Goal: Task Accomplishment & Management: Complete application form

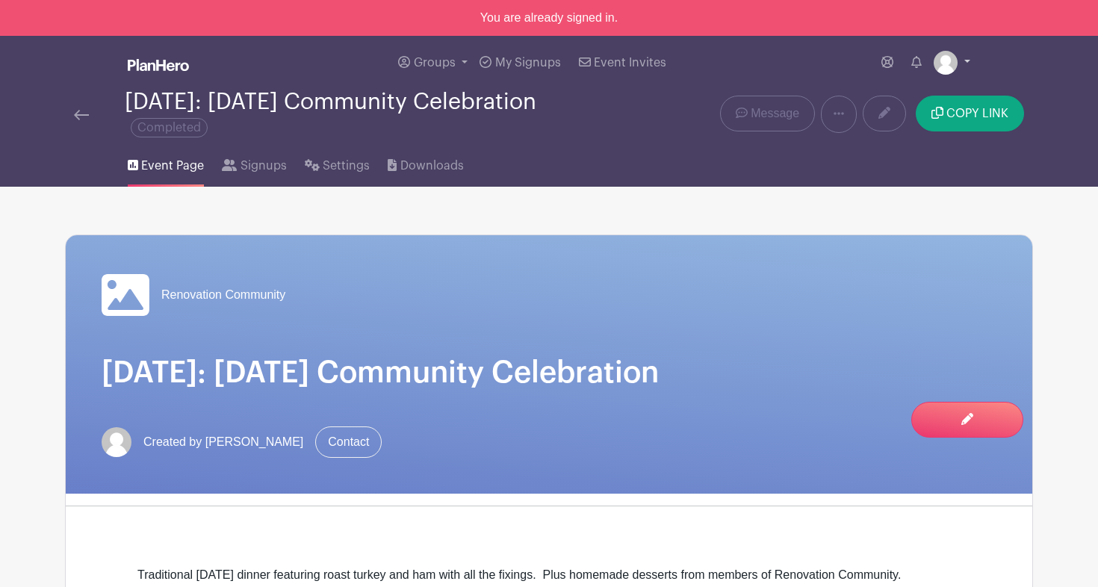
click at [940, 63] on img at bounding box center [945, 63] width 24 height 24
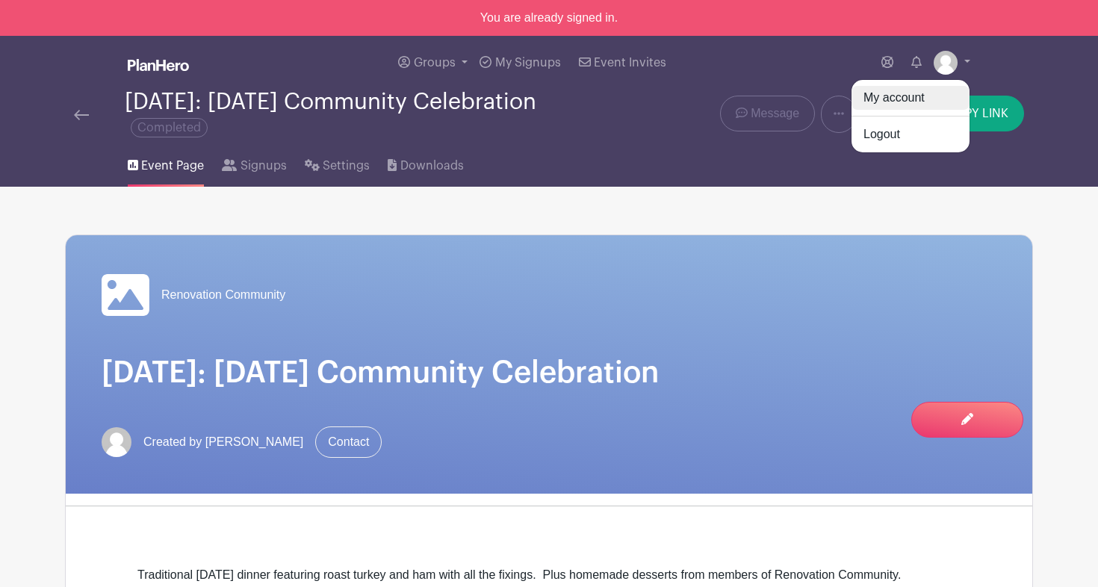
click at [888, 105] on link "My account" at bounding box center [910, 98] width 118 height 24
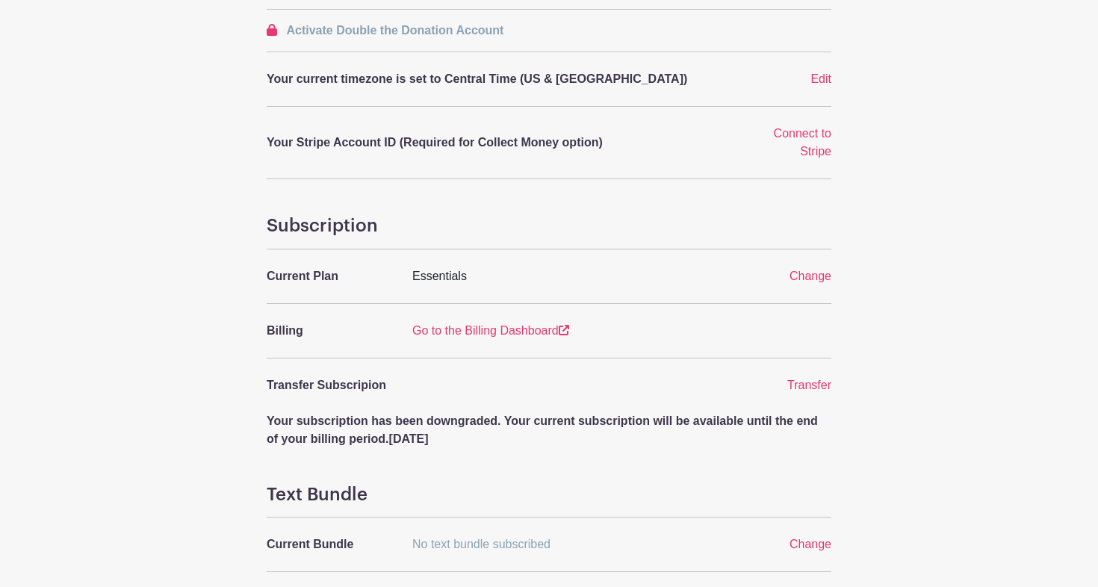
scroll to position [413, 0]
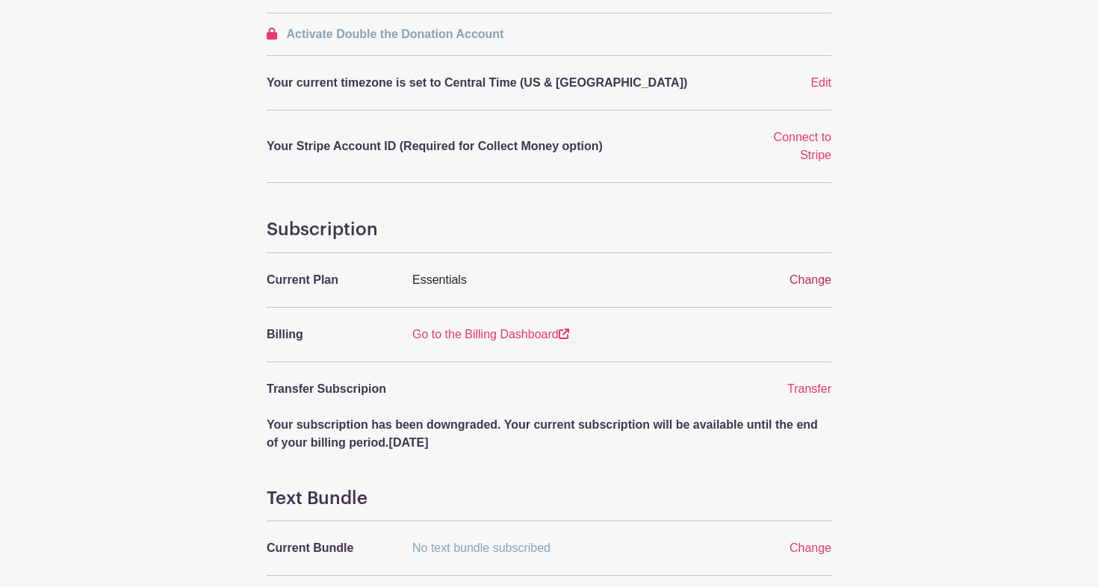
click at [806, 281] on span "Change" at bounding box center [810, 279] width 42 height 13
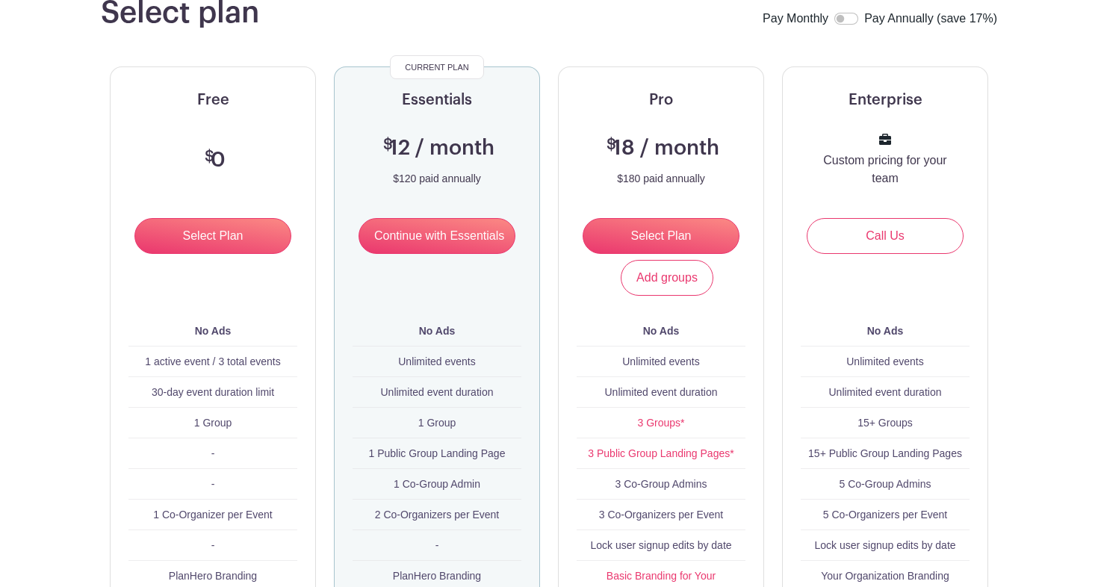
scroll to position [172, 0]
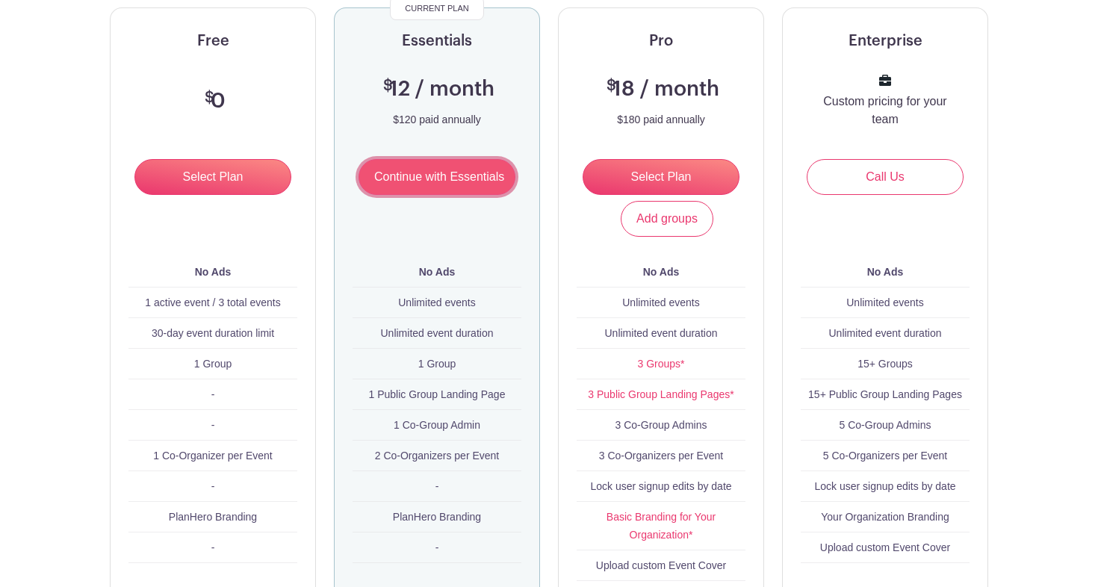
click at [461, 182] on input "Continue with Essentials" at bounding box center [436, 177] width 157 height 36
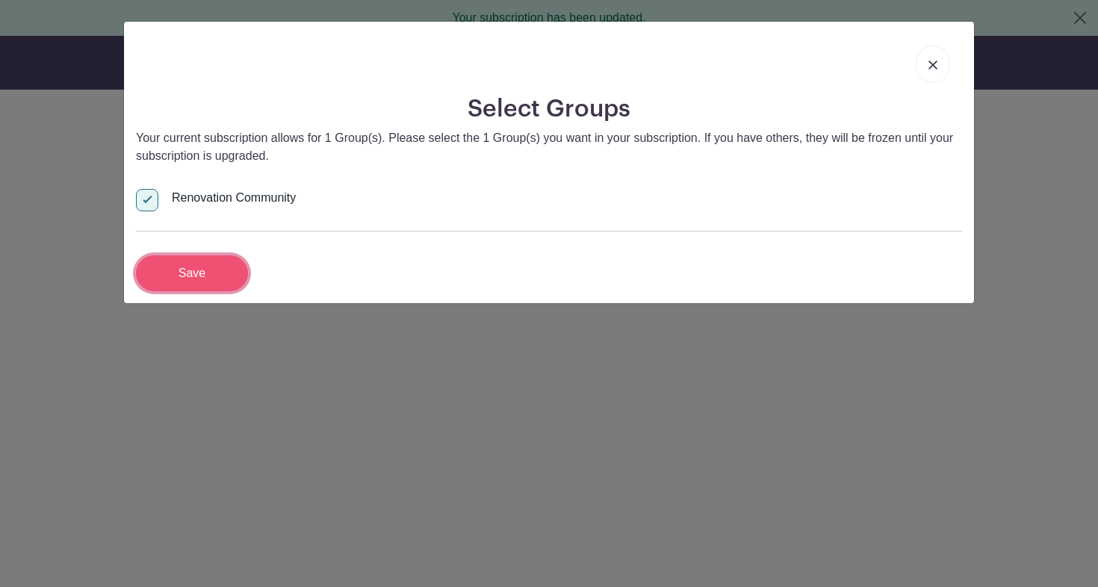
click at [229, 274] on input "Save" at bounding box center [192, 273] width 112 height 36
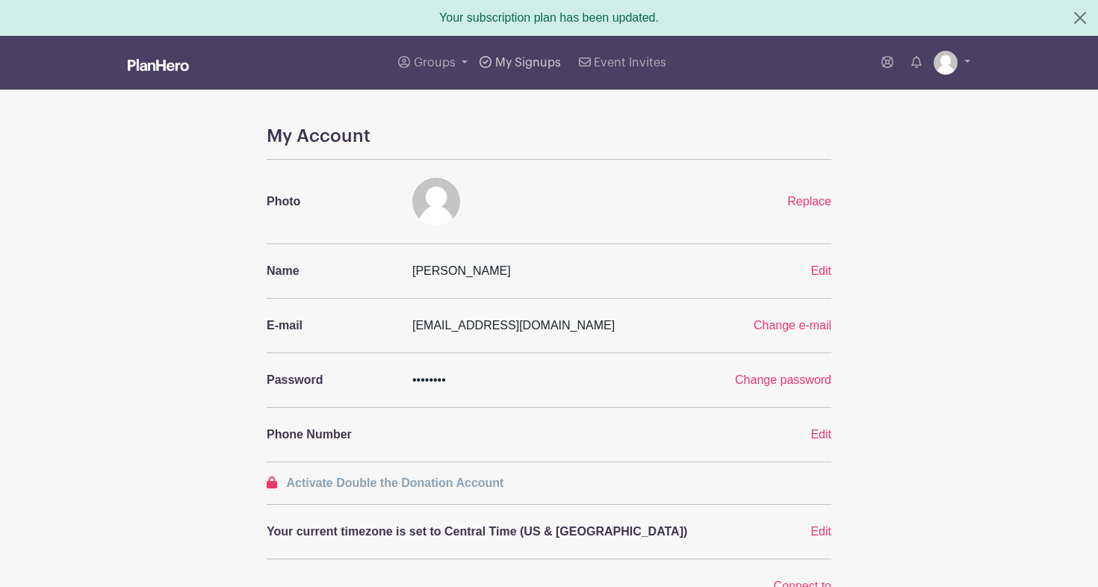
click at [521, 63] on span "My Signups" at bounding box center [528, 63] width 66 height 12
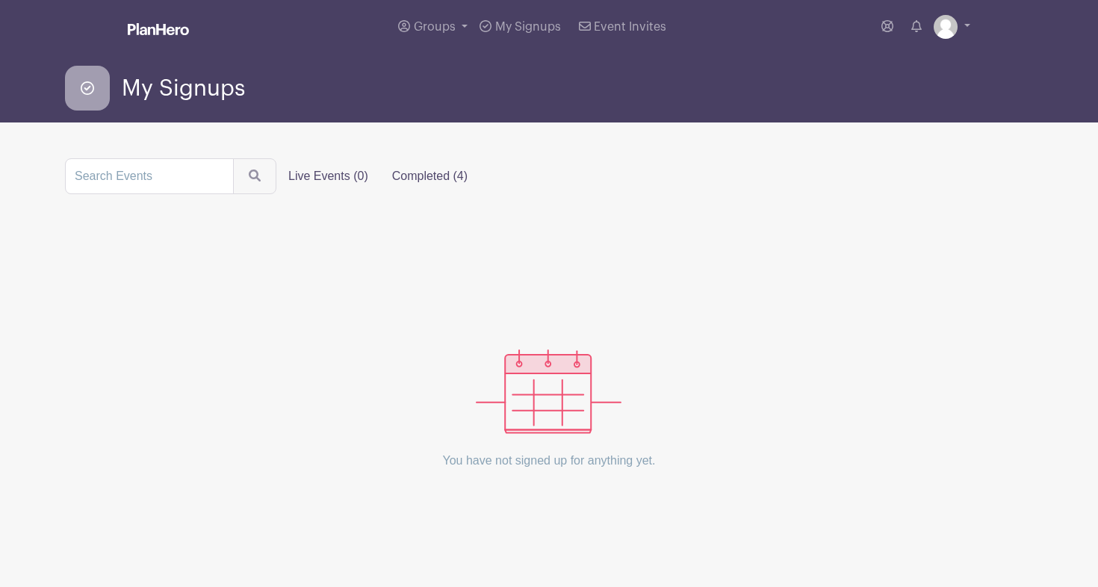
click at [431, 185] on label "Completed (4)" at bounding box center [429, 176] width 99 height 30
click at [0, 0] on input "Completed (4)" at bounding box center [0, 0] width 0 height 0
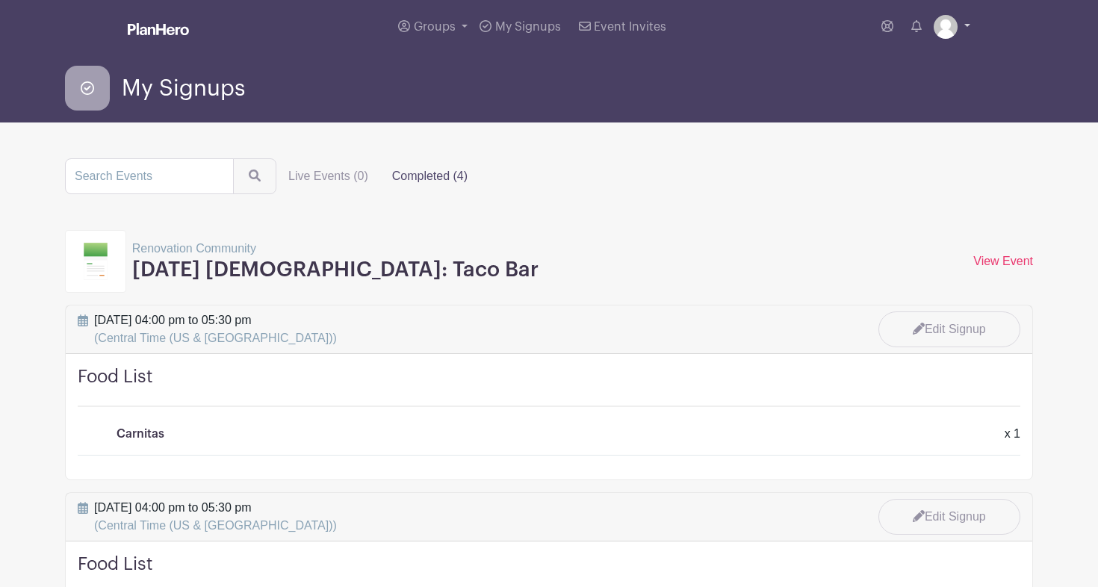
click at [953, 28] on img at bounding box center [945, 27] width 24 height 24
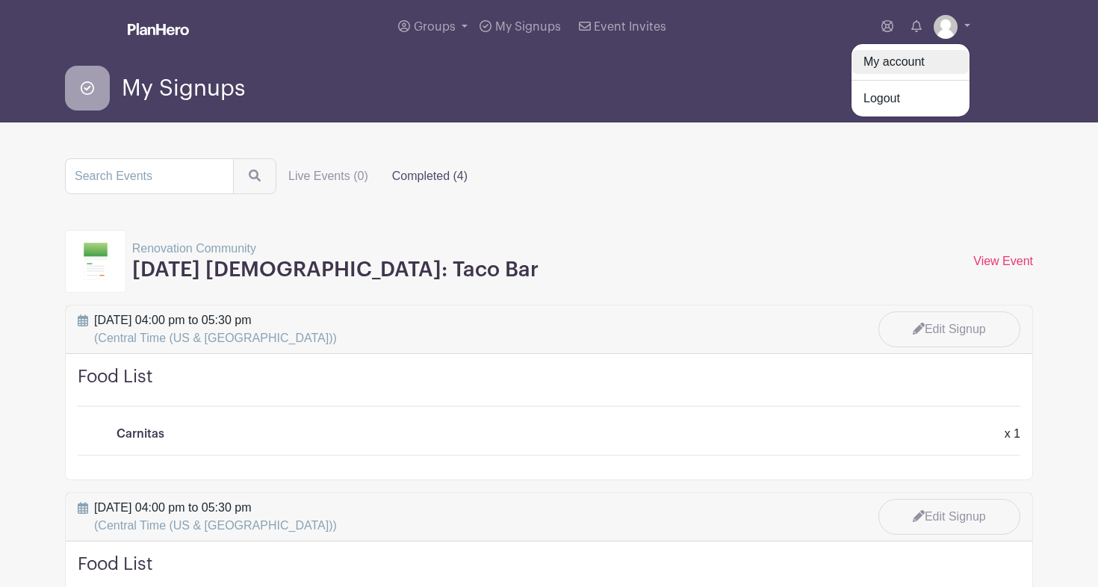
click at [890, 71] on link "My account" at bounding box center [910, 62] width 118 height 24
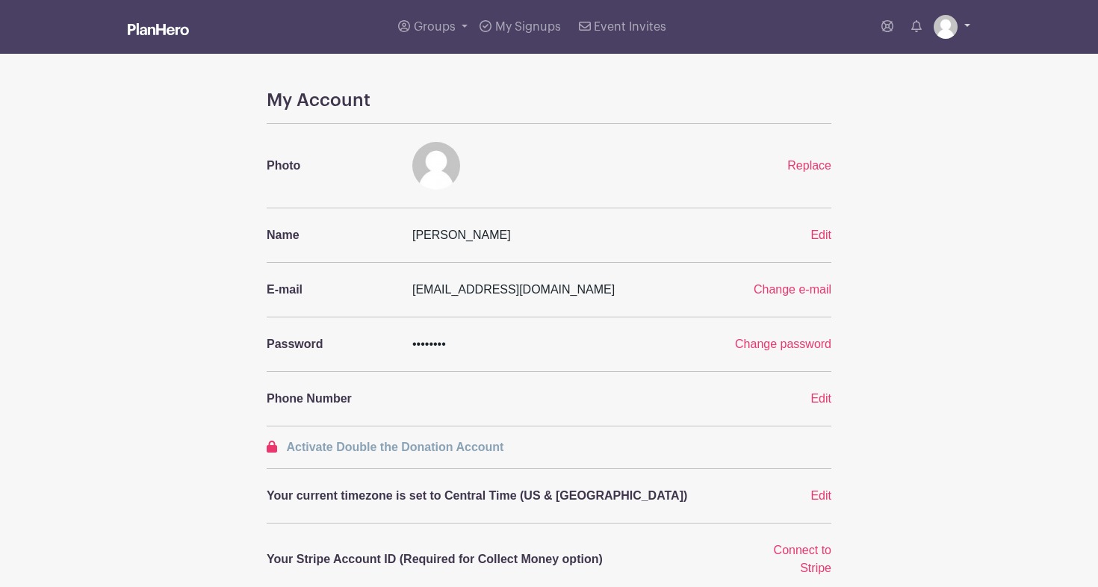
click at [955, 24] on img at bounding box center [945, 27] width 24 height 24
click at [523, 31] on span "My Signups" at bounding box center [528, 27] width 66 height 12
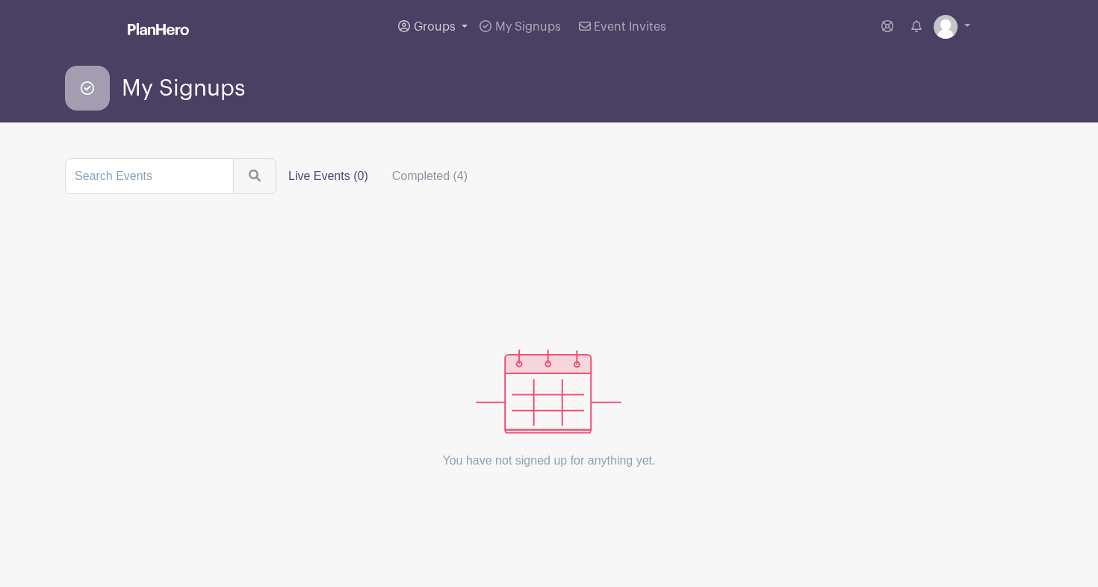
click at [455, 29] on link "Groups" at bounding box center [432, 27] width 81 height 54
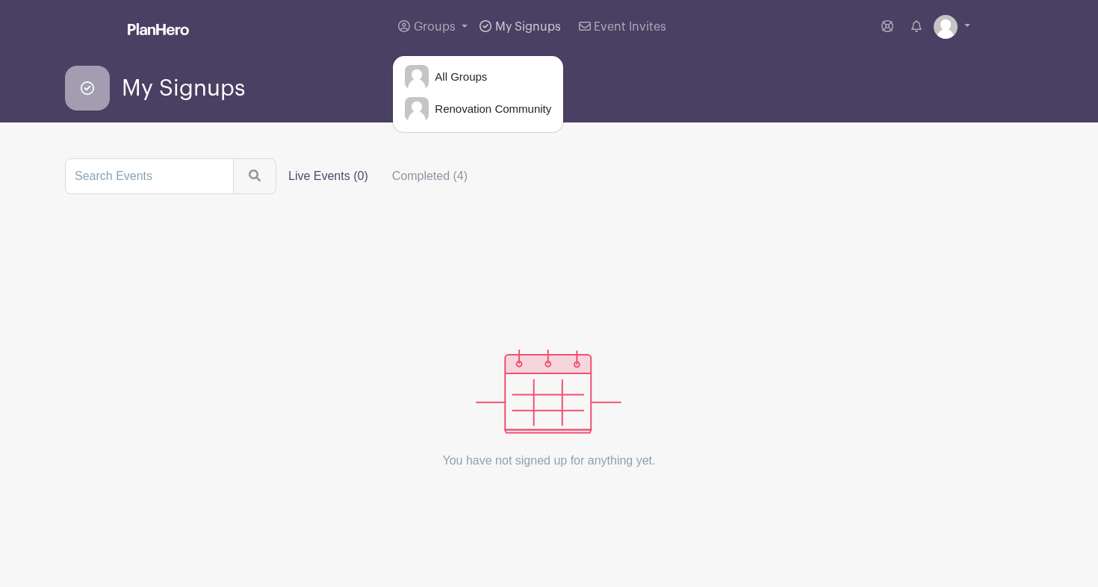
click at [509, 38] on link "My Signups" at bounding box center [519, 27] width 93 height 54
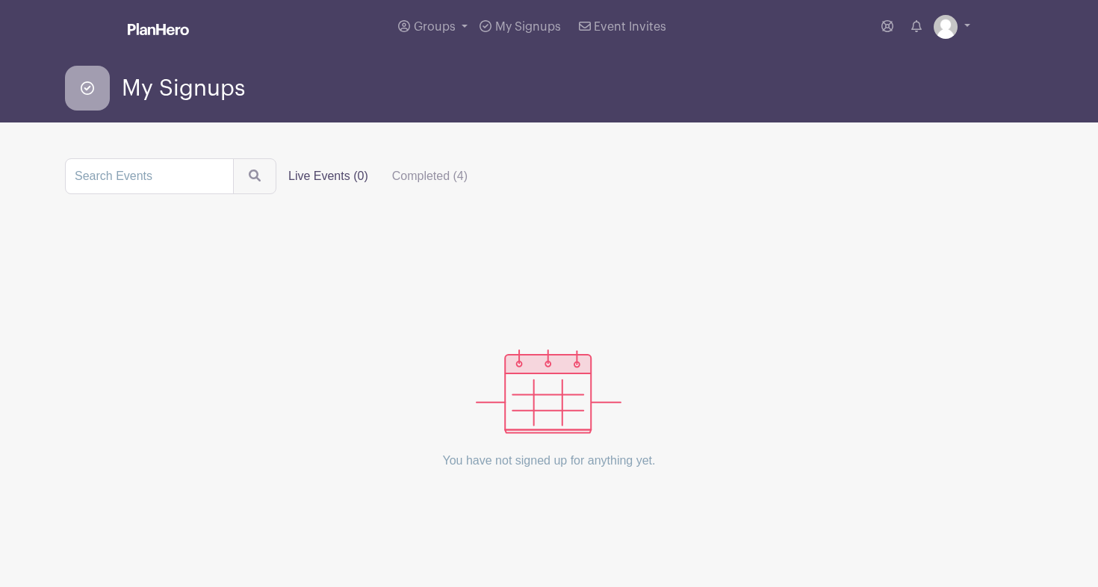
click at [511, 21] on span "My Signups" at bounding box center [528, 27] width 66 height 12
click at [414, 183] on label "Completed (4)" at bounding box center [429, 176] width 99 height 30
click at [0, 0] on input "Completed (4)" at bounding box center [0, 0] width 0 height 0
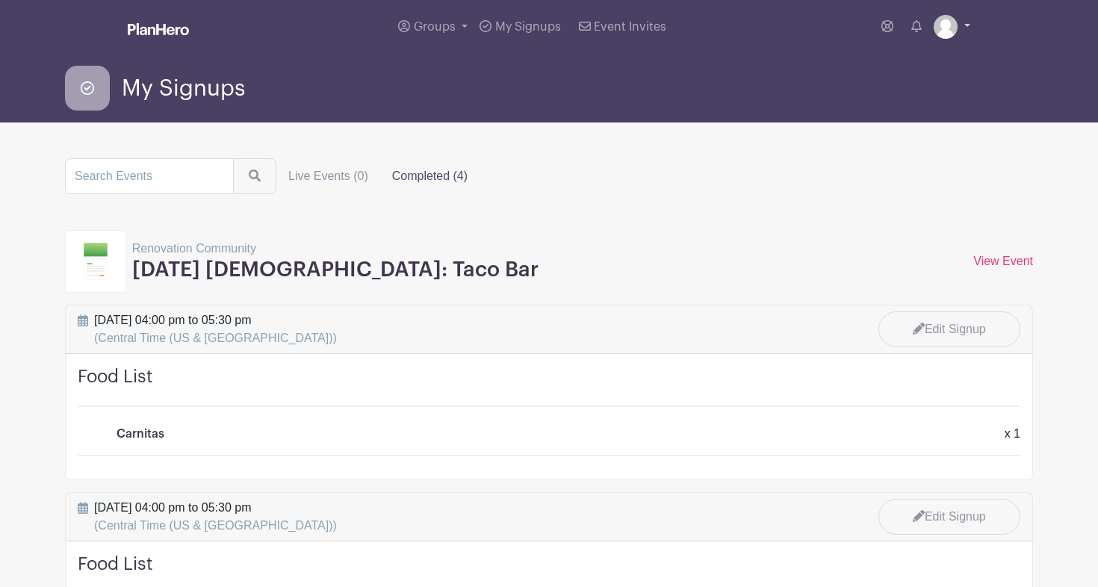
click at [936, 24] on img at bounding box center [945, 27] width 24 height 24
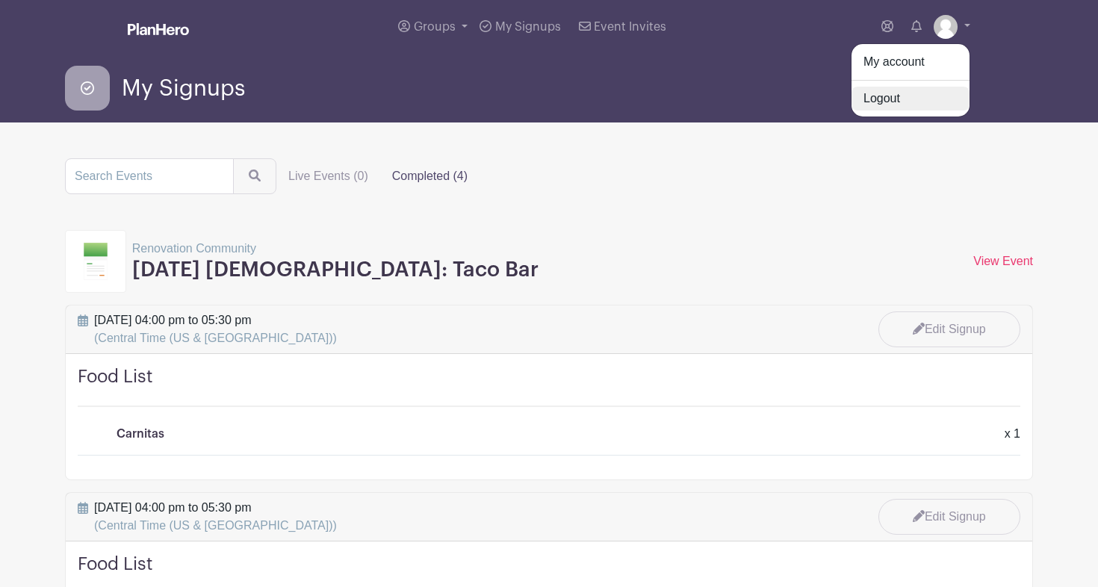
click at [874, 108] on link "Logout" at bounding box center [910, 99] width 118 height 24
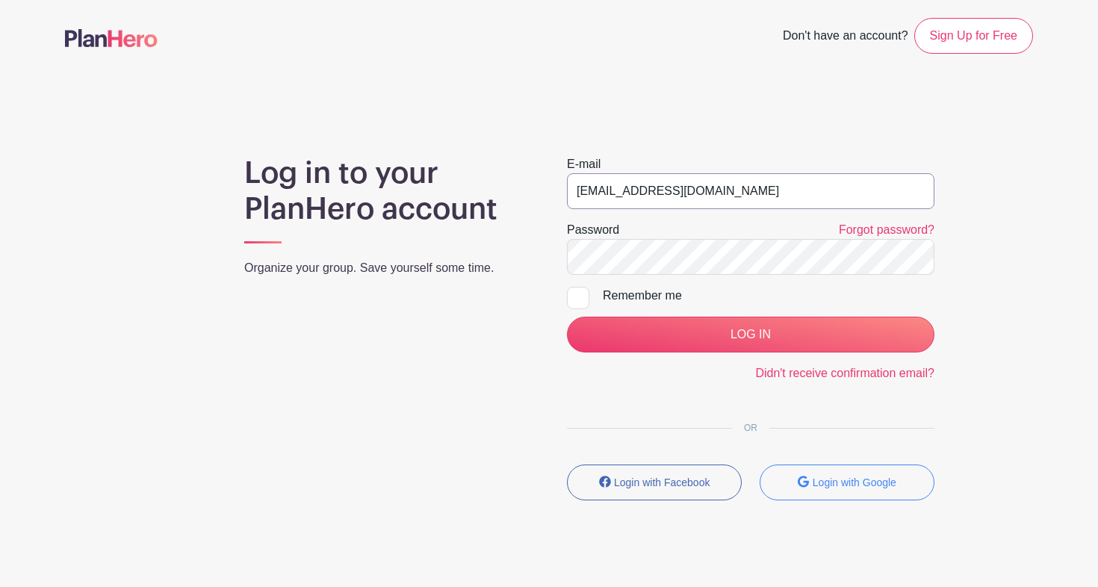
click at [647, 200] on input "jordan@renovationcommunity.church" at bounding box center [750, 191] width 367 height 36
drag, startPoint x: 609, startPoint y: 193, endPoint x: 517, endPoint y: 193, distance: 92.6
click at [517, 193] on div "Log in to your PlanHero account Organize your group. Save yourself some time. E…" at bounding box center [549, 333] width 968 height 357
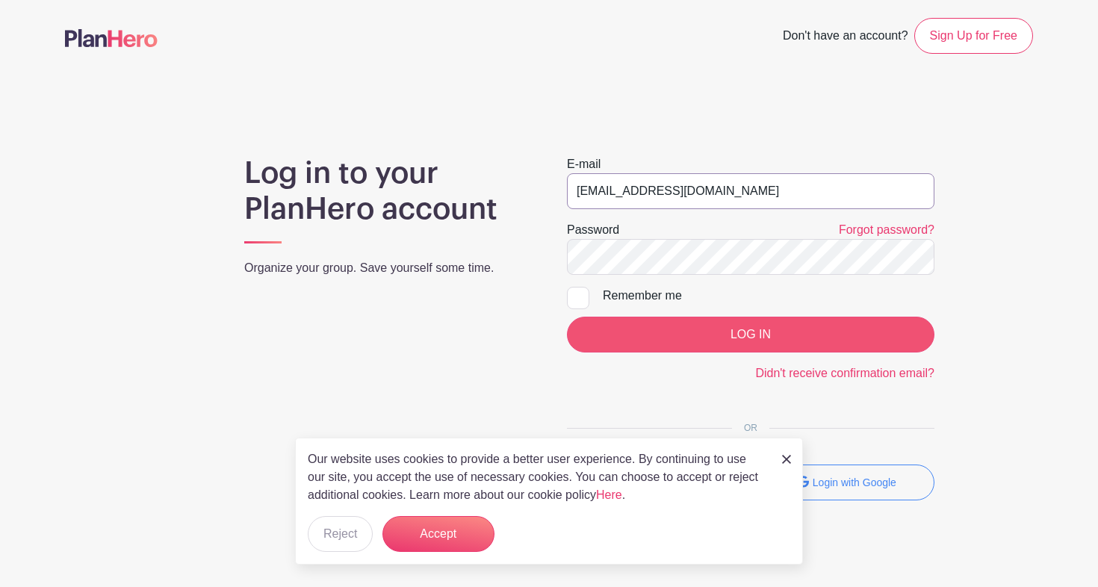
type input "admin@renovationcommunity.church"
click at [779, 339] on input "LOG IN" at bounding box center [750, 335] width 367 height 36
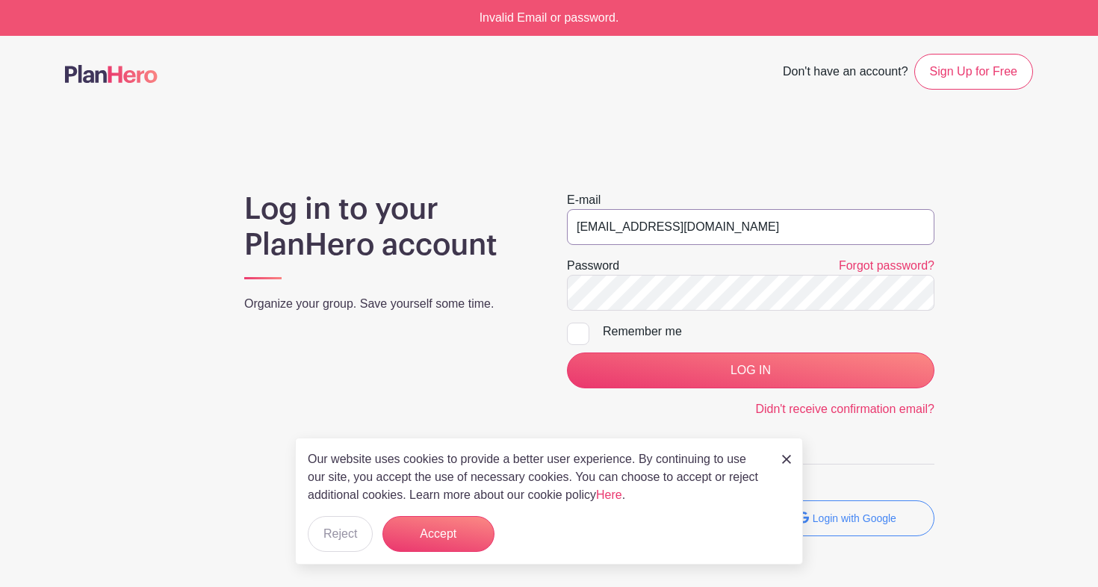
drag, startPoint x: 609, startPoint y: 228, endPoint x: 538, endPoint y: 228, distance: 70.9
click at [538, 228] on div "Log in to your PlanHero account Organize your group. Save yourself some time. E…" at bounding box center [549, 369] width 968 height 357
click at [605, 231] on input "admin@renovationcommunity.church" at bounding box center [750, 227] width 367 height 36
click at [641, 228] on input "admin@renovationcommunity.church" at bounding box center [750, 227] width 367 height 36
type input "[EMAIL_ADDRESS][DOMAIN_NAME]"
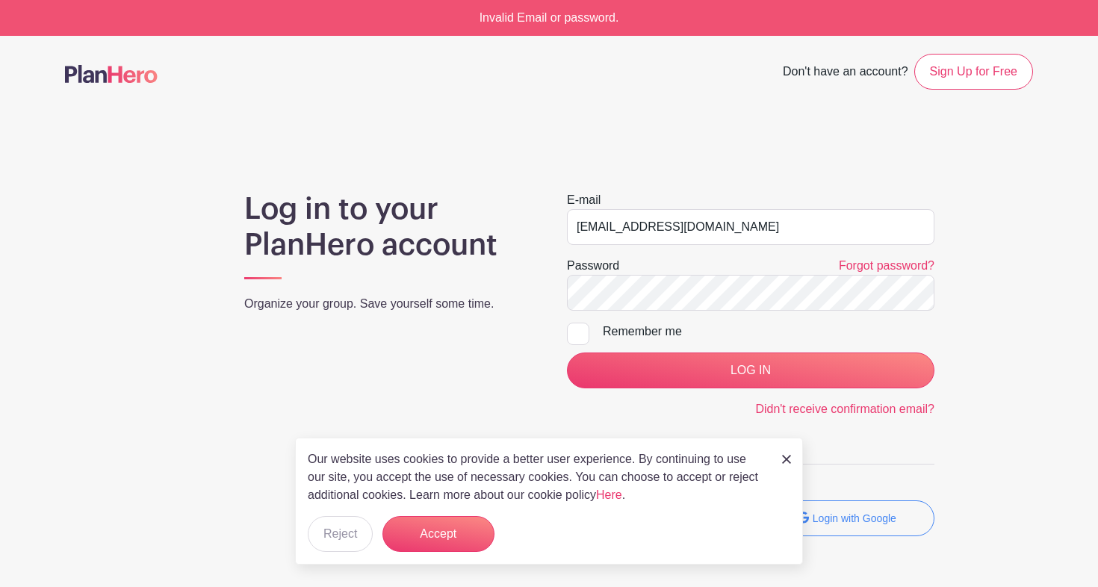
click at [719, 388] on form "E-mail jordan@renovationcommunity.church Password Forgot password? Remember me …" at bounding box center [750, 304] width 367 height 227
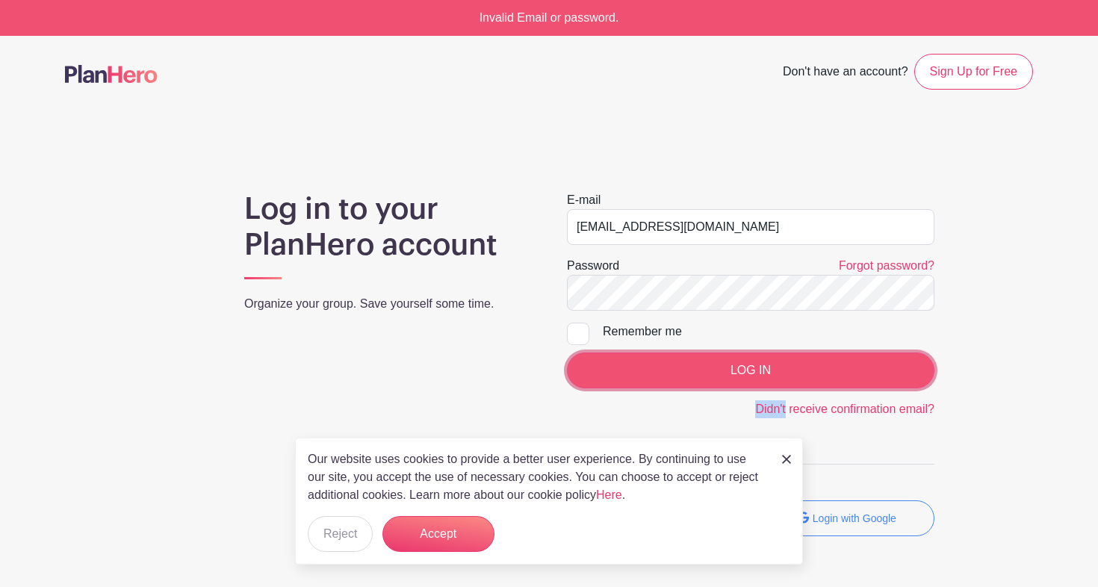
click at [720, 376] on input "LOG IN" at bounding box center [750, 370] width 367 height 36
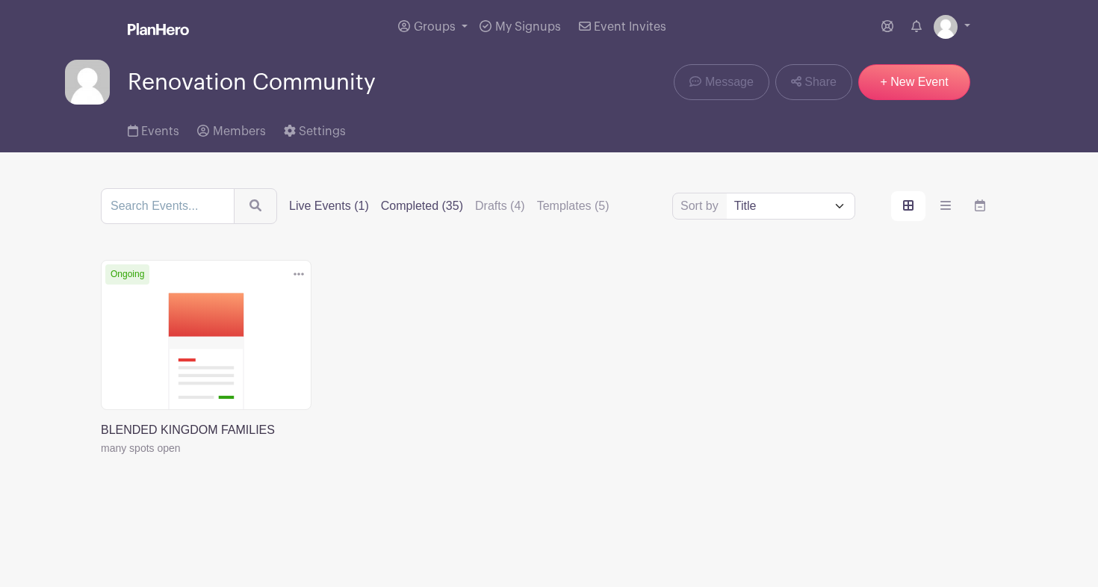
click at [411, 210] on label "Completed (35)" at bounding box center [422, 206] width 82 height 18
click at [0, 0] on input "Completed (35)" at bounding box center [0, 0] width 0 height 0
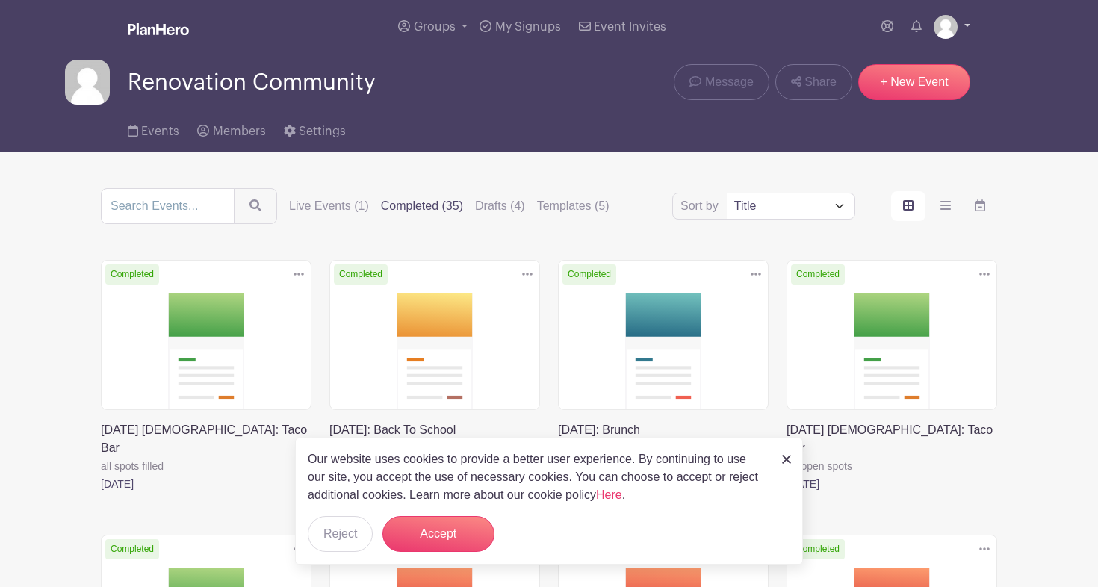
click at [946, 19] on img at bounding box center [945, 27] width 24 height 24
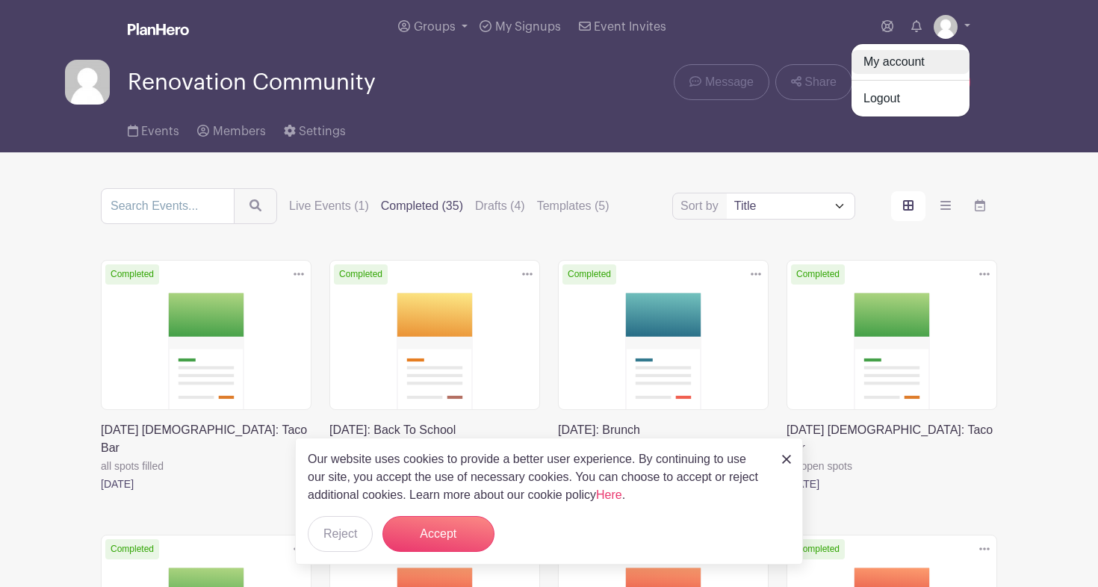
click at [897, 62] on link "My account" at bounding box center [910, 62] width 118 height 24
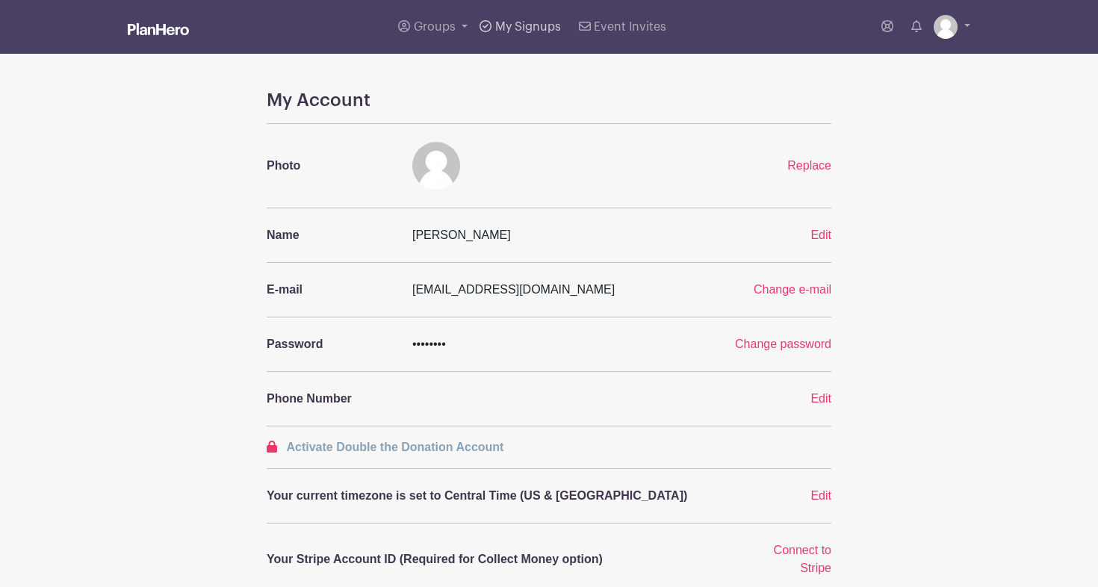
click at [530, 31] on span "My Signups" at bounding box center [528, 27] width 66 height 12
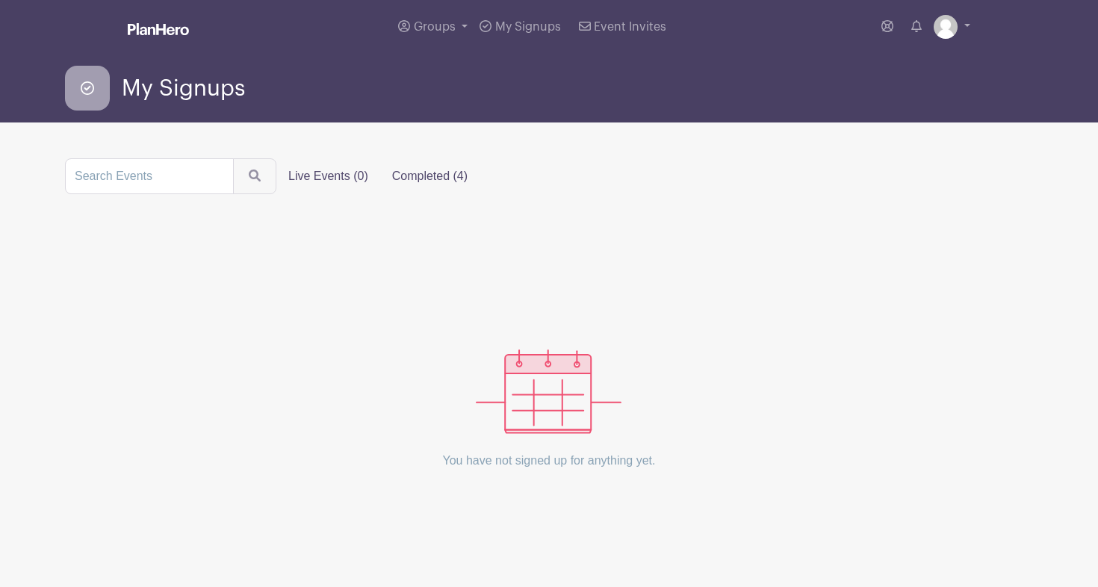
click at [406, 187] on label "Completed (4)" at bounding box center [429, 176] width 99 height 30
click at [0, 0] on input "Completed (4)" at bounding box center [0, 0] width 0 height 0
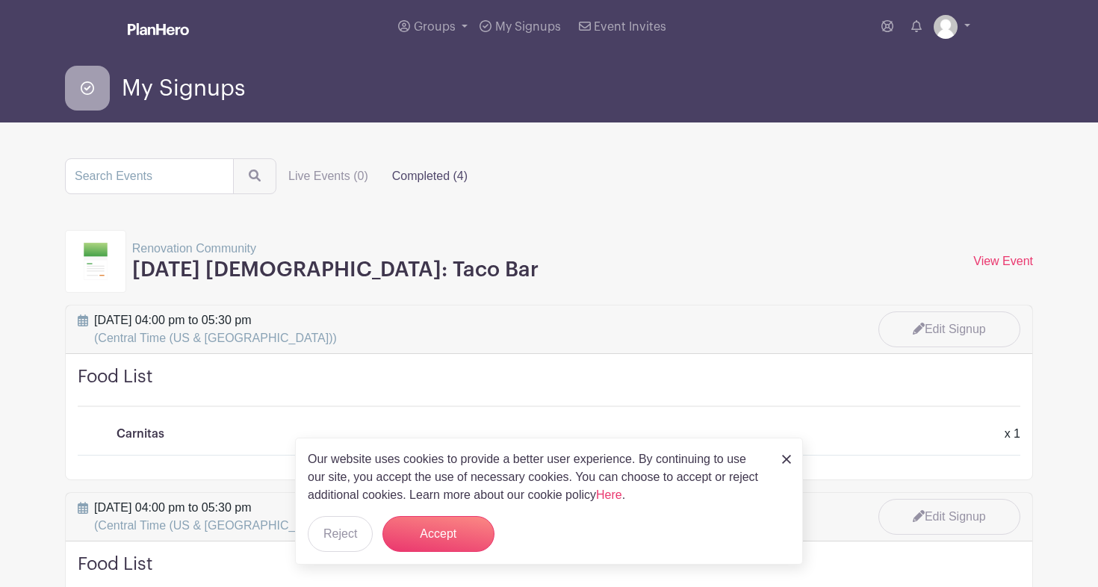
click at [171, 89] on span "My Signups" at bounding box center [183, 88] width 123 height 25
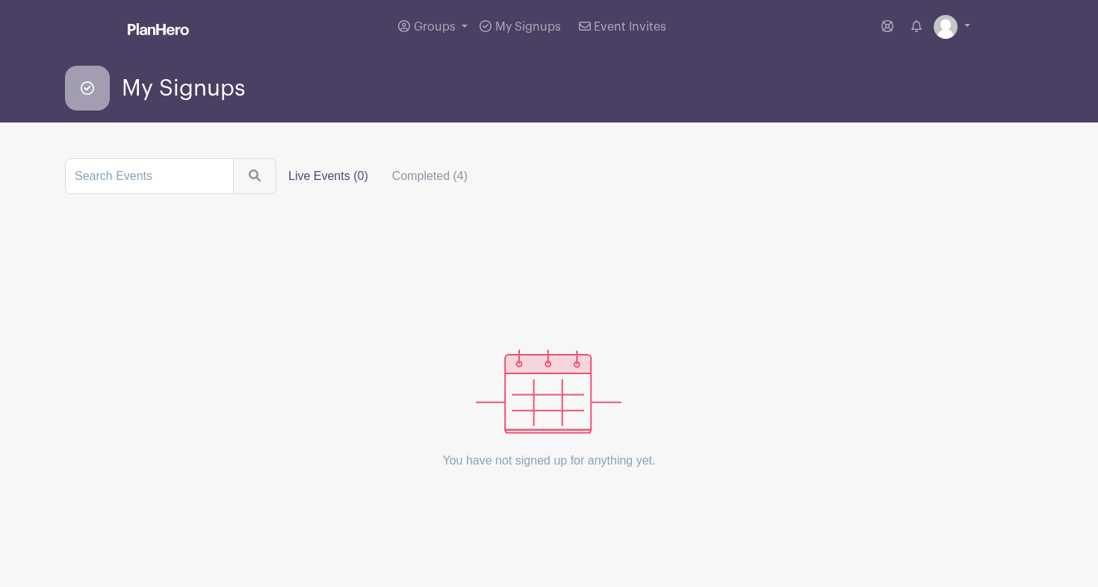
click at [949, 11] on div "Groups All Groups Renovation Community My Signups Event Invites My account Logo…" at bounding box center [579, 27] width 781 height 54
click at [952, 38] on link at bounding box center [951, 27] width 37 height 24
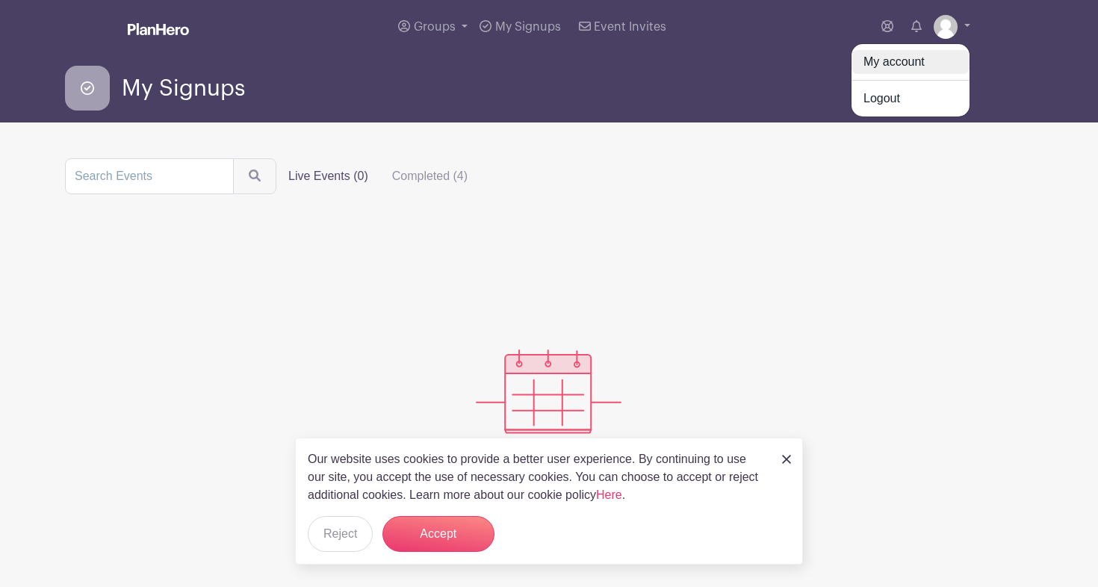
click at [898, 61] on link "My account" at bounding box center [910, 62] width 118 height 24
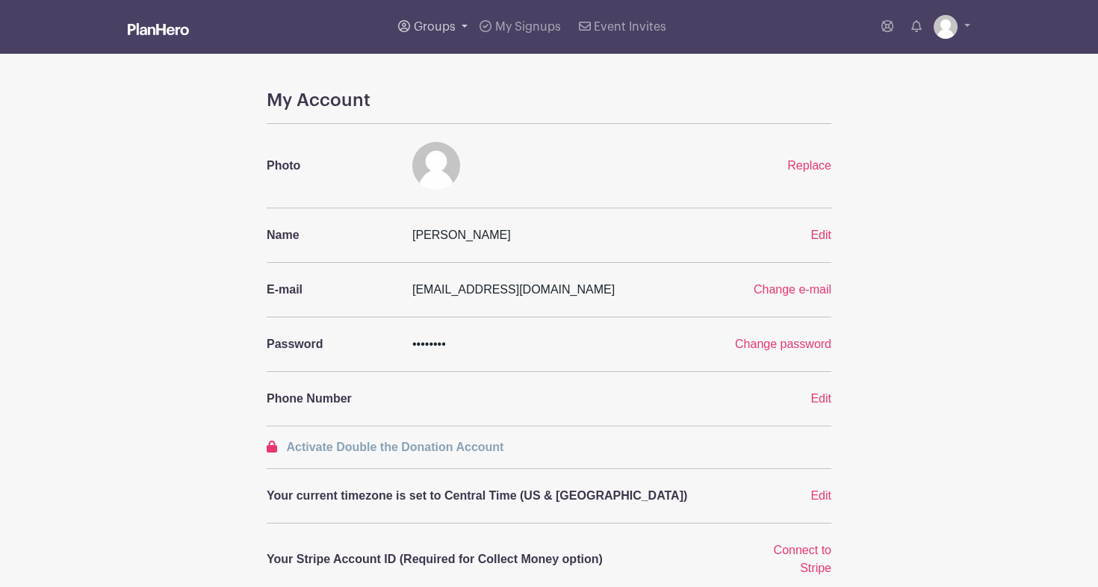
click at [458, 26] on link "Groups" at bounding box center [432, 27] width 81 height 54
click at [453, 78] on span "All Groups" at bounding box center [458, 77] width 58 height 17
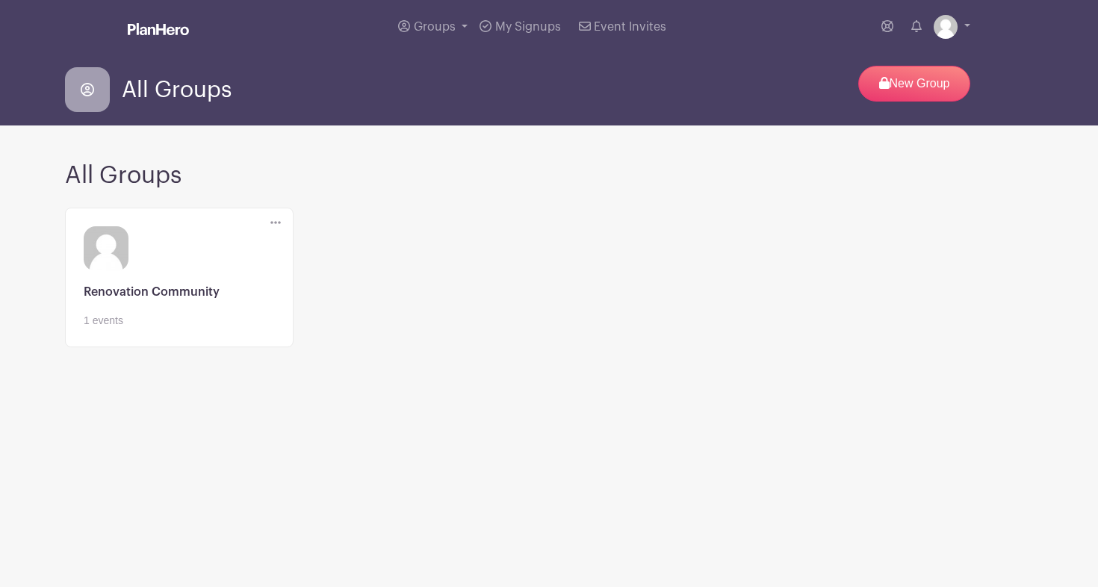
click at [248, 329] on link at bounding box center [179, 329] width 191 height 0
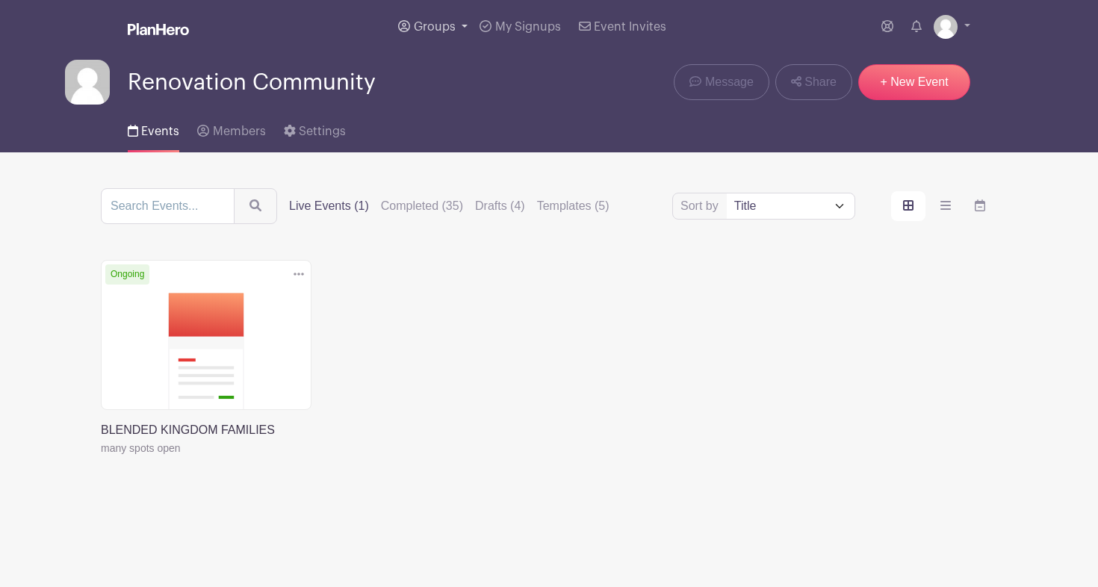
click at [447, 20] on link "Groups" at bounding box center [432, 27] width 81 height 54
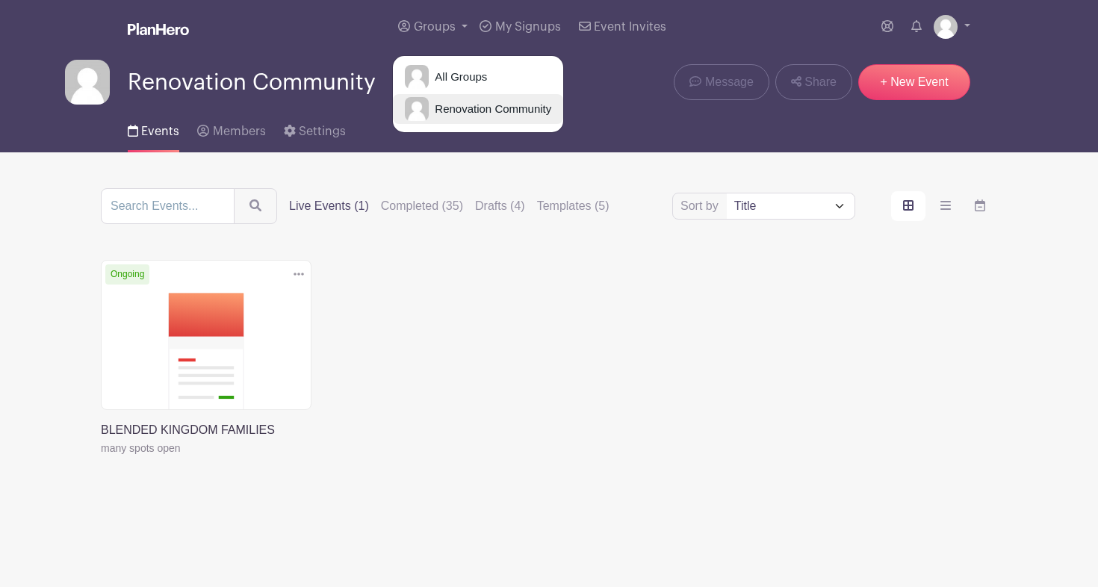
click at [462, 119] on link "Renovation Community" at bounding box center [478, 109] width 170 height 30
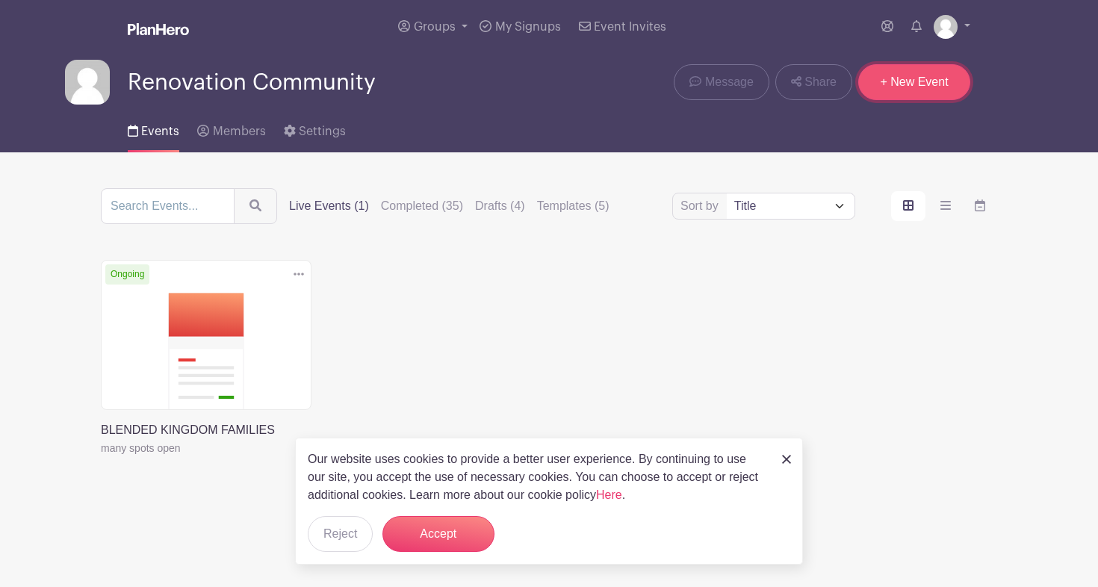
click at [918, 81] on link "+ New Event" at bounding box center [914, 82] width 112 height 36
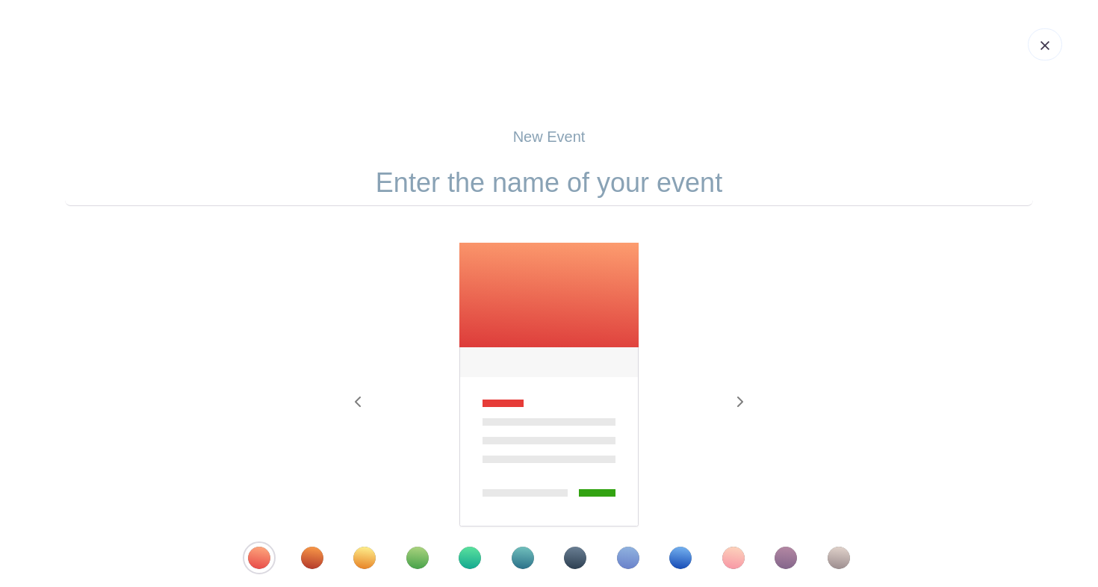
click at [508, 190] on input "text" at bounding box center [549, 183] width 968 height 46
type input "T"
click at [374, 194] on input "Nieghborhood Thanksgiving Dinner" at bounding box center [549, 183] width 968 height 46
click at [330, 181] on input "Neighborhood Thanksgiving Dinner" at bounding box center [549, 183] width 968 height 46
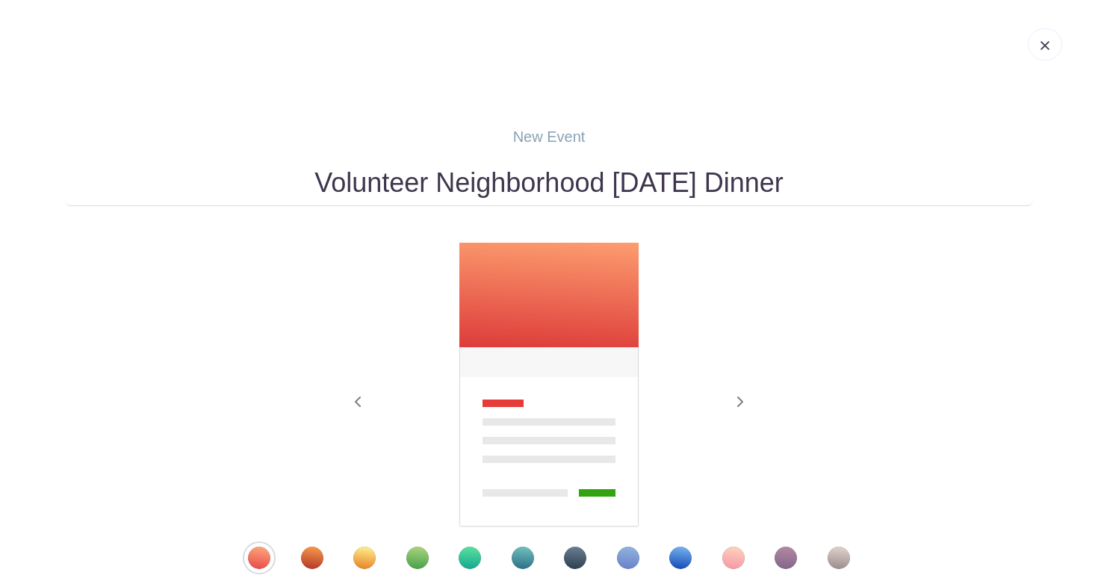
click at [830, 178] on input "Volunteer Neighborhood [DATE] Dinner" at bounding box center [549, 183] width 968 height 46
click at [834, 190] on input "Volunteer Neighborhood [DATE] Dinner" at bounding box center [549, 183] width 968 height 46
click at [840, 186] on input "Volunteer Neighborhood [DATE] Dinner" at bounding box center [549, 183] width 968 height 46
click at [827, 188] on input "Volunteer Neighborhood [DATE] Dinner" at bounding box center [549, 183] width 968 height 46
click at [812, 192] on input "Volunteer Neighborhood [DATE] Dinner" at bounding box center [549, 183] width 968 height 46
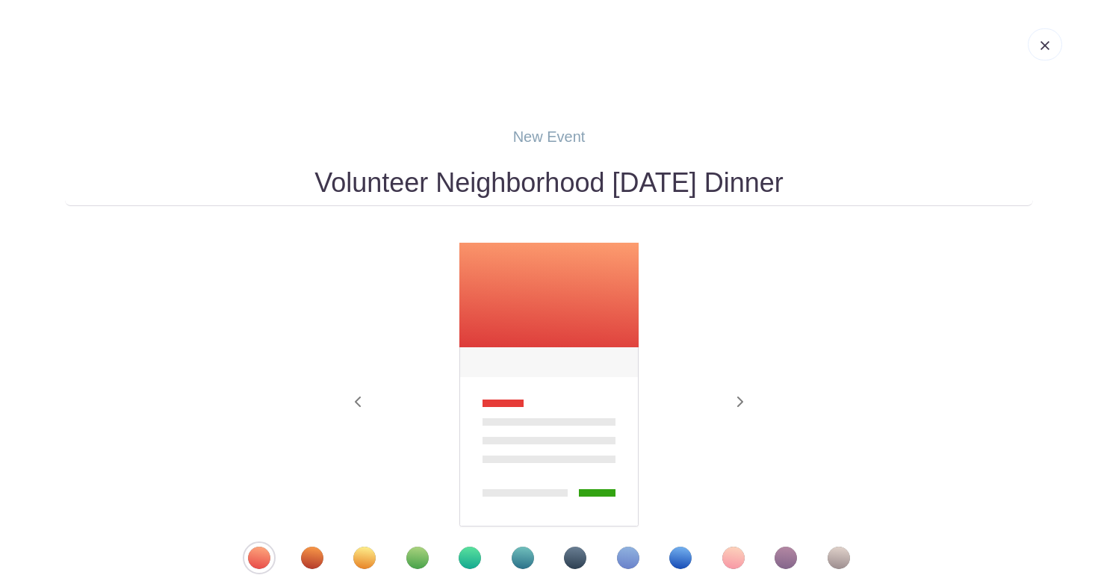
click at [828, 191] on input "Volunteer Neighborhood [DATE] Dinner" at bounding box center [549, 183] width 968 height 46
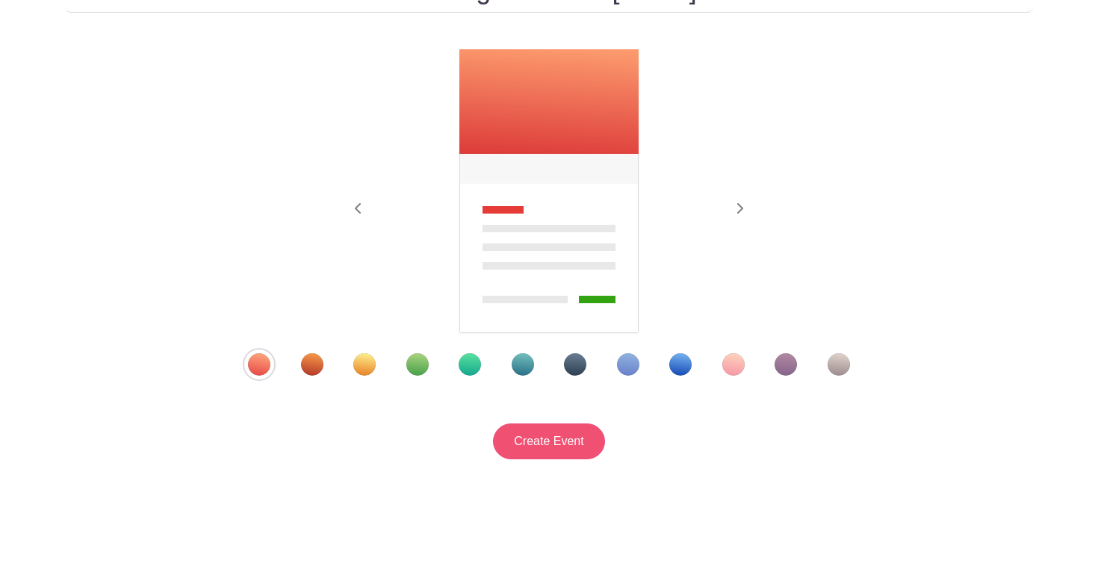
scroll to position [80, 0]
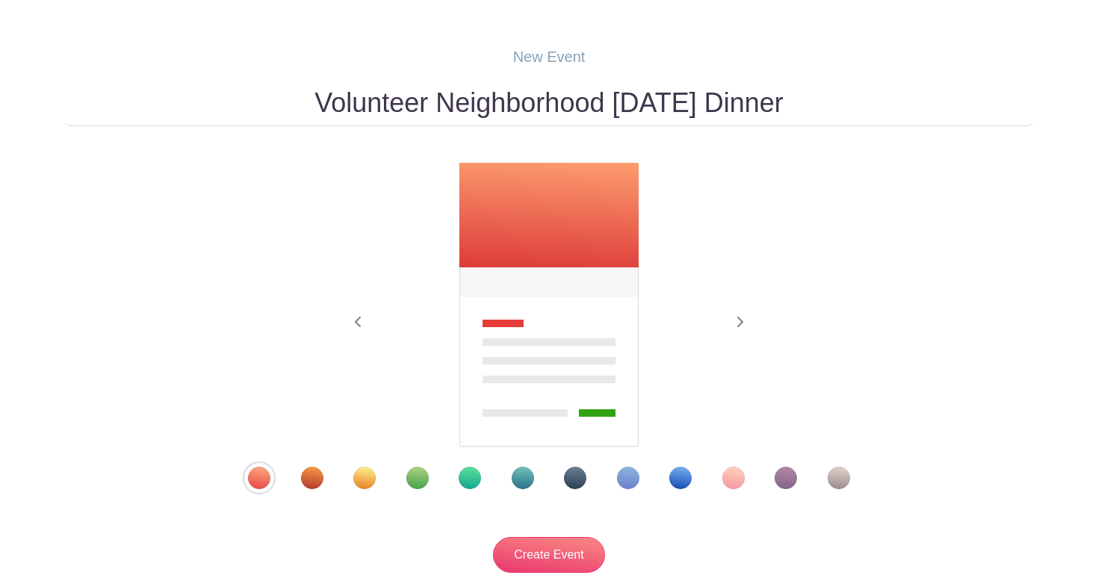
type input "Volunteer Neighborhood [DATE] Dinner"
click at [679, 479] on div "Template 9" at bounding box center [680, 478] width 22 height 22
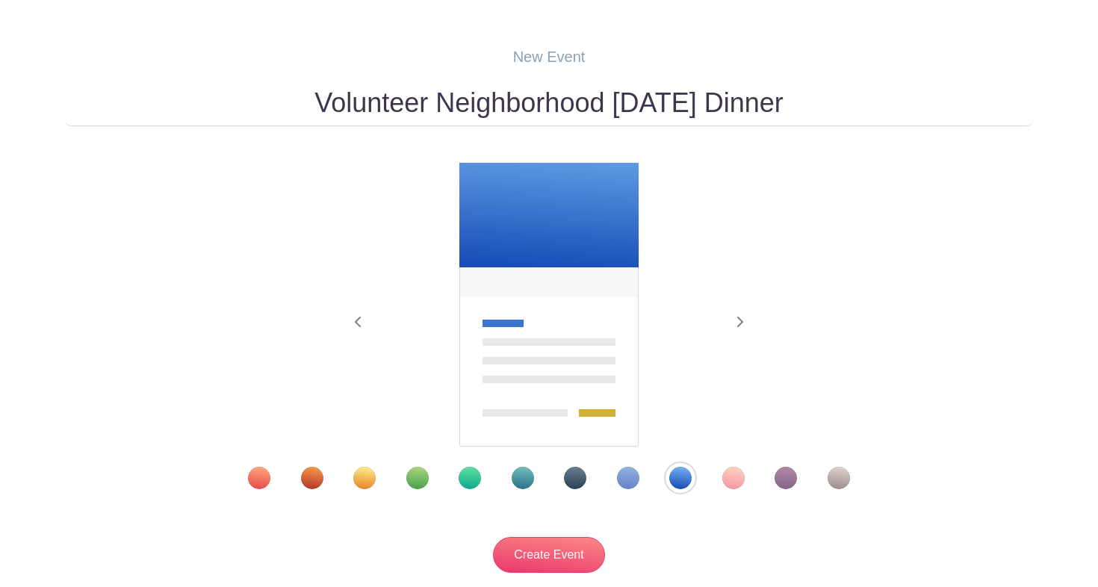
click at [787, 476] on div "Template 11" at bounding box center [785, 478] width 22 height 22
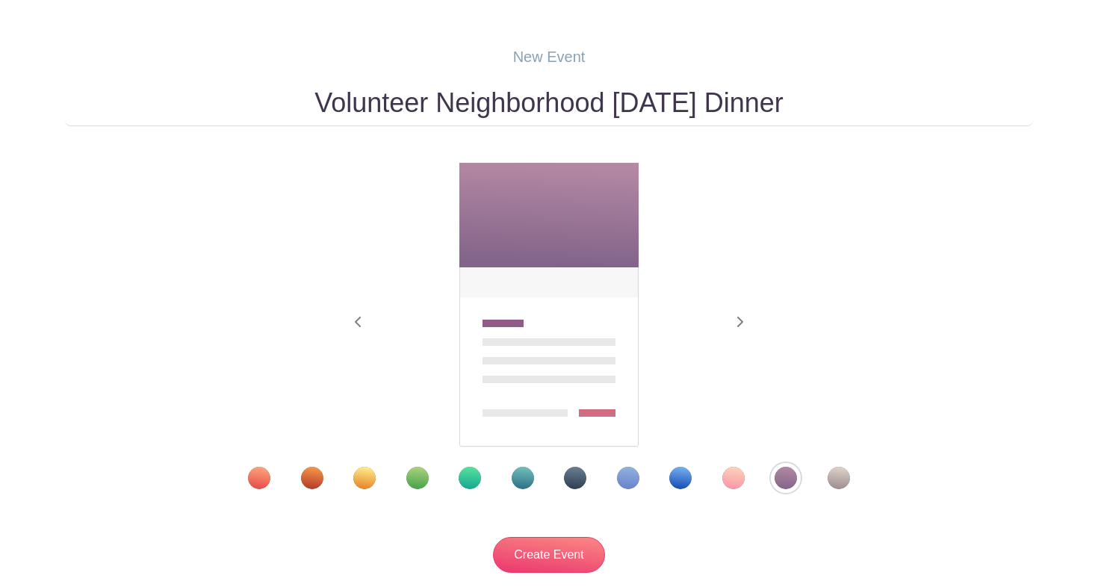
click at [740, 485] on div "Template 10" at bounding box center [733, 478] width 22 height 22
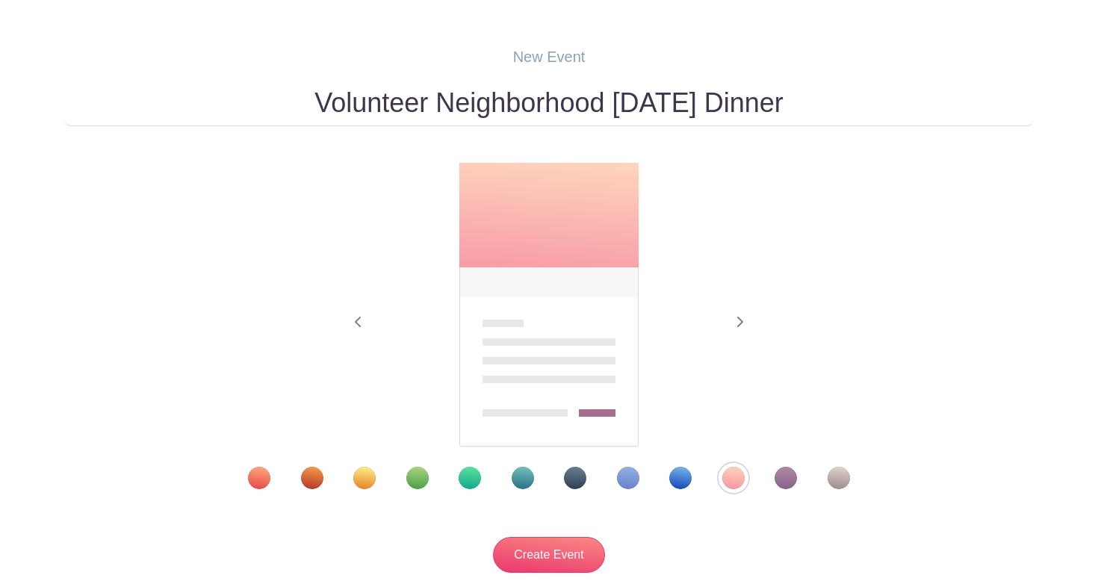
click at [781, 474] on div "Template 11" at bounding box center [785, 478] width 22 height 22
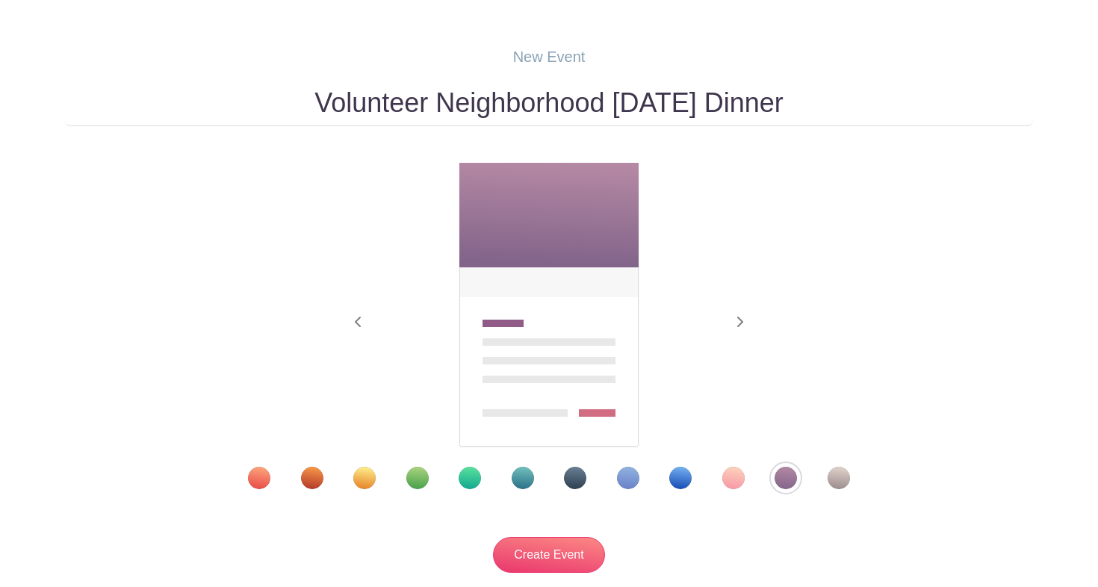
click at [314, 472] on div "Template 2" at bounding box center [312, 478] width 22 height 22
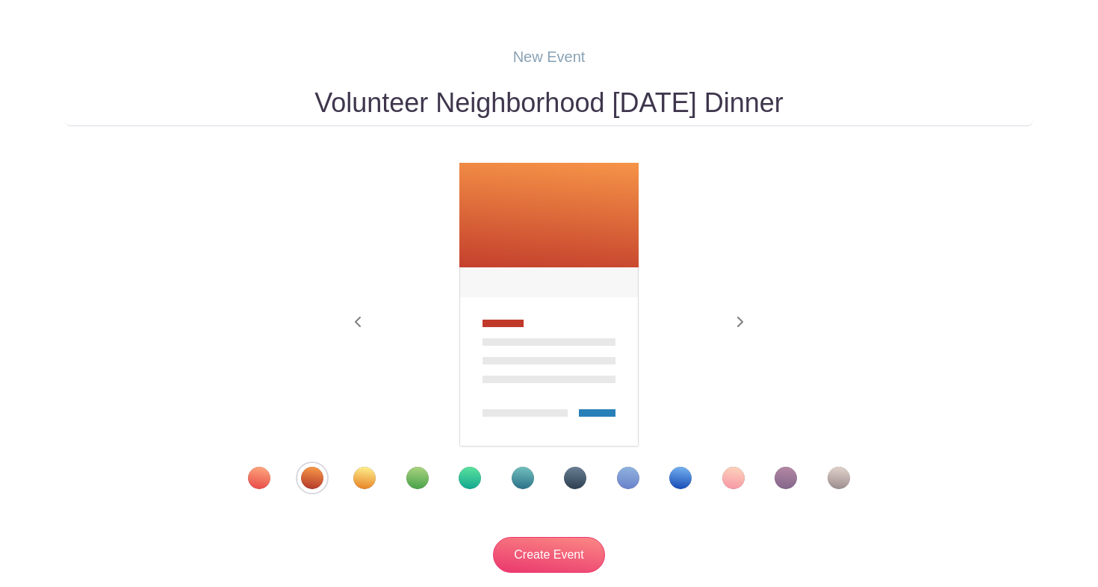
click at [579, 485] on div "Template 7" at bounding box center [575, 478] width 22 height 22
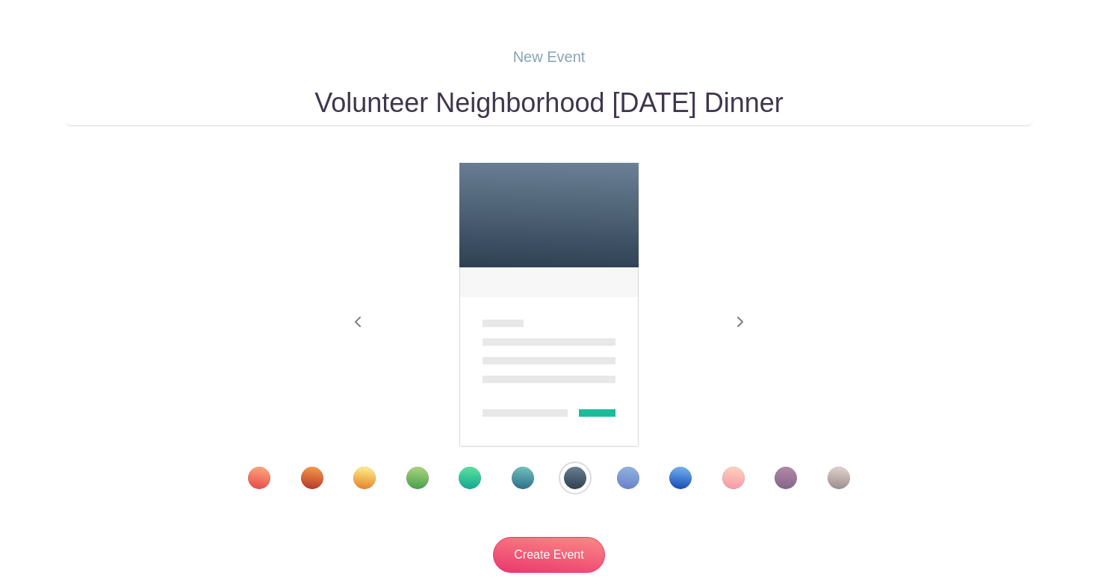
click at [318, 477] on div "Template 2" at bounding box center [312, 478] width 22 height 22
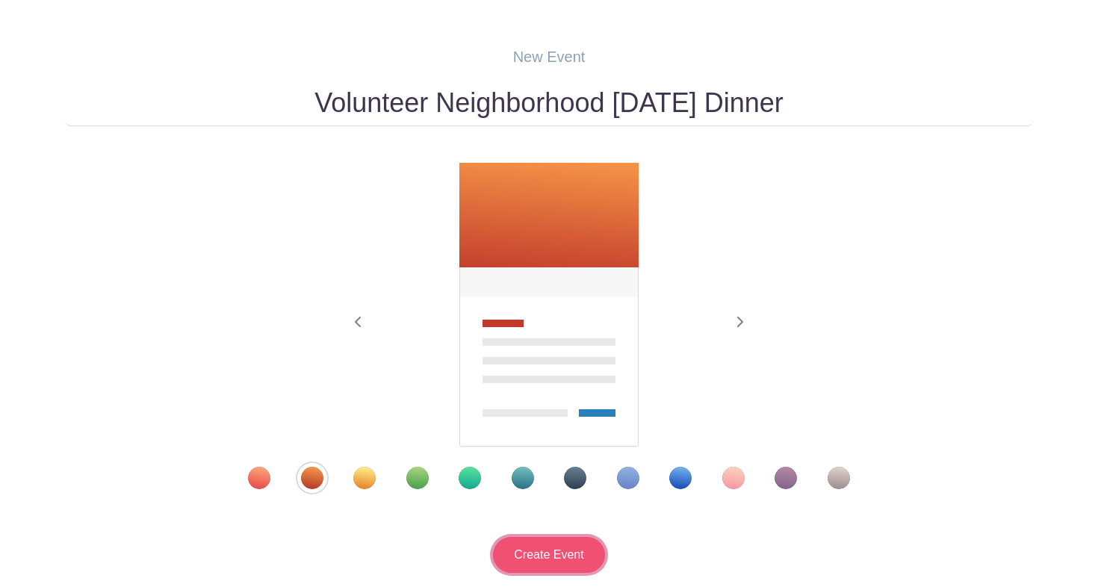
click at [538, 555] on input "Create Event" at bounding box center [549, 555] width 112 height 36
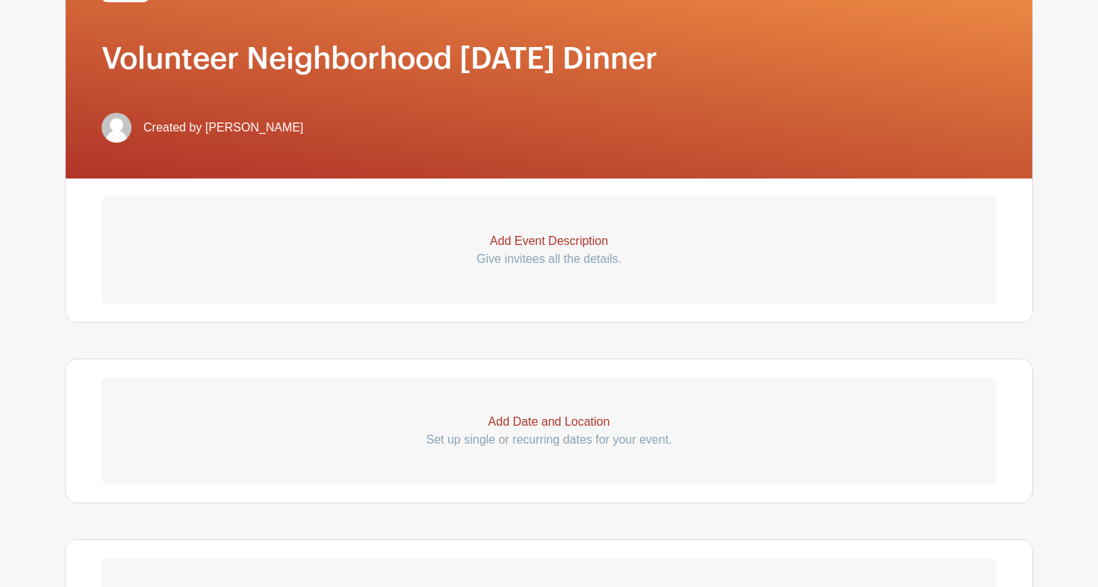
scroll to position [338, 0]
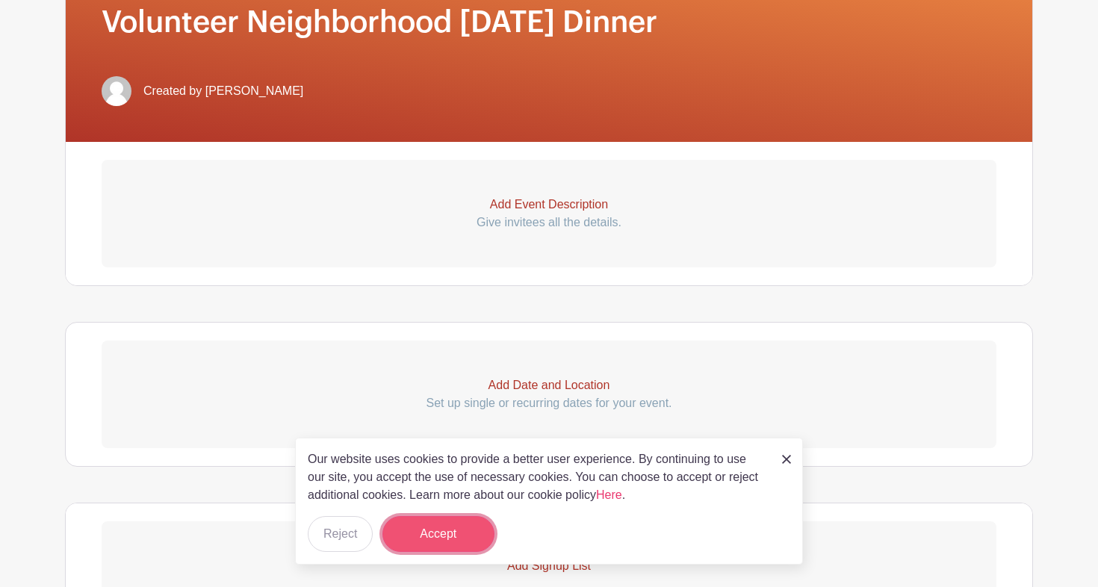
click at [470, 540] on button "Accept" at bounding box center [438, 534] width 112 height 36
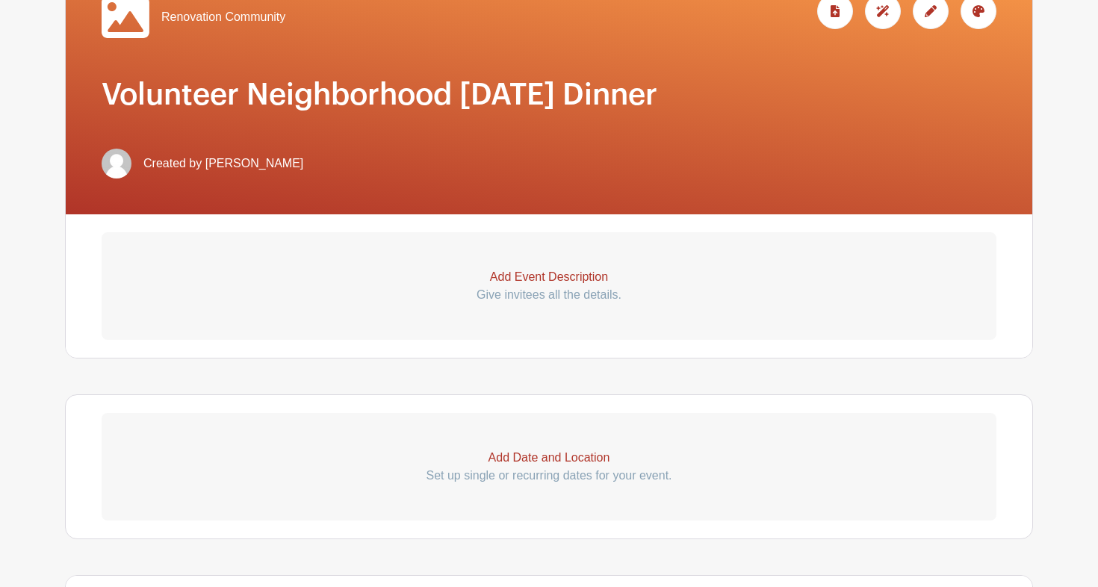
scroll to position [277, 0]
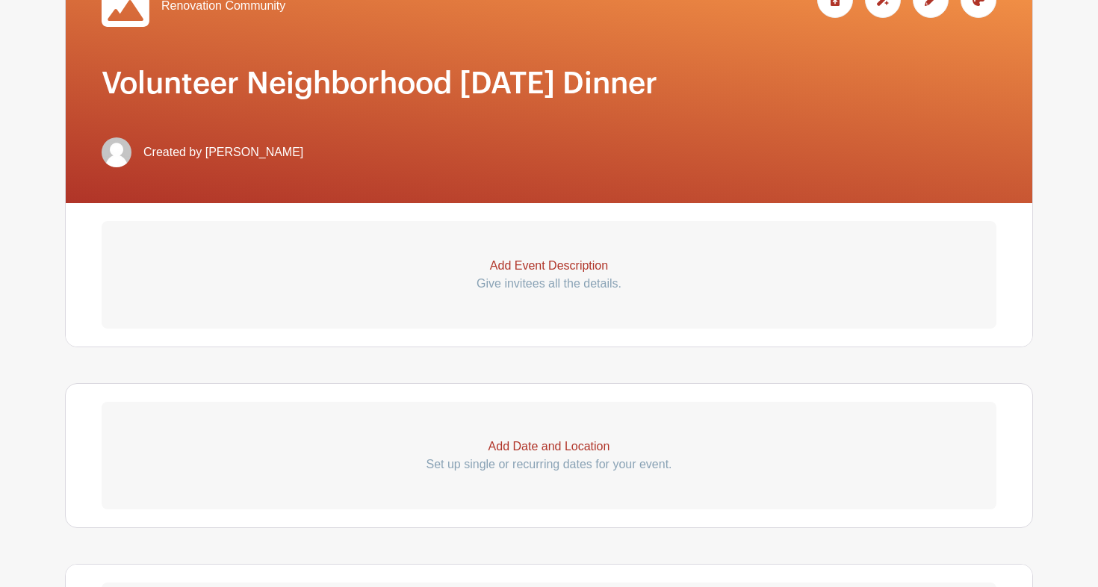
click at [535, 275] on p "Add Event Description" at bounding box center [549, 266] width 894 height 18
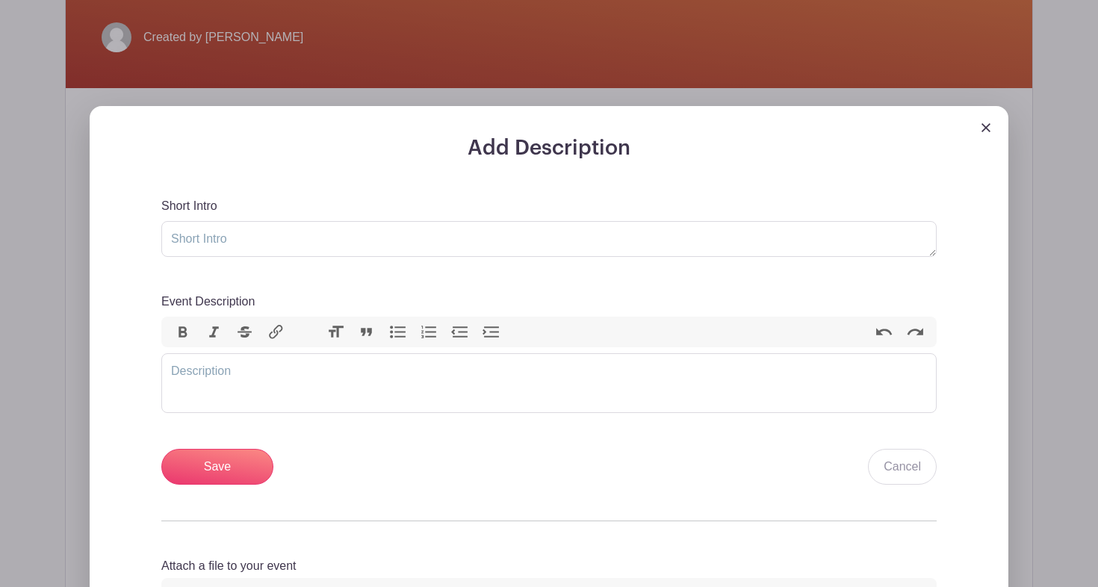
scroll to position [396, 0]
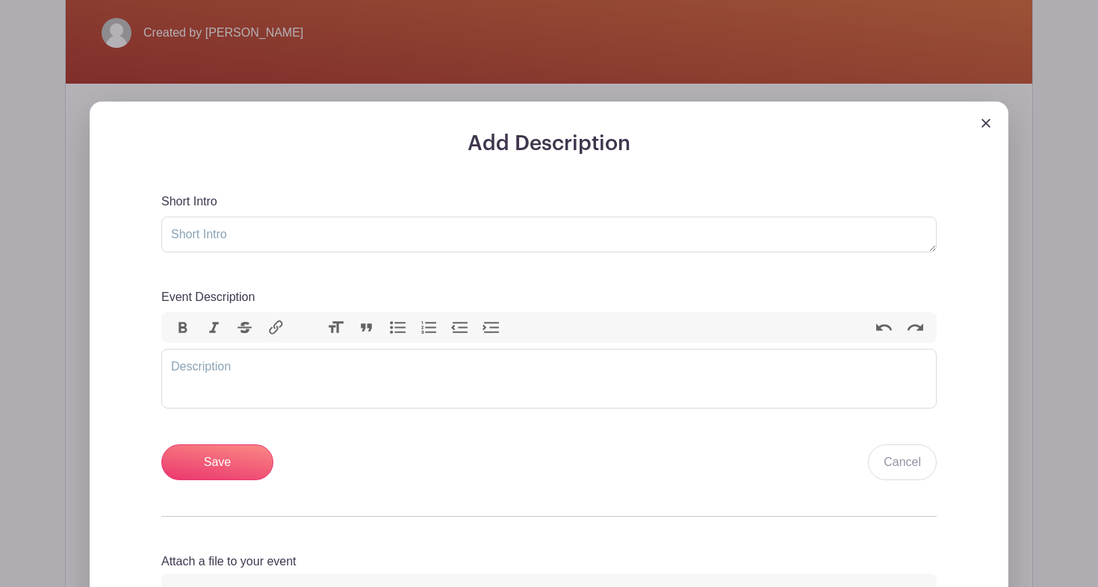
click at [281, 270] on div "Short Intro Event Description Bold Italic Strikethrough Link Heading Quote Code…" at bounding box center [548, 337] width 775 height 288
click at [282, 247] on textarea "Short Intro" at bounding box center [548, 235] width 775 height 36
click at [282, 193] on div "Add Description Short Intro Event Description Bold Italic Strikethrough Link He…" at bounding box center [548, 391] width 847 height 520
click at [281, 235] on textarea "Short Intro" at bounding box center [548, 235] width 775 height 36
click at [274, 244] on textarea "Short Intro" at bounding box center [548, 235] width 775 height 36
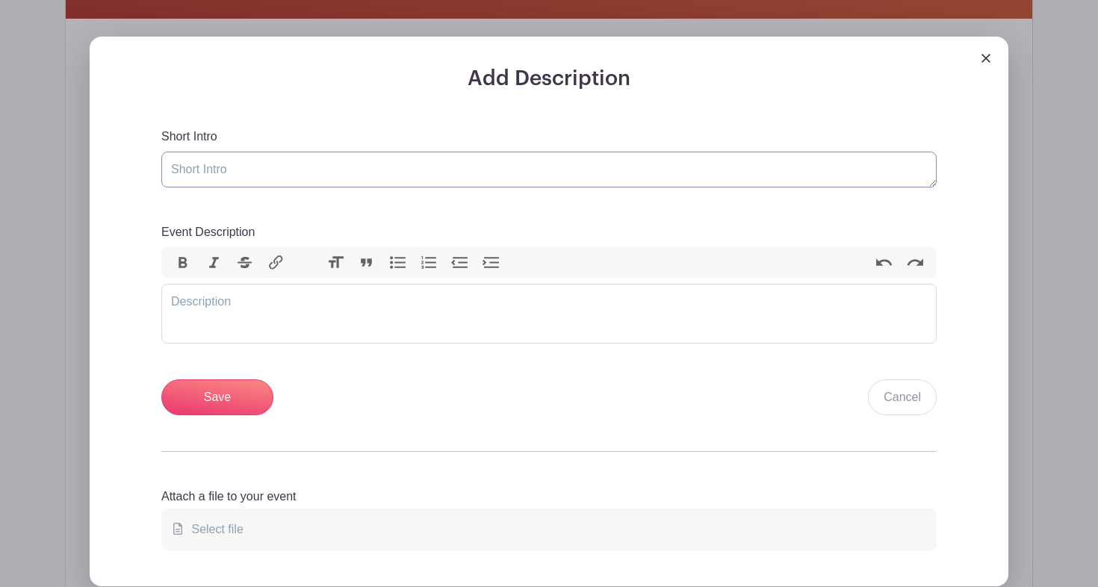
scroll to position [484, 0]
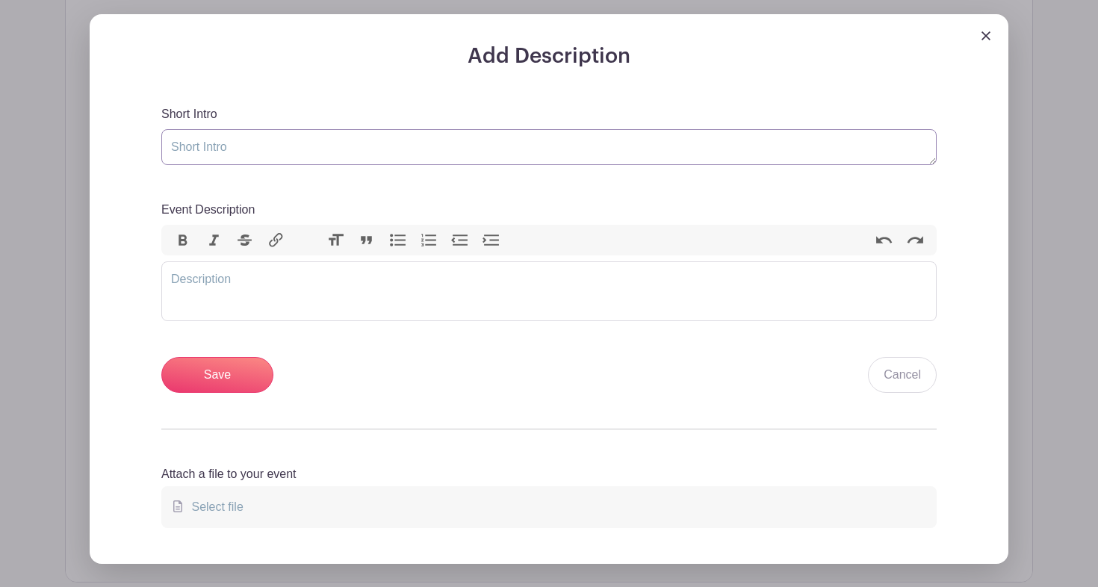
click at [299, 156] on textarea "Short Intro" at bounding box center [548, 147] width 775 height 36
click at [292, 306] on trix-editor "Event Description" at bounding box center [548, 291] width 775 height 60
type trix-editor "<div>Sign up to help with our Neighborhood Thanksgiving Dinner Party!</div>"
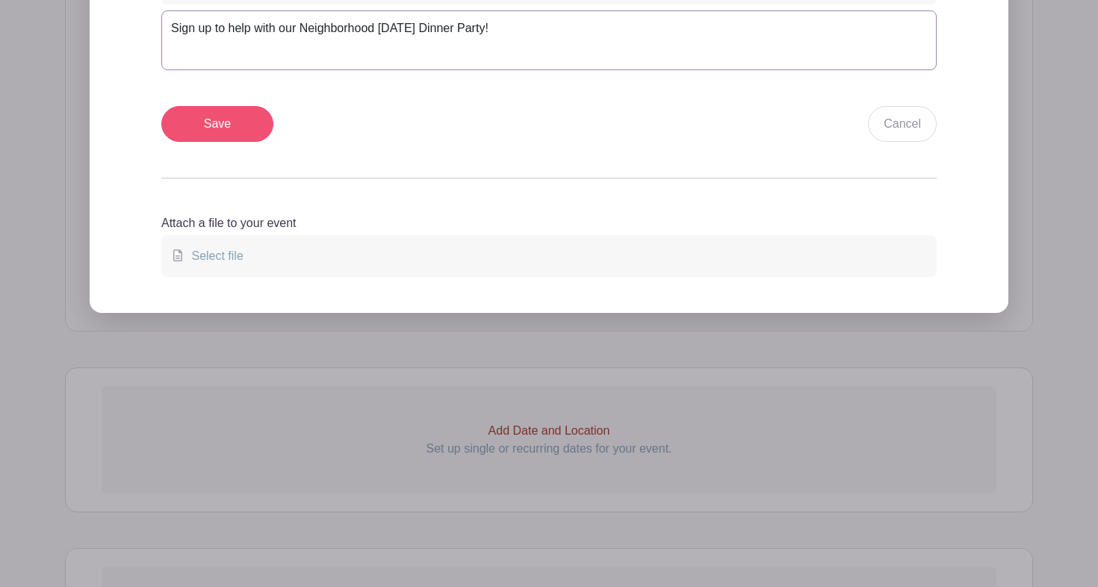
scroll to position [738, 0]
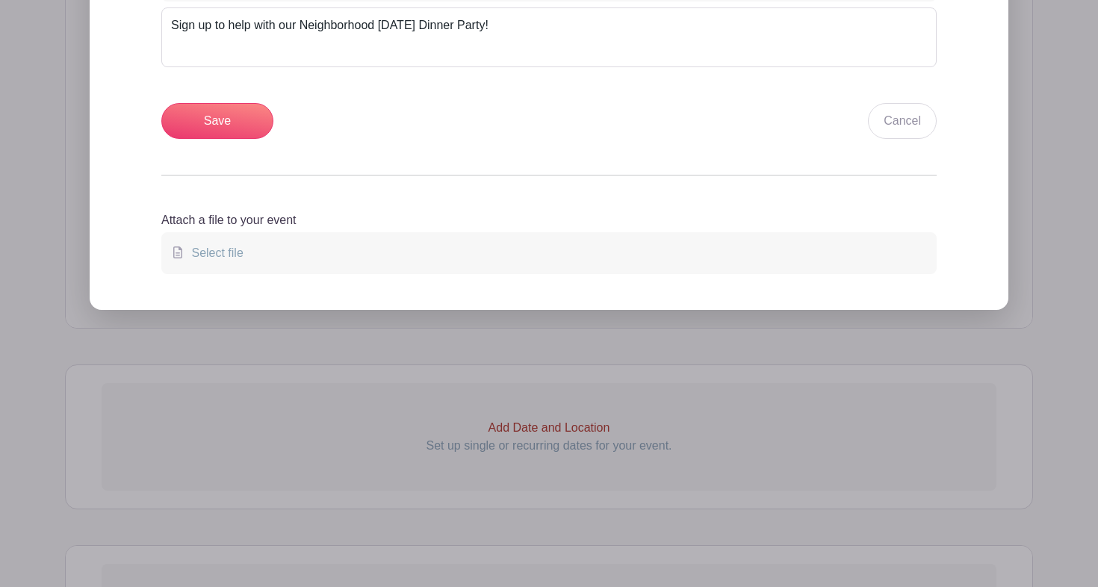
click at [218, 155] on div "Add Description Short Intro Event Description Bold Italic Strikethrough Link He…" at bounding box center [548, 50] width 847 height 520
click at [223, 137] on input "Save" at bounding box center [217, 121] width 112 height 36
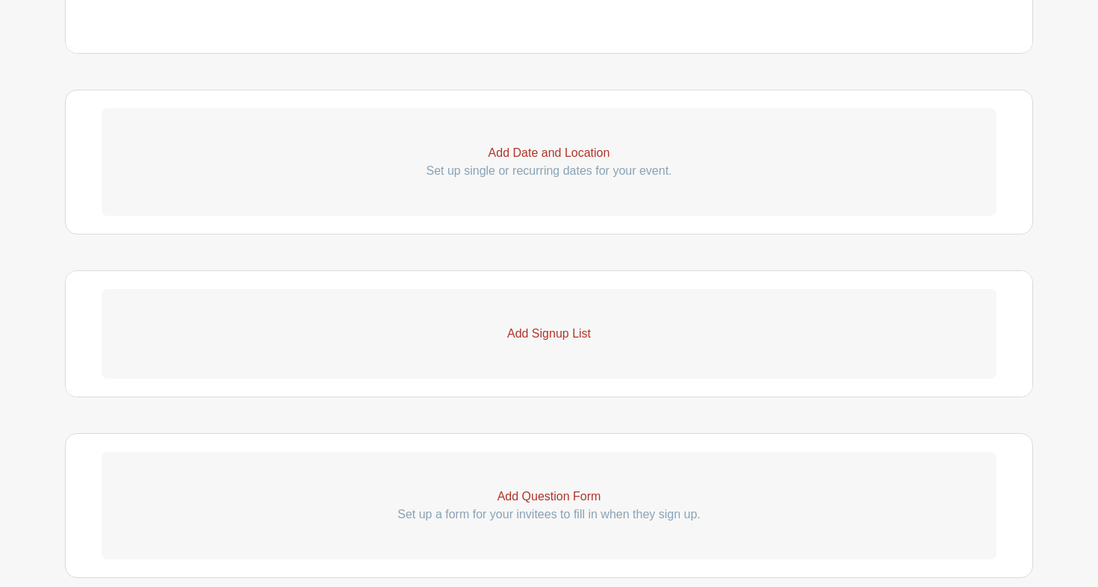
scroll to position [769, 0]
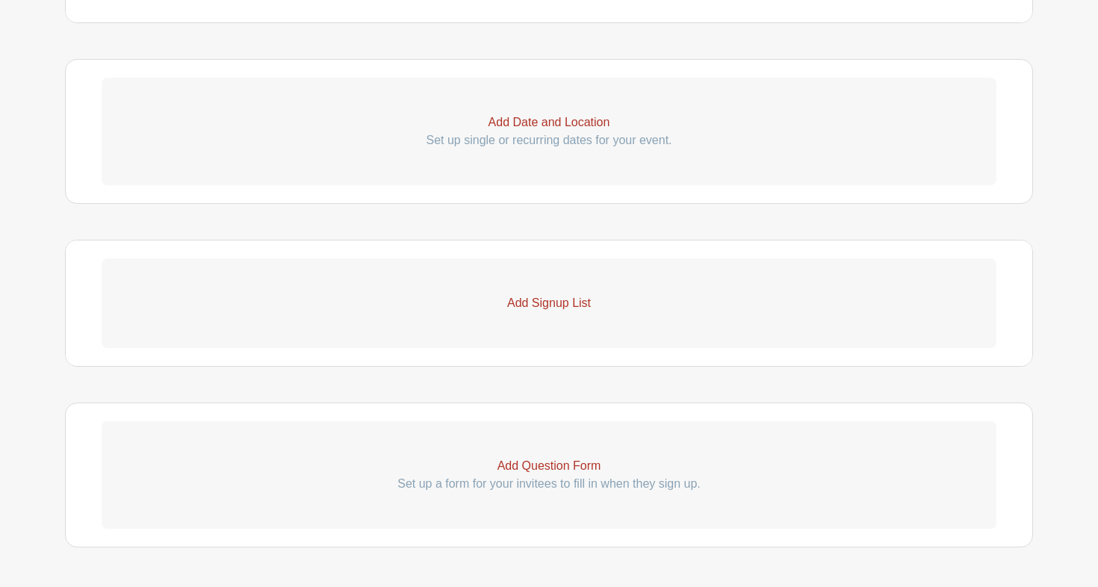
click at [547, 329] on link "Add Signup List" at bounding box center [549, 303] width 894 height 90
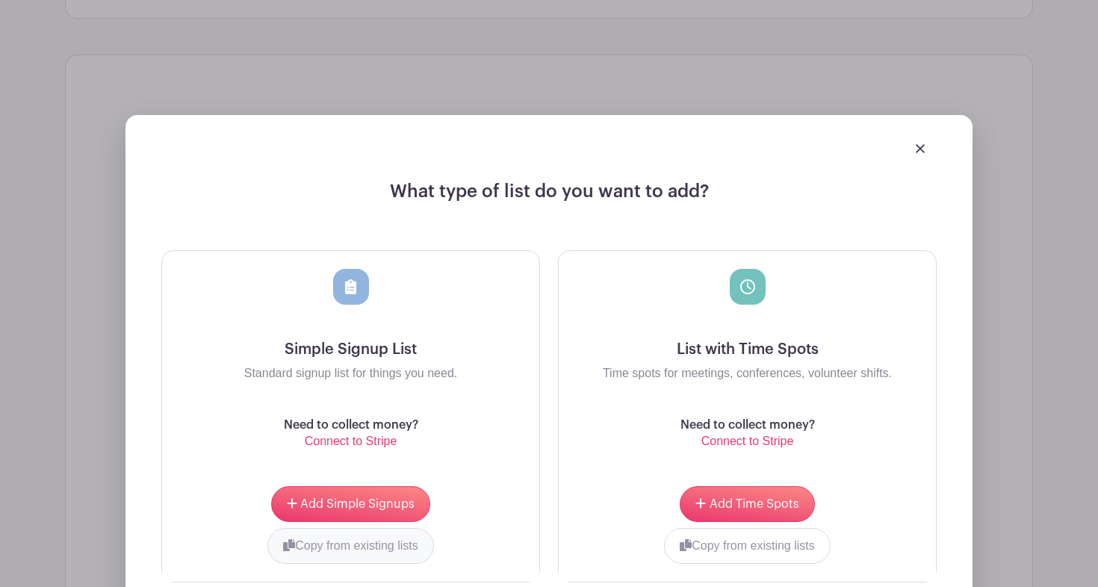
scroll to position [1025, 0]
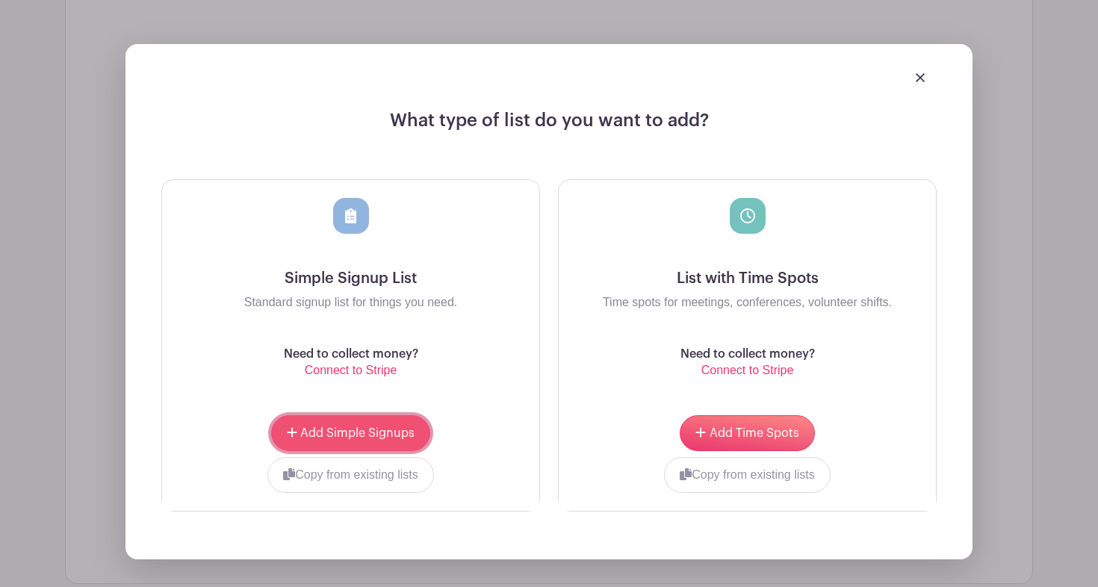
click at [363, 439] on span "Add Simple Signups" at bounding box center [357, 433] width 114 height 12
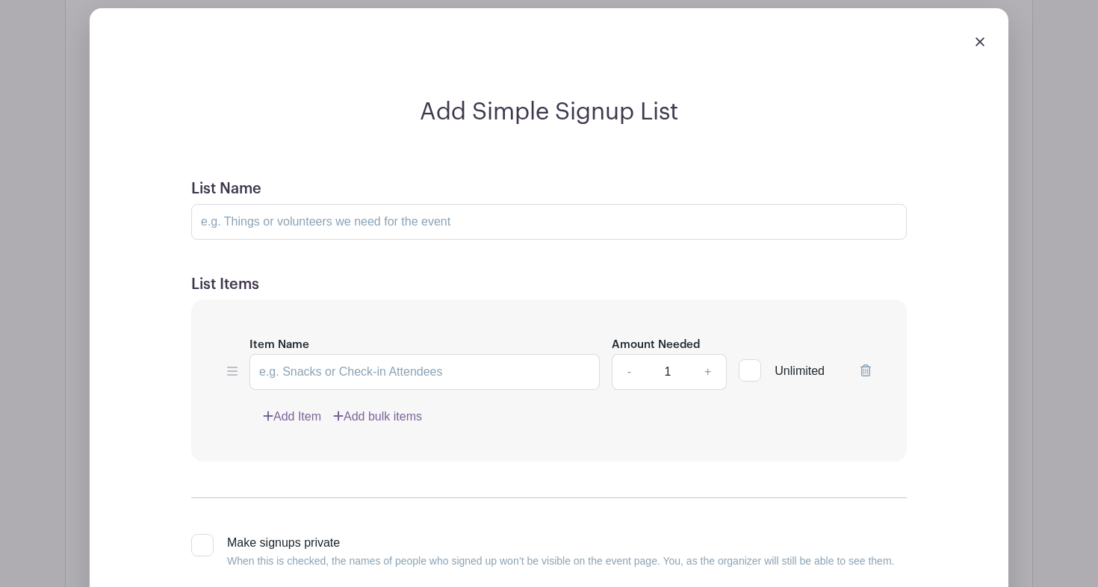
click at [975, 46] on img at bounding box center [979, 41] width 9 height 9
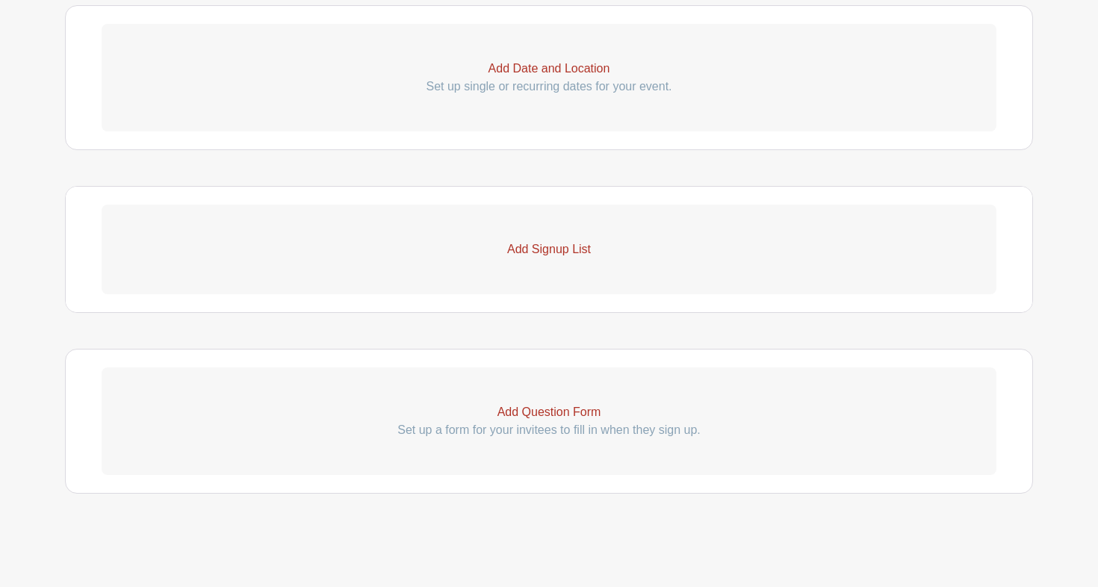
scroll to position [836, 0]
click at [573, 259] on link "Add Signup List" at bounding box center [549, 250] width 894 height 90
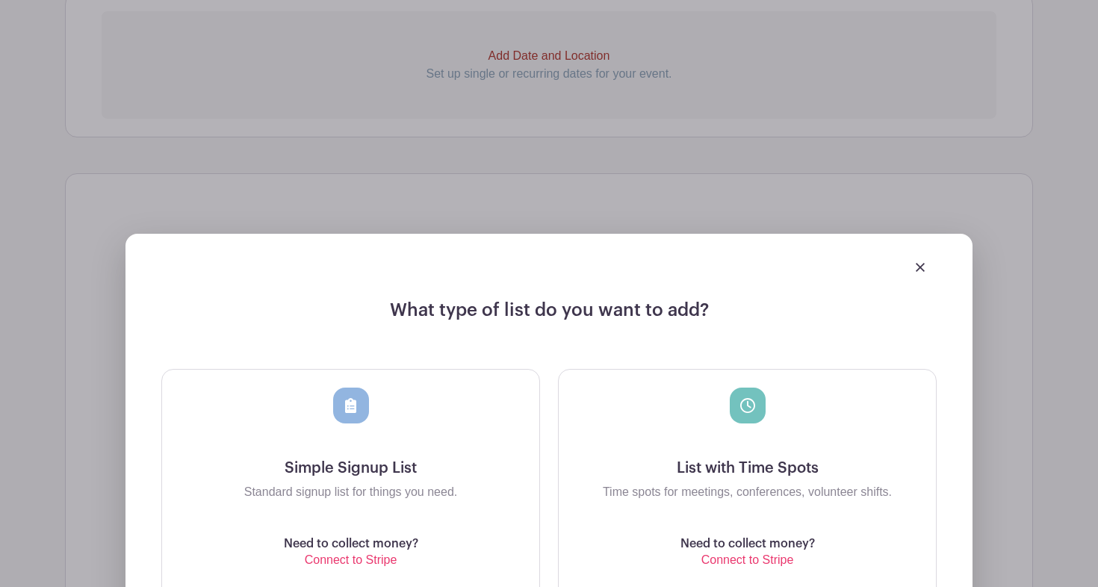
scroll to position [919, 0]
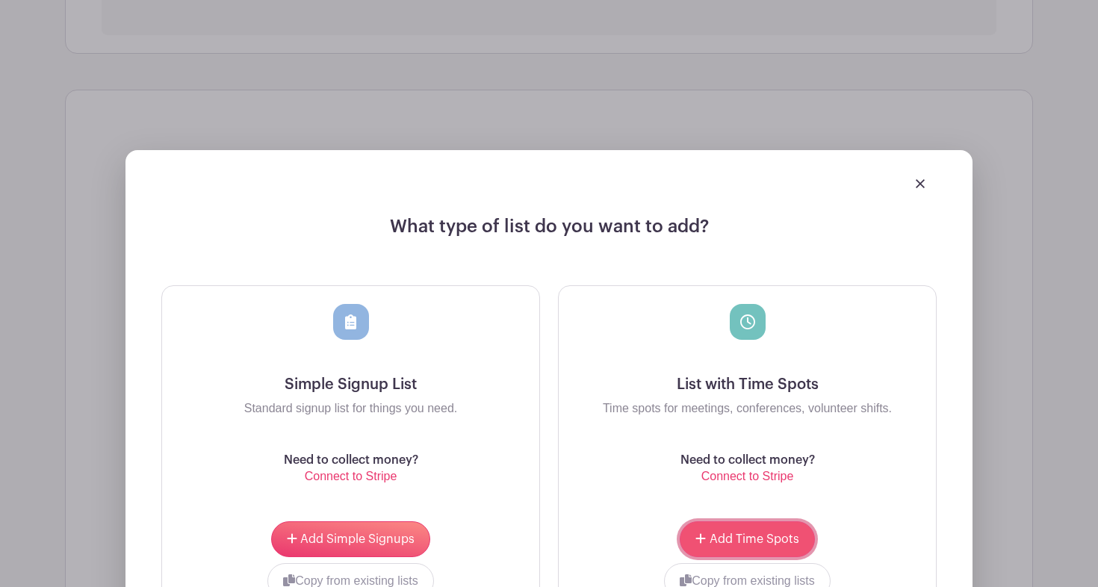
click at [752, 545] on span "Add Time Spots" at bounding box center [754, 539] width 90 height 12
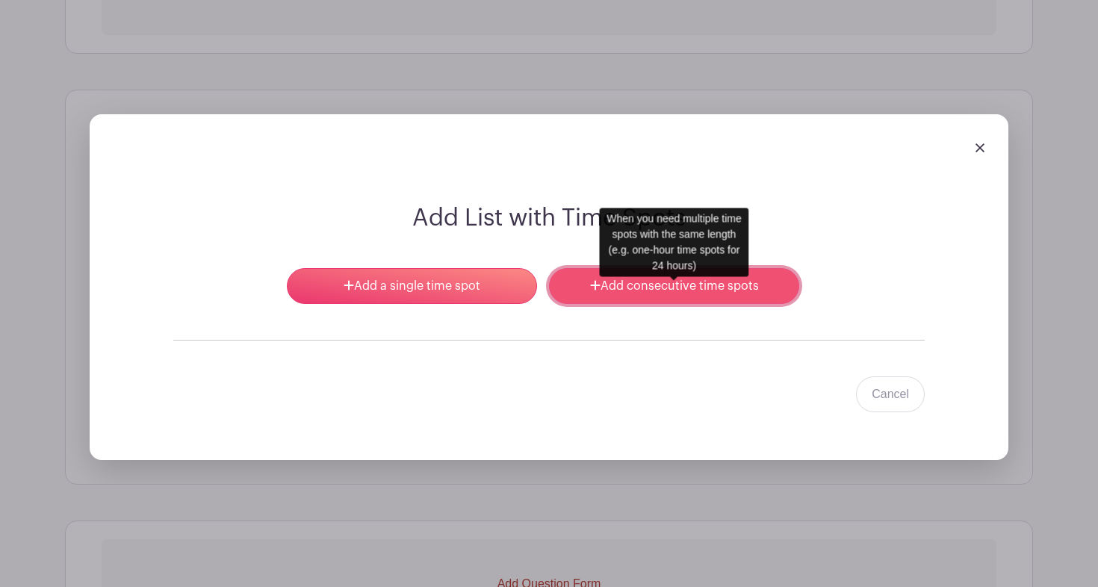
click at [625, 293] on link "Add consecutive time spots" at bounding box center [674, 286] width 250 height 36
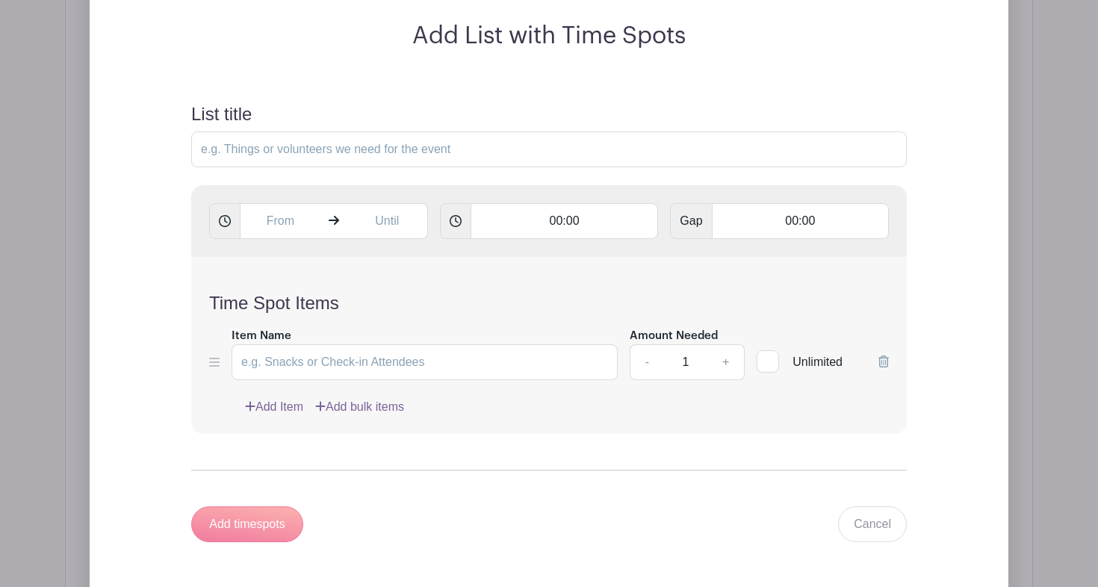
scroll to position [1081, 0]
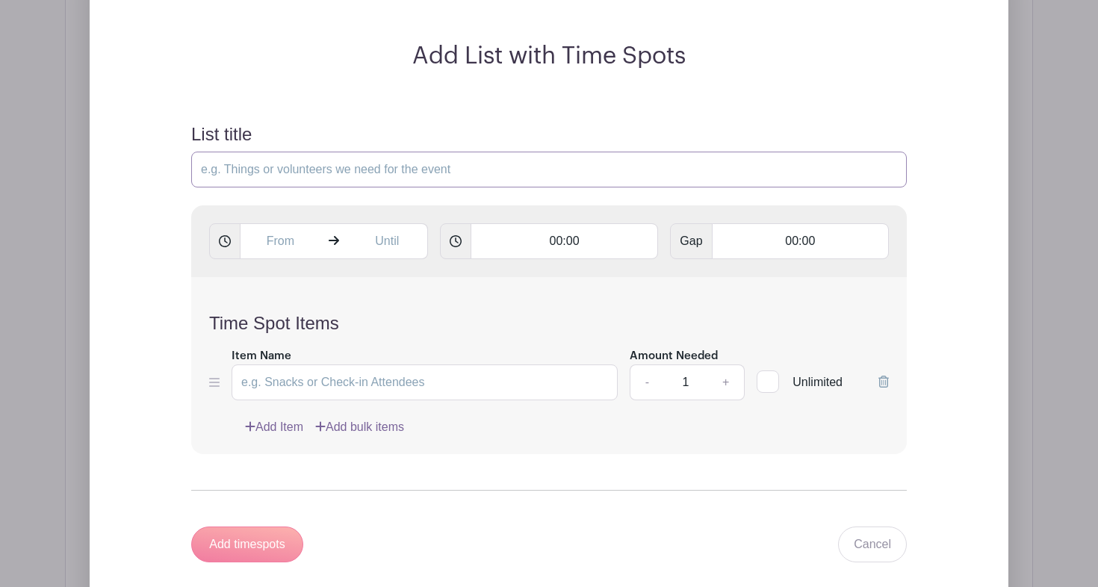
click at [395, 187] on input "List title" at bounding box center [548, 170] width 715 height 36
click at [288, 256] on input "text" at bounding box center [280, 241] width 81 height 36
type input "9:44 AM"
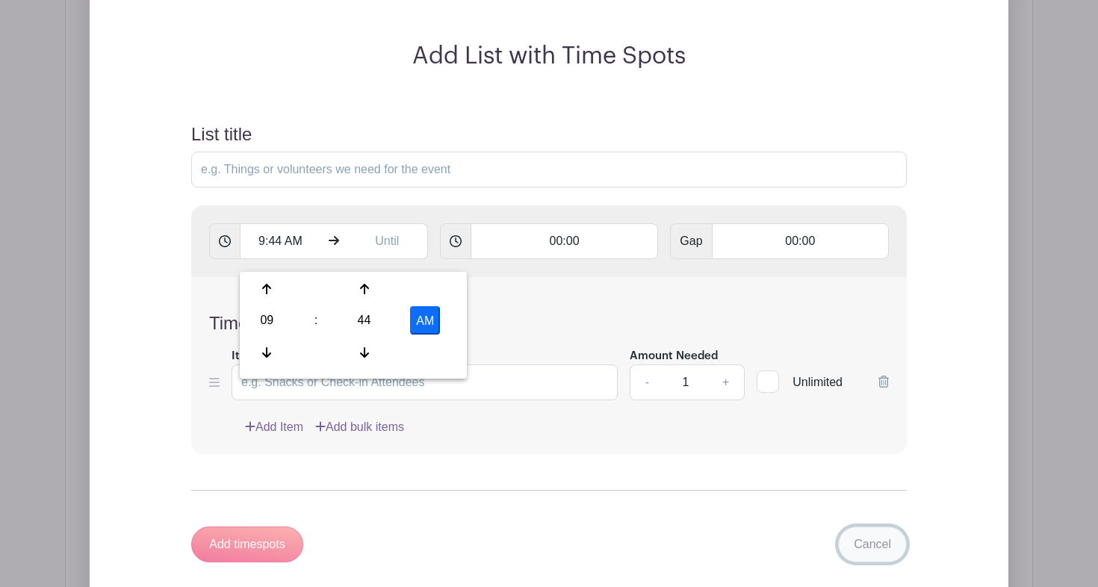
click at [870, 553] on link "Cancel" at bounding box center [872, 544] width 69 height 36
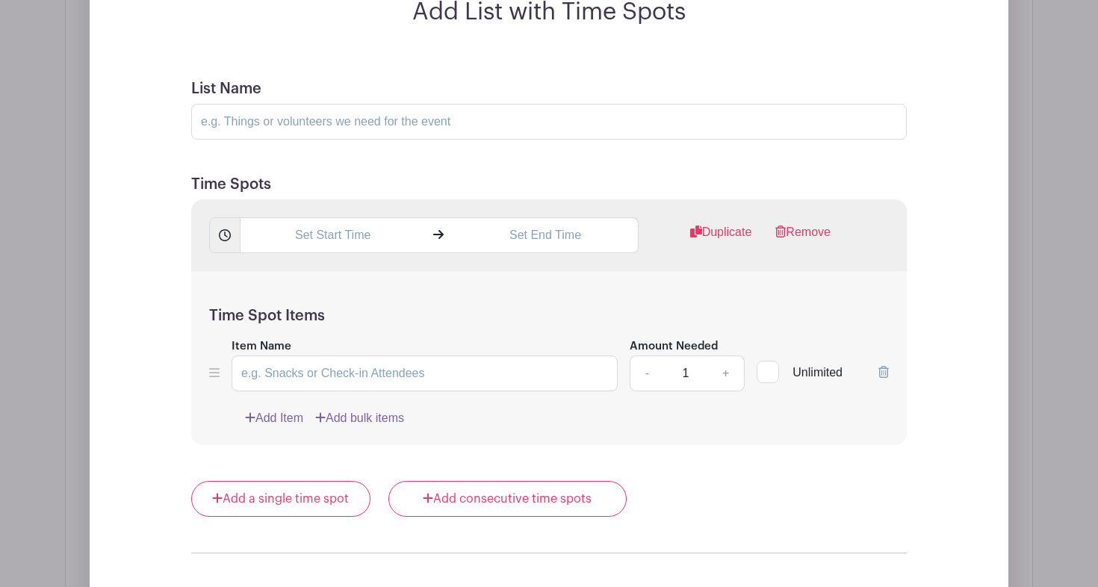
scroll to position [1126, 0]
click at [356, 250] on input "text" at bounding box center [332, 235] width 185 height 36
type input "9:44 AM"
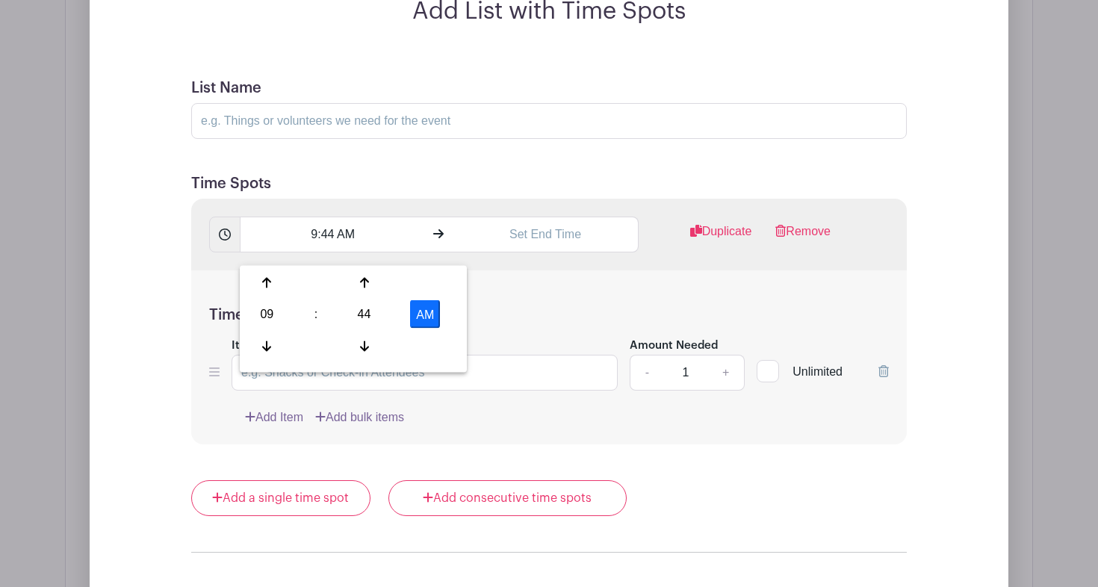
click at [398, 166] on form "List Name Time Spots 9:44 AM Duplicate Remove Time Spot Items Item Name Amount …" at bounding box center [548, 408] width 751 height 695
click at [333, 234] on input "9:44 AM" at bounding box center [332, 235] width 185 height 36
click at [541, 321] on h5 "Time Spot Items" at bounding box center [548, 315] width 679 height 18
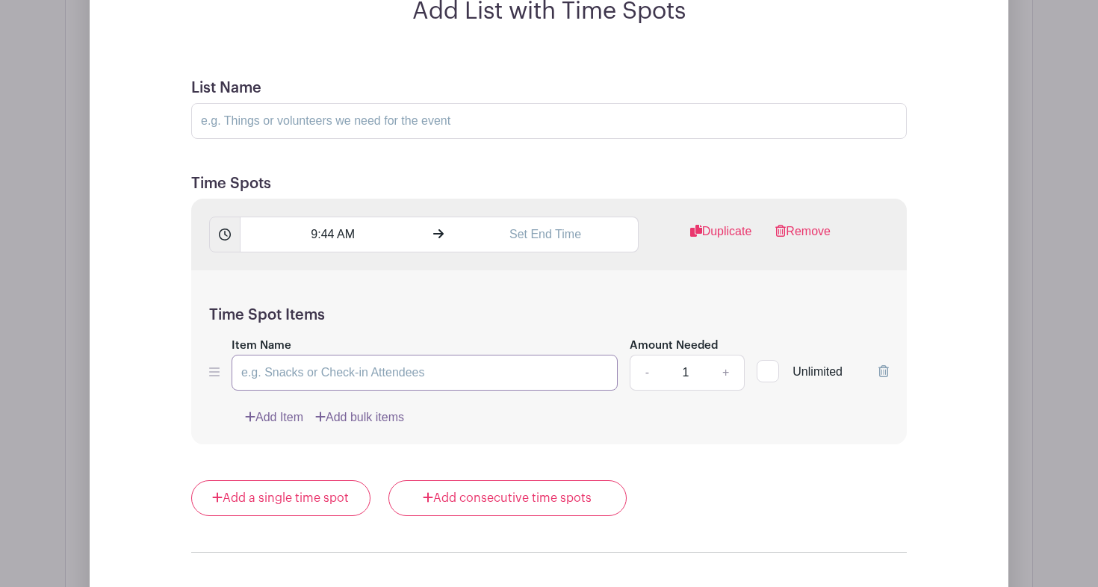
click at [326, 384] on input "Item Name" at bounding box center [424, 373] width 386 height 36
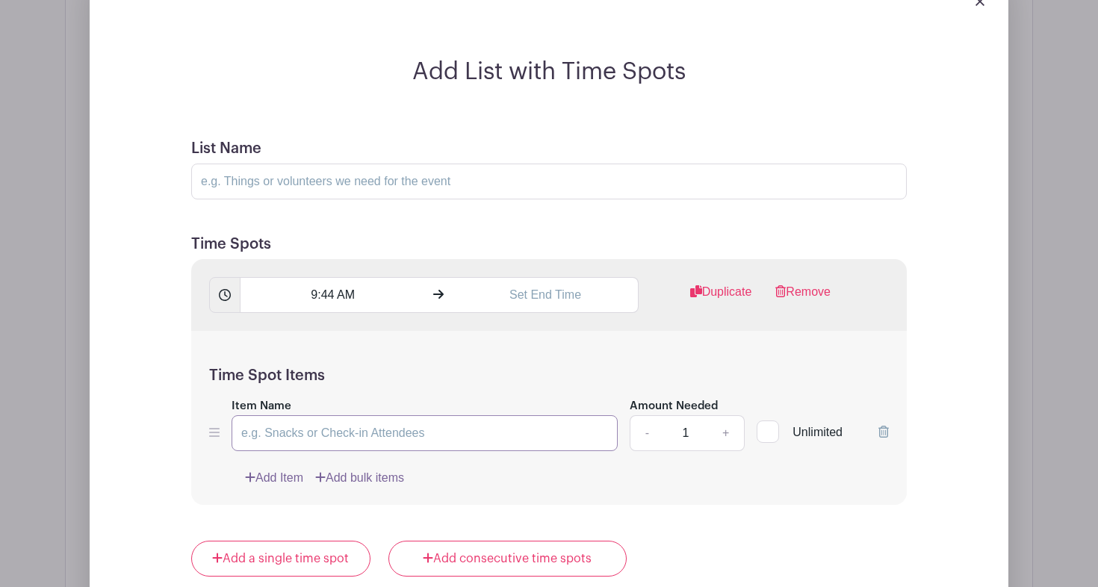
scroll to position [989, 0]
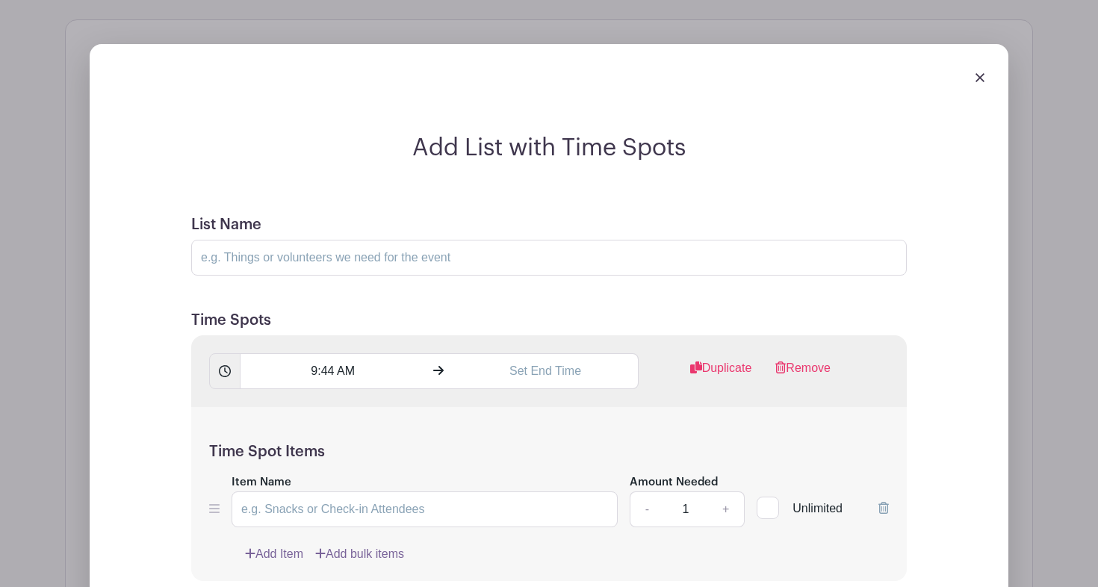
click at [983, 97] on div at bounding box center [549, 77] width 894 height 42
click at [980, 82] on img at bounding box center [979, 77] width 9 height 9
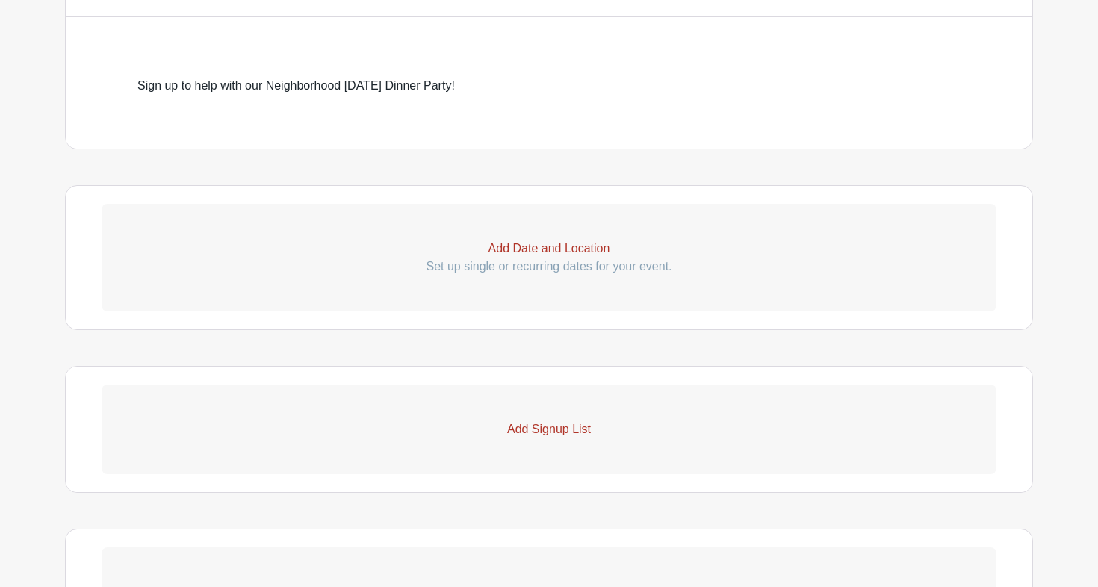
scroll to position [597, 0]
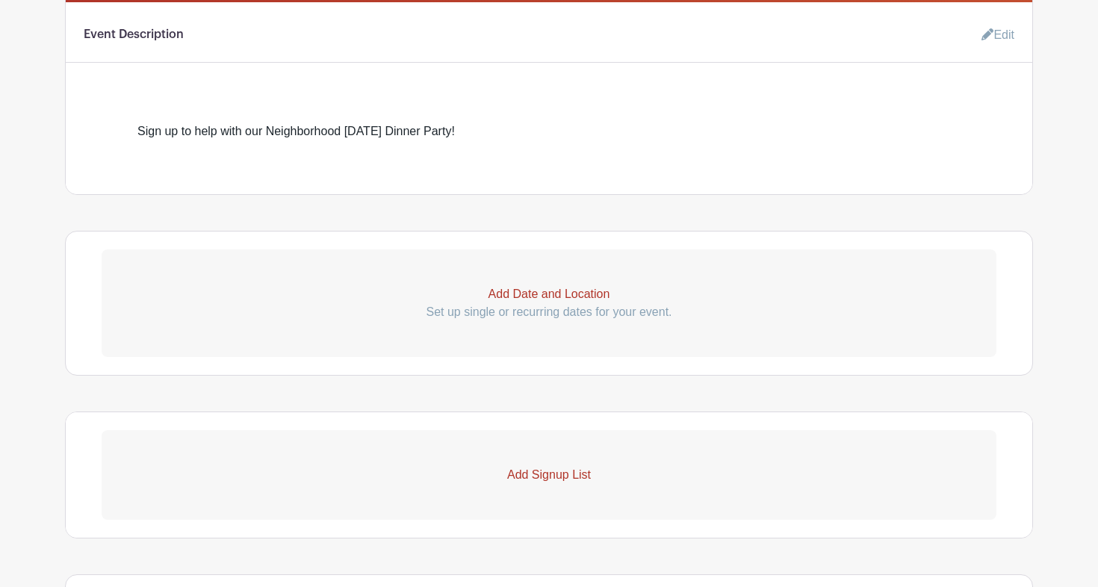
click at [530, 482] on p "Add Signup List" at bounding box center [549, 475] width 894 height 18
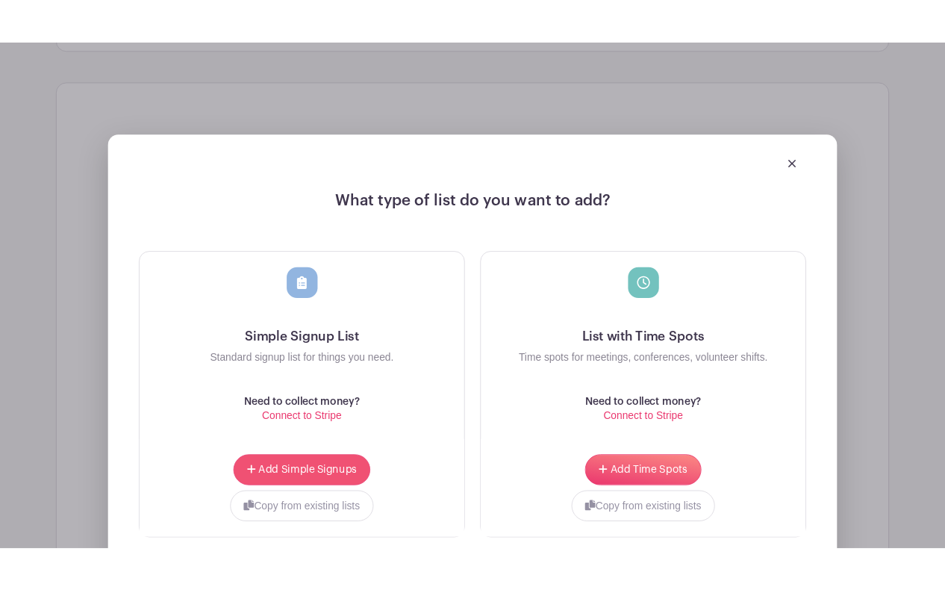
scroll to position [1043, 0]
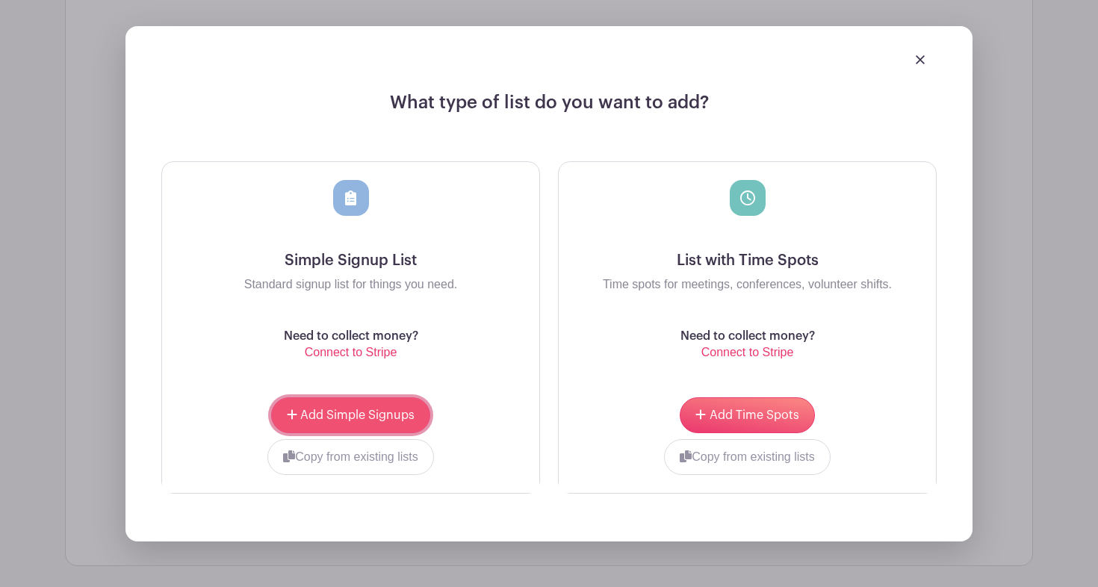
click at [393, 416] on button "Add Simple Signups" at bounding box center [350, 415] width 159 height 36
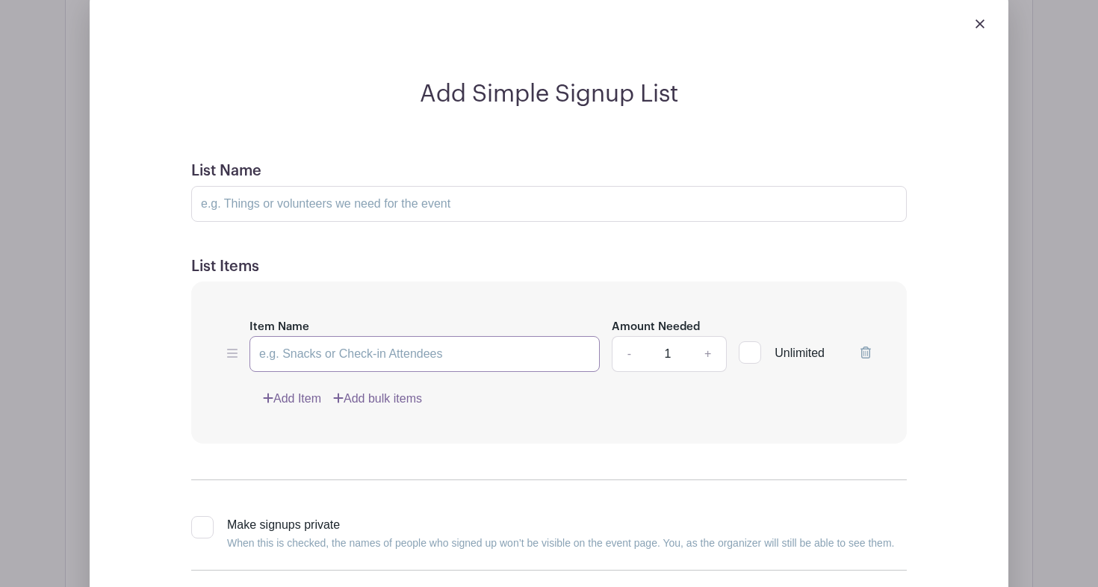
click at [465, 372] on input "Item Name" at bounding box center [424, 354] width 350 height 36
click at [467, 215] on input "List Name" at bounding box center [548, 204] width 715 height 36
click at [379, 355] on input "Item Name" at bounding box center [424, 354] width 350 height 36
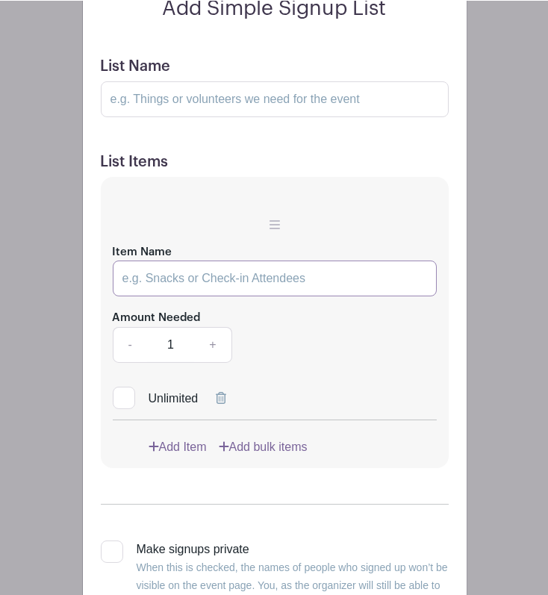
scroll to position [1037, 0]
click at [208, 296] on input "Item Name" at bounding box center [274, 278] width 324 height 36
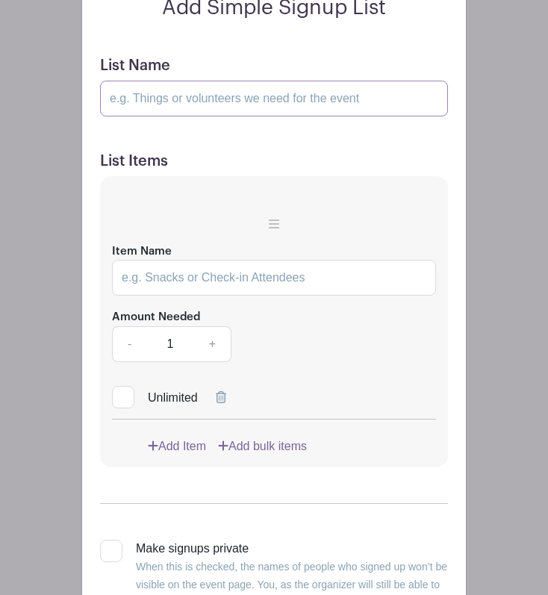
click at [223, 116] on input "List Name" at bounding box center [274, 99] width 348 height 36
click at [187, 291] on input "Item Name" at bounding box center [274, 278] width 324 height 36
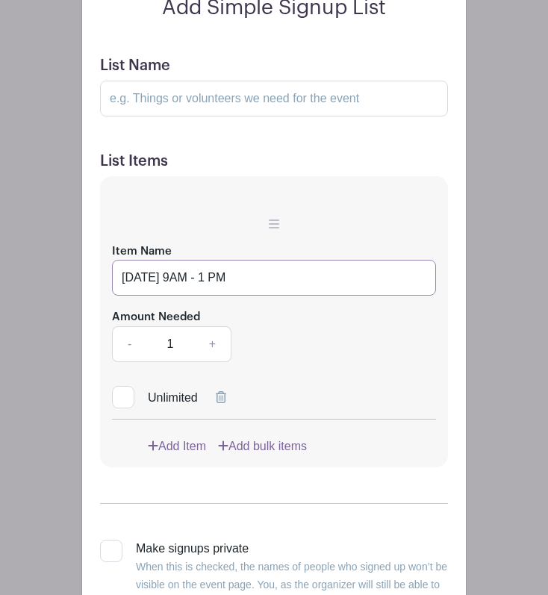
type input "Friday 9AM - 1 PM"
click at [214, 358] on link "+" at bounding box center [212, 344] width 37 height 36
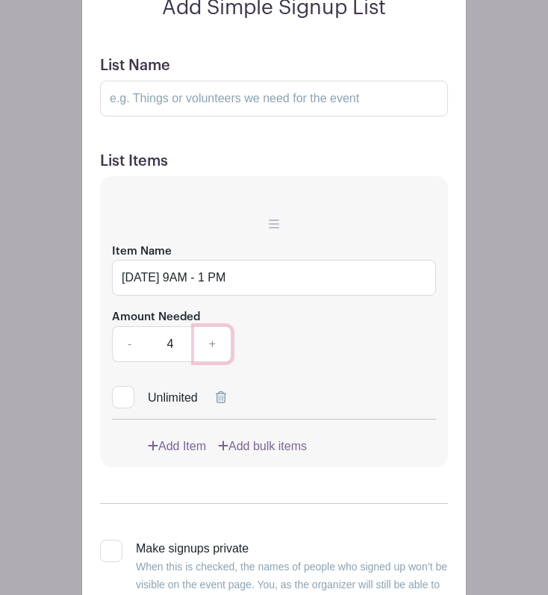
type input "5"
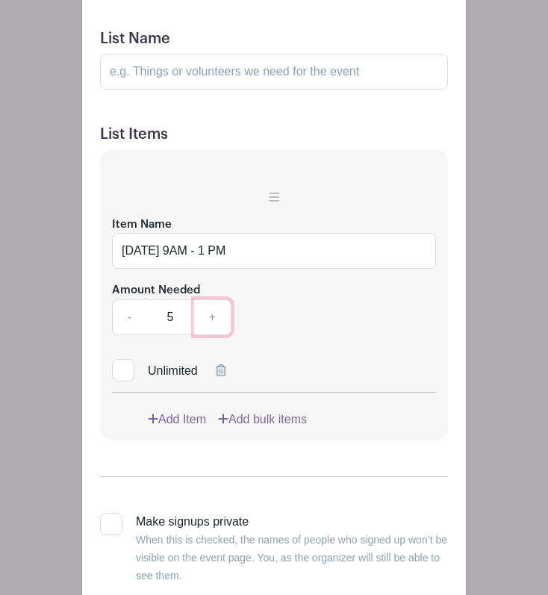
scroll to position [1077, 0]
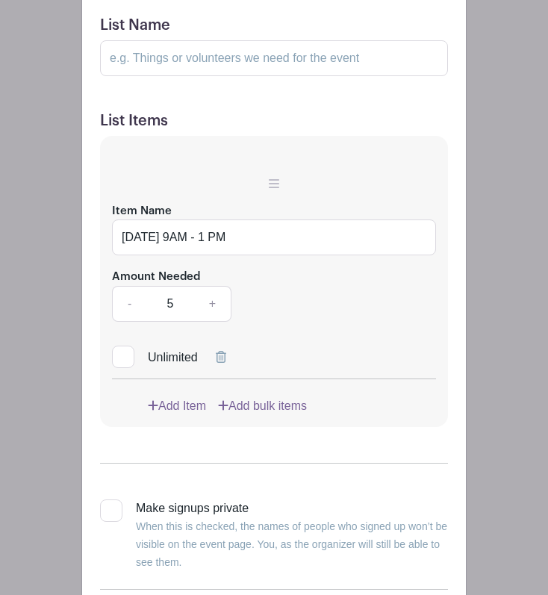
click at [245, 415] on link "Add bulk items" at bounding box center [262, 406] width 89 height 18
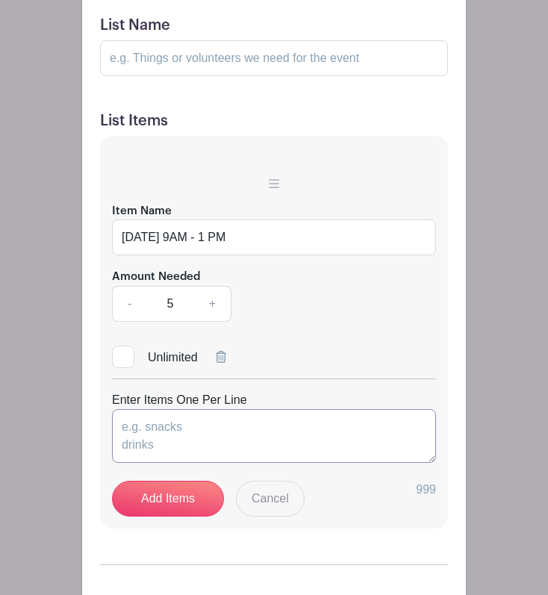
click at [172, 448] on textarea "Enter Items One Per Line" at bounding box center [274, 436] width 324 height 54
type textarea "Friday"
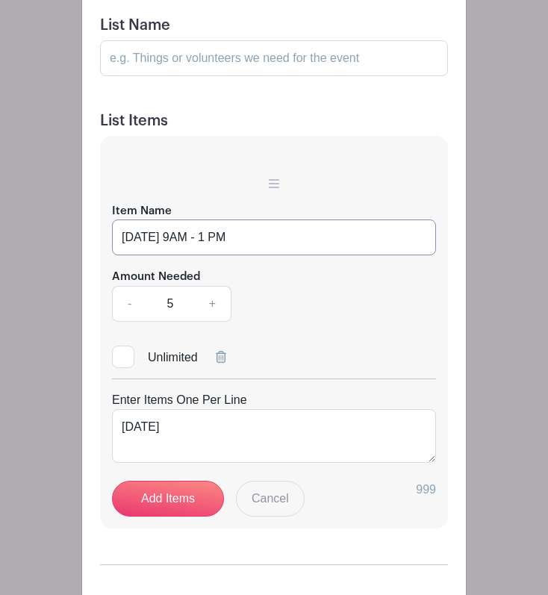
click at [248, 254] on input "Friday 9AM - 1 PM" at bounding box center [274, 238] width 324 height 36
click at [276, 255] on input "Friday 9AM - 1 PM Cleaning" at bounding box center [274, 238] width 324 height 36
type input "Friday 9AM - 1 PM Cleaning"
click at [164, 438] on textarea "Friday" at bounding box center [274, 436] width 324 height 54
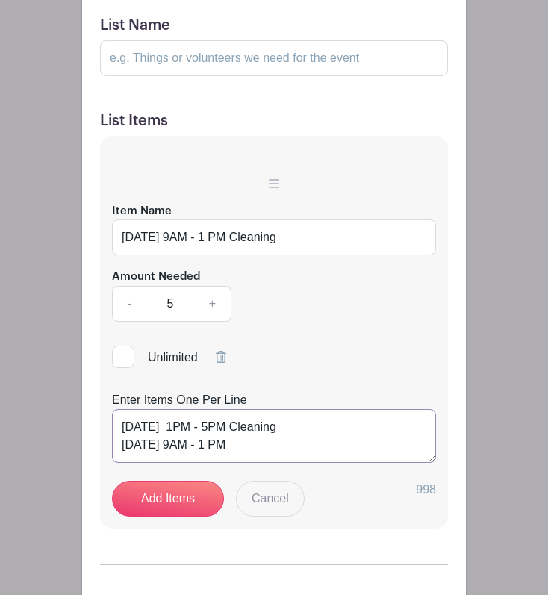
click at [173, 439] on textarea "Friday 1PM - 5PM Cleaning Saturday 9AM - 1 PM" at bounding box center [274, 436] width 324 height 54
click at [252, 458] on textarea "Friday 1AM - 5PM Cleaning Saturday 9AM - 1 PM" at bounding box center [274, 436] width 324 height 54
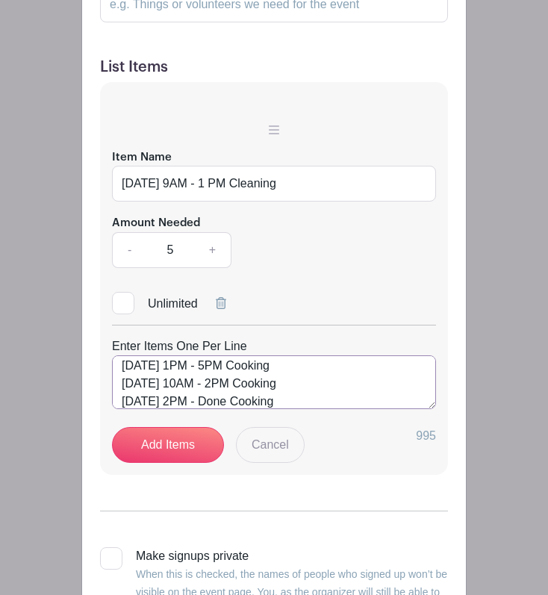
scroll to position [1132, 0]
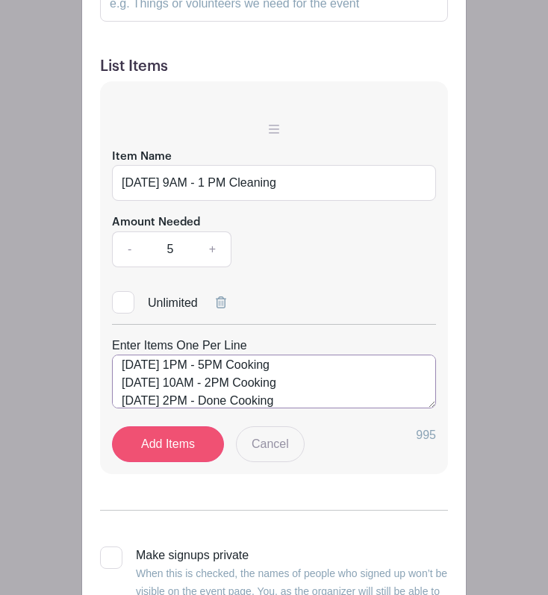
type textarea "Friday 1AM - 5PM Cleaning Saturday 9AM - 1 PM Cooking Saturday 1PM - 5PM Cookin…"
click at [172, 462] on link "Add Items" at bounding box center [168, 444] width 112 height 36
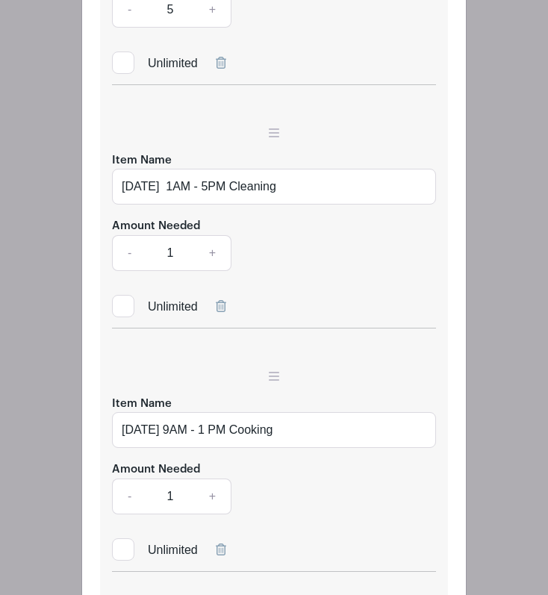
scroll to position [1255, 0]
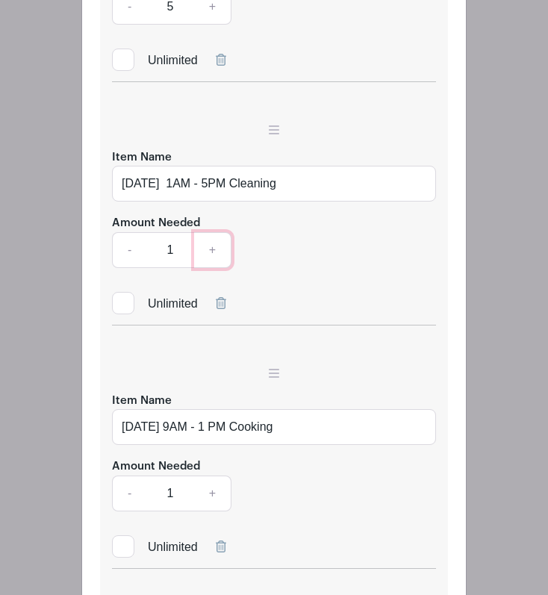
click at [215, 268] on link "+" at bounding box center [212, 250] width 37 height 36
type input "5"
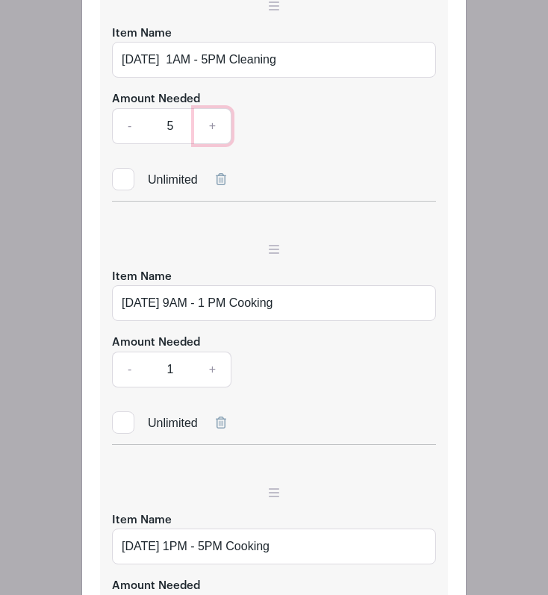
scroll to position [1381, 0]
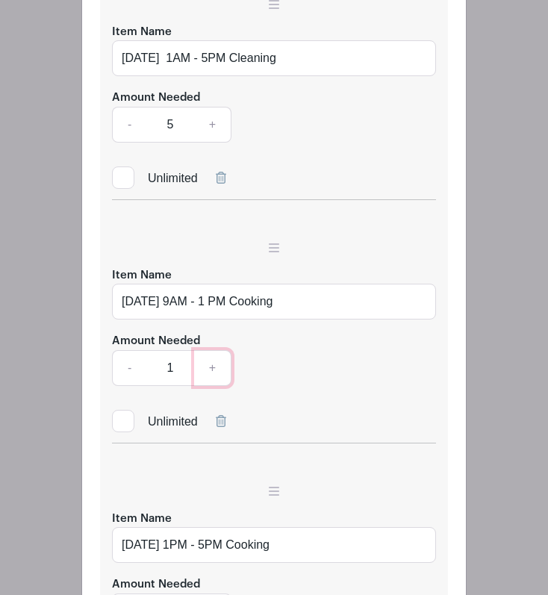
click at [222, 386] on link "+" at bounding box center [212, 368] width 37 height 36
type input "5"
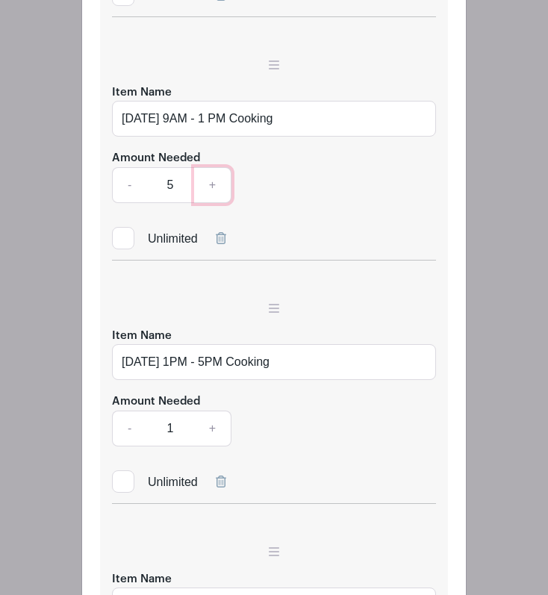
scroll to position [1564, 0]
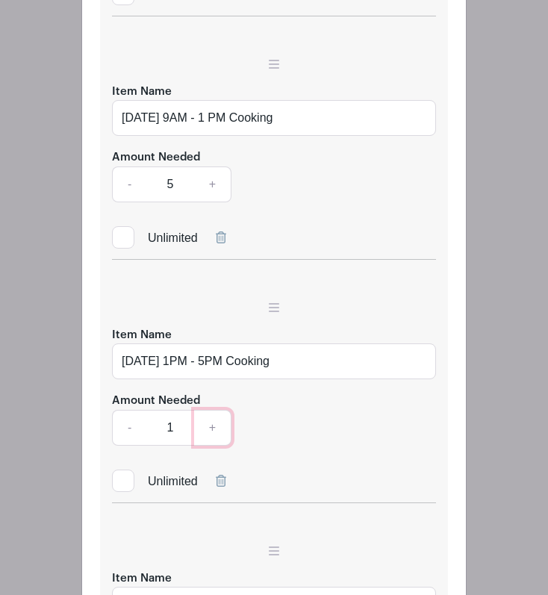
click at [218, 442] on link "+" at bounding box center [212, 428] width 37 height 36
type input "5"
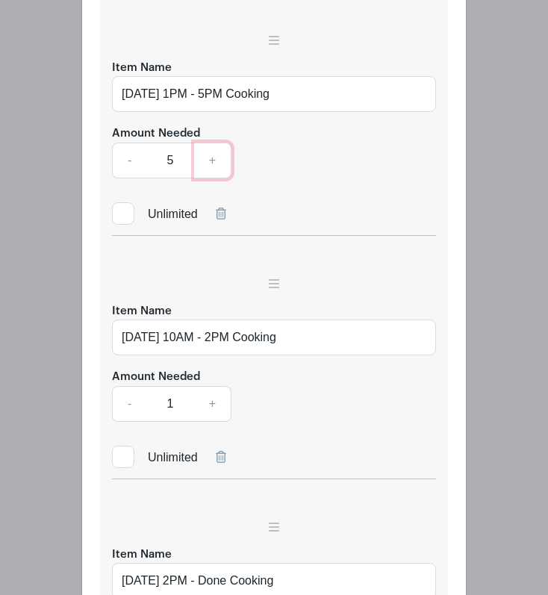
scroll to position [1835, 0]
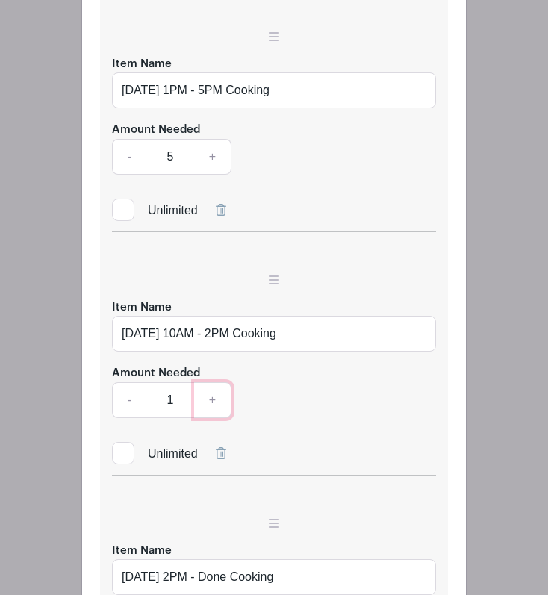
click at [216, 413] on link "+" at bounding box center [212, 400] width 37 height 36
type input "5"
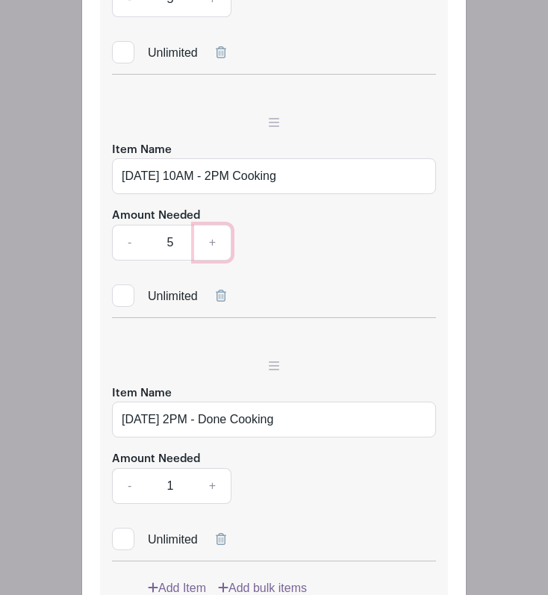
scroll to position [1994, 0]
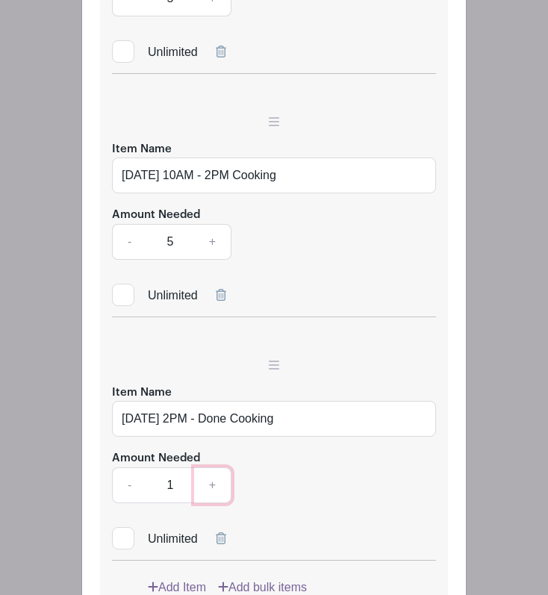
click at [220, 488] on link "+" at bounding box center [212, 485] width 37 height 36
type input "5"
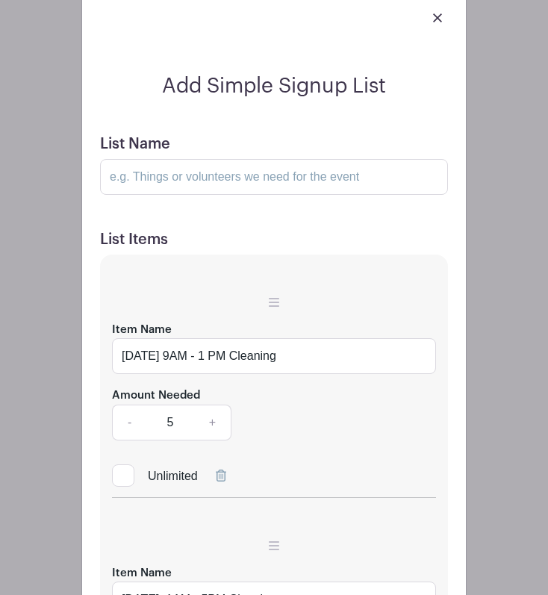
scroll to position [798, 0]
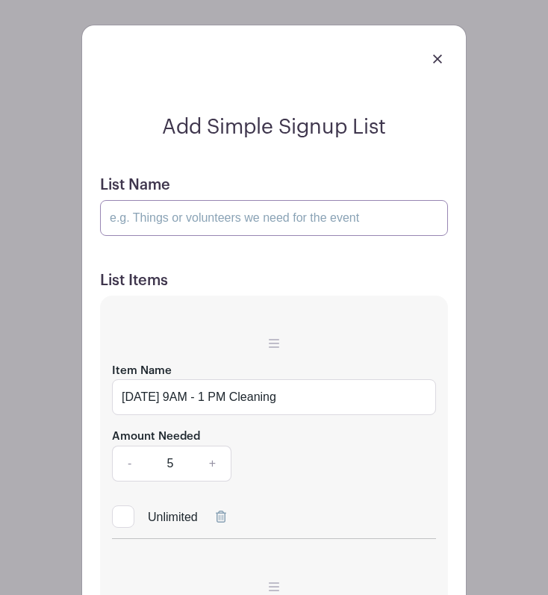
click at [215, 236] on input "List Name" at bounding box center [274, 218] width 348 height 36
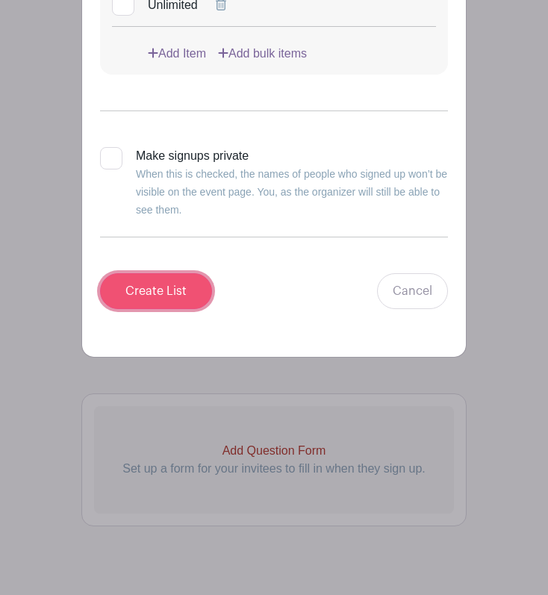
click at [163, 302] on input "Create List" at bounding box center [156, 291] width 112 height 36
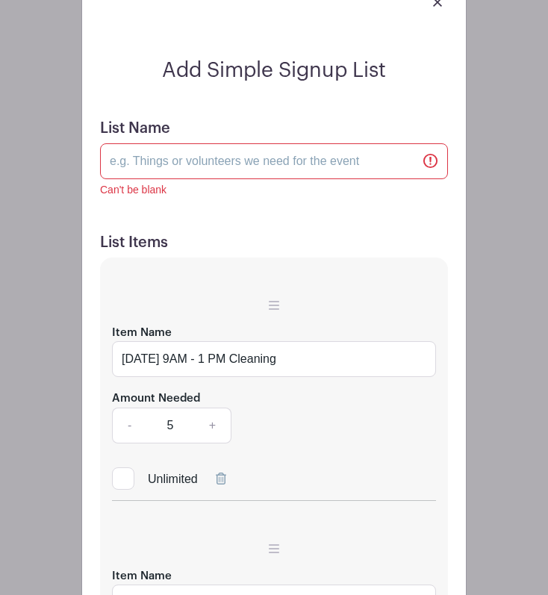
scroll to position [906, 0]
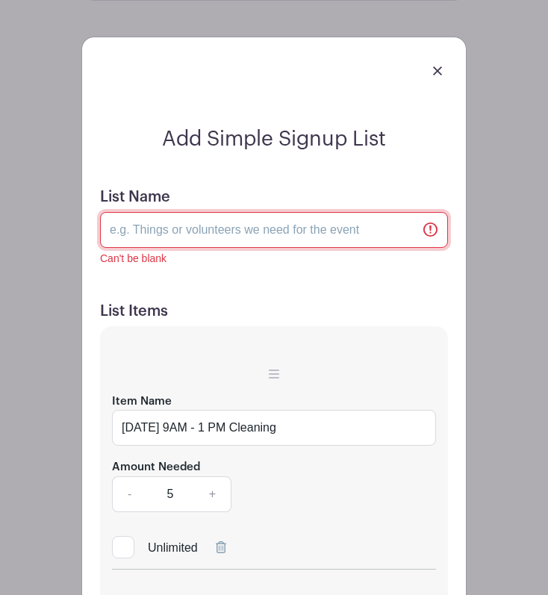
click at [213, 229] on input "List Name" at bounding box center [274, 230] width 348 height 36
type input "S"
type input "f"
type input "J"
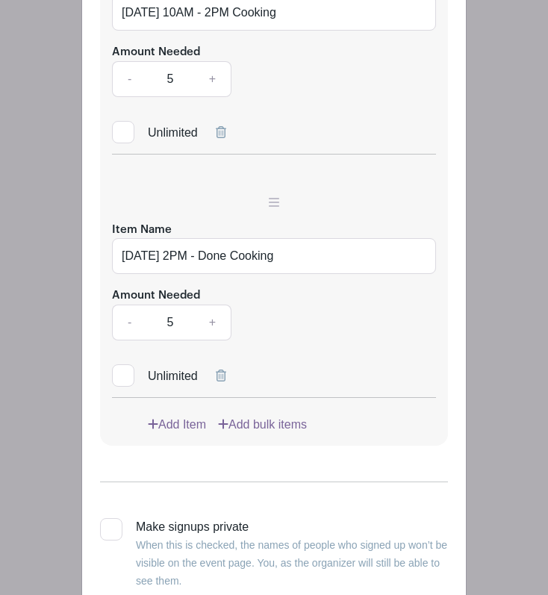
scroll to position [2737, 0]
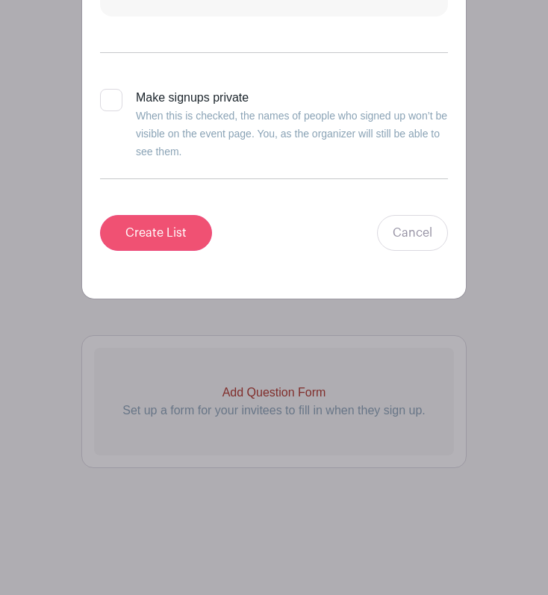
type input "Volunteer Slots"
click at [158, 225] on input "Create List" at bounding box center [156, 233] width 112 height 36
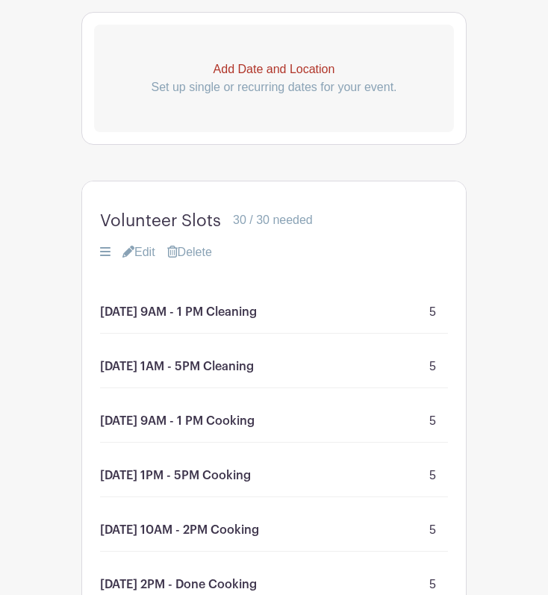
scroll to position [703, 0]
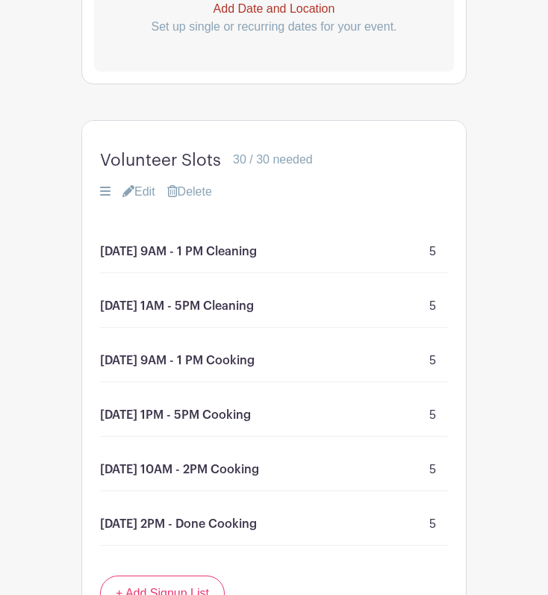
click at [265, 358] on div "Saturday 9AM - 1 PM Cooking 5" at bounding box center [274, 361] width 348 height 43
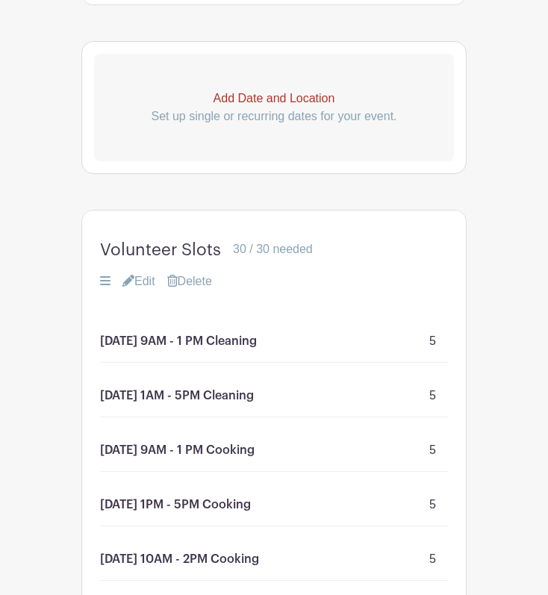
scroll to position [606, 0]
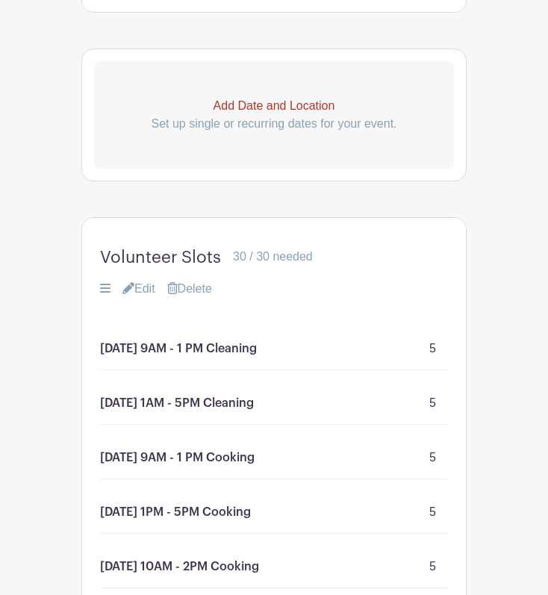
click at [128, 294] on icon at bounding box center [128, 288] width 12 height 12
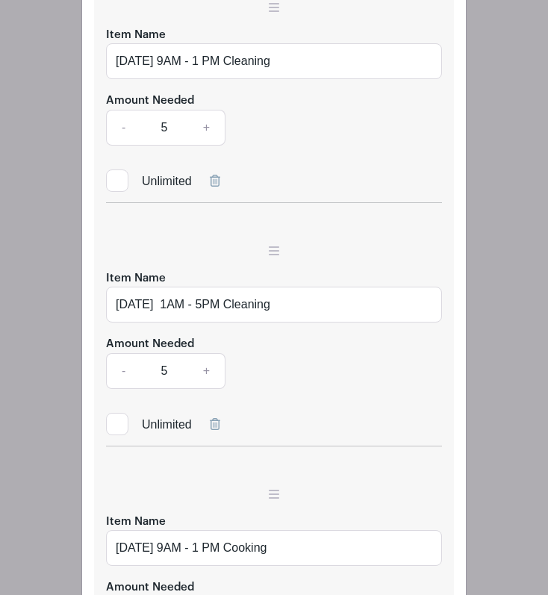
scroll to position [1173, 0]
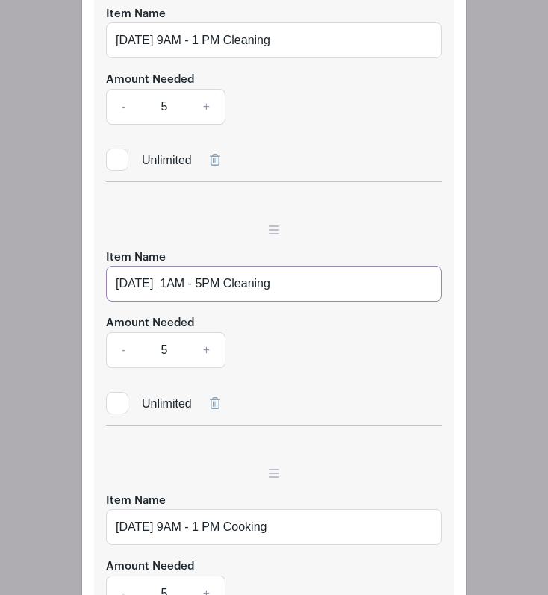
click at [172, 302] on input "Friday 1AM - 5PM Cleaning" at bounding box center [274, 284] width 336 height 36
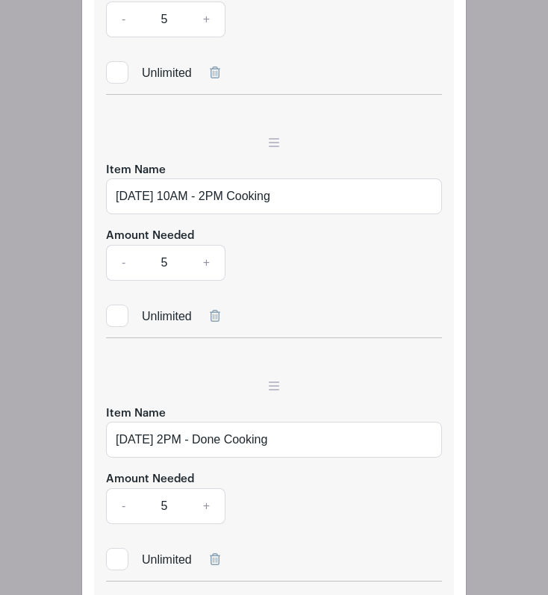
scroll to position [1994, 0]
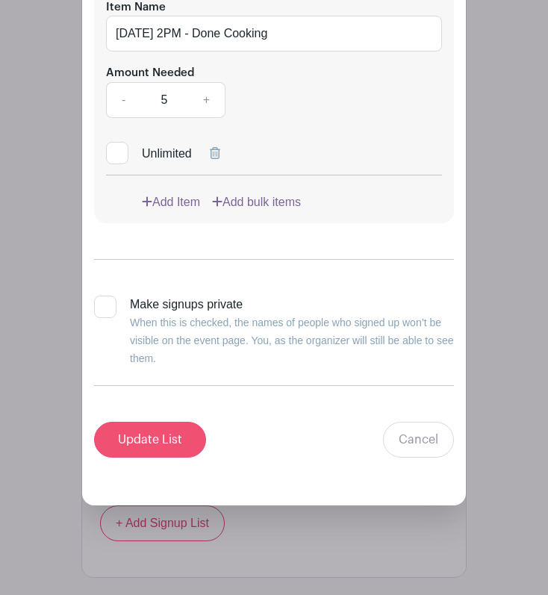
type input "Friday 1PM - 5PM Cleaning"
click at [147, 442] on input "Update List" at bounding box center [150, 440] width 112 height 36
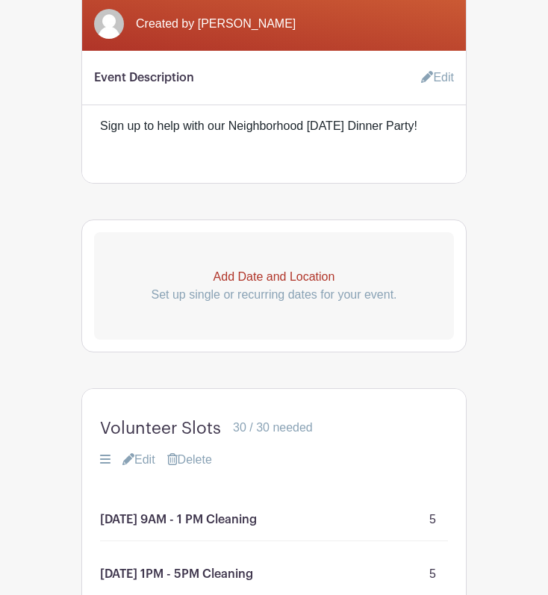
scroll to position [545, 0]
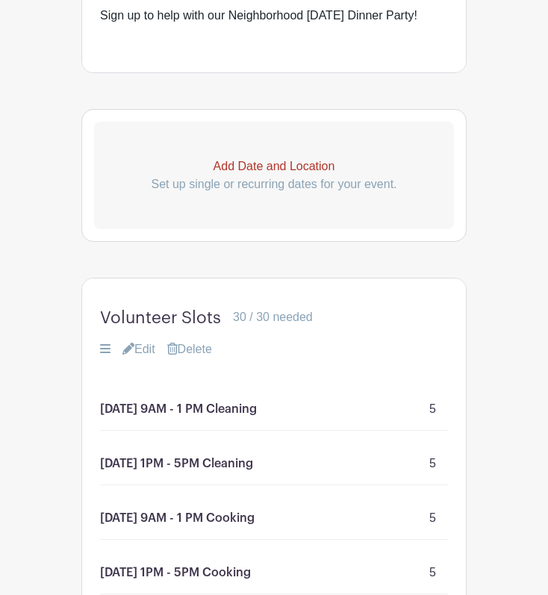
click at [145, 358] on link "Edit" at bounding box center [138, 349] width 33 height 18
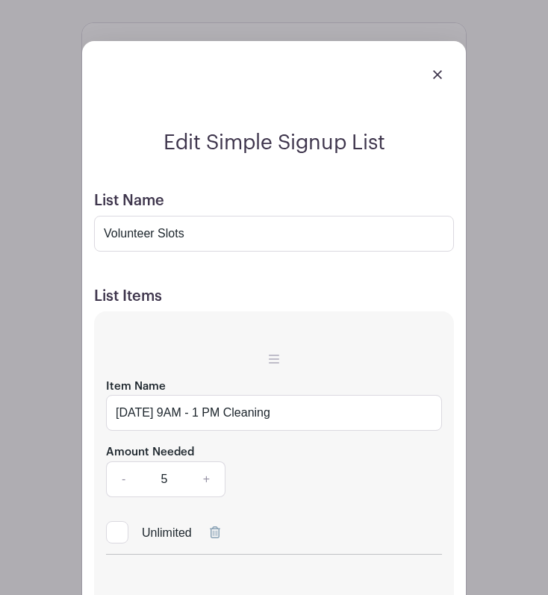
scroll to position [811, 0]
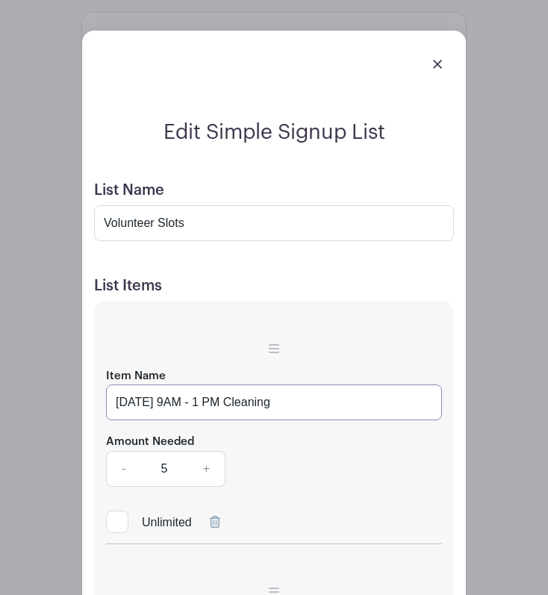
click at [155, 419] on input "Friday 9AM - 1 PM Cleaning" at bounding box center [274, 403] width 336 height 36
drag, startPoint x: 190, startPoint y: 420, endPoint x: 155, endPoint y: 419, distance: 35.8
click at [155, 419] on input "[DATE] 9AM - 1 PM Cleaning" at bounding box center [274, 403] width 336 height 36
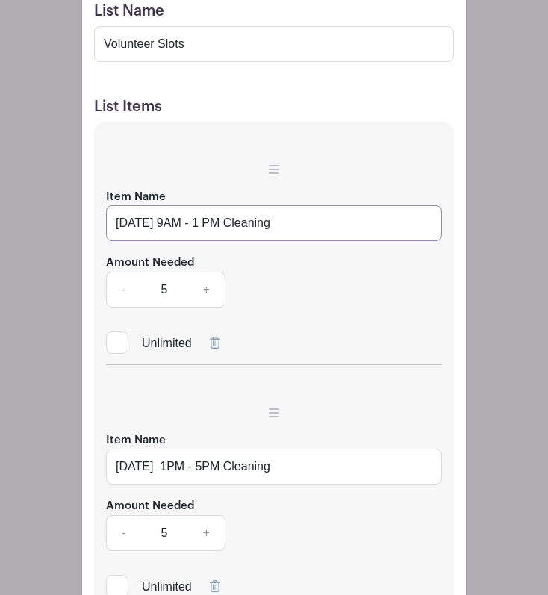
scroll to position [1015, 0]
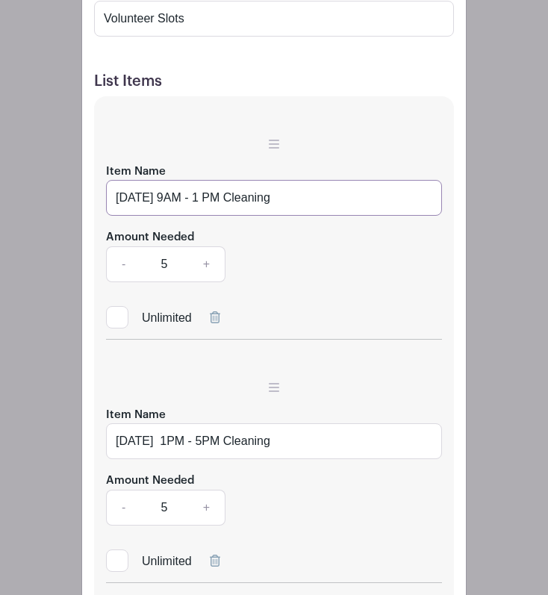
type input "[DATE] 9AM - 1 PM Cleaning"
click at [155, 458] on input "Friday 1PM - 5PM Cleaning" at bounding box center [274, 441] width 336 height 36
paste input "Nov 14"
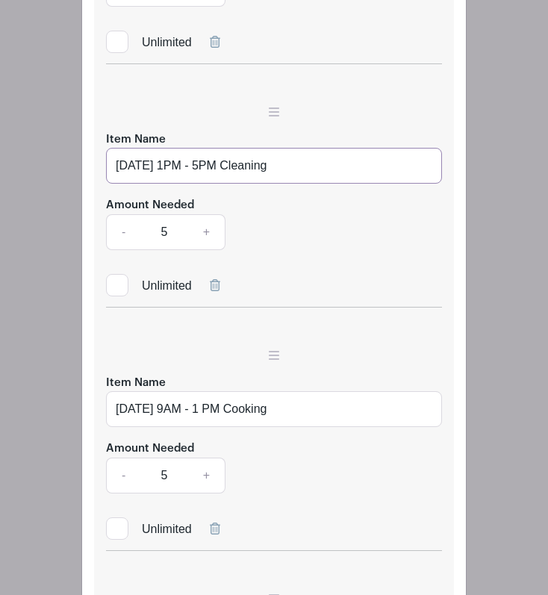
scroll to position [1312, 0]
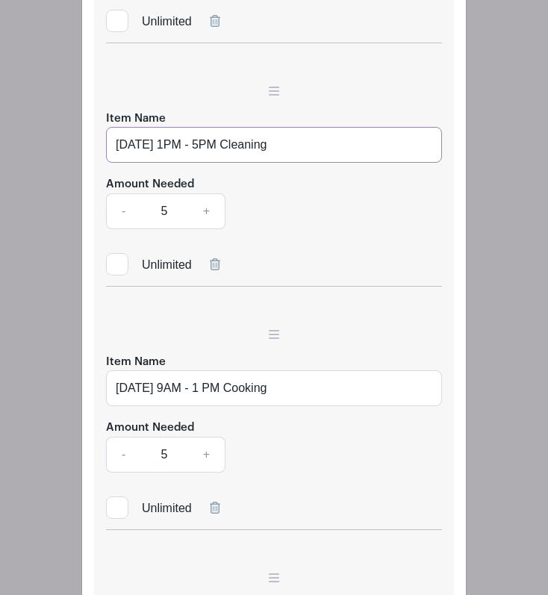
type input "[DATE] 1PM - 5PM Cleaning"
click at [165, 406] on input "Saturday 9AM - 1 PM Cooking" at bounding box center [274, 388] width 336 height 36
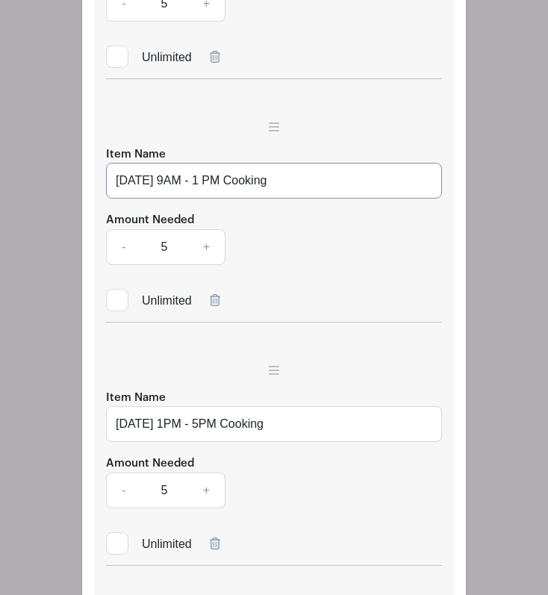
scroll to position [1546, 0]
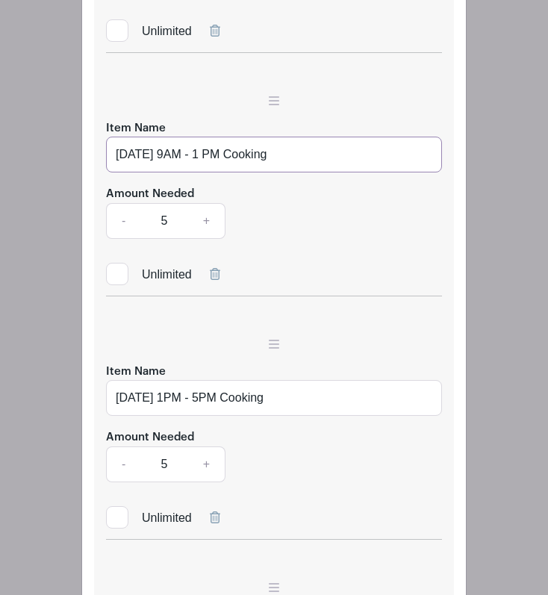
type input "Saturday Nov 15 9AM - 1 PM Cooking"
click at [165, 416] on input "Saturday 1PM - 5PM Cooking" at bounding box center [274, 398] width 336 height 36
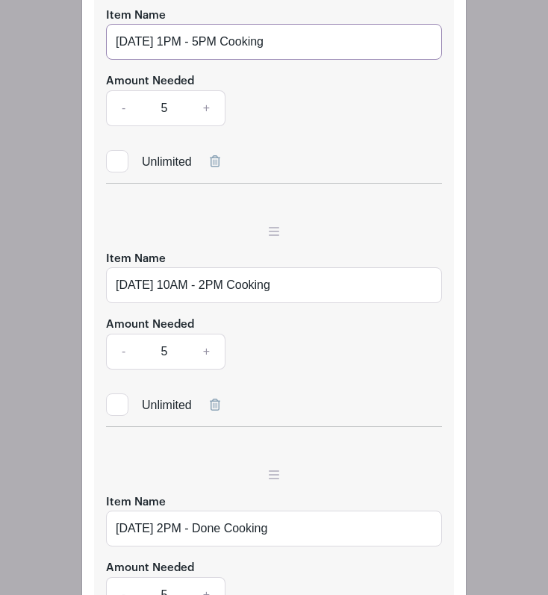
scroll to position [1927, 0]
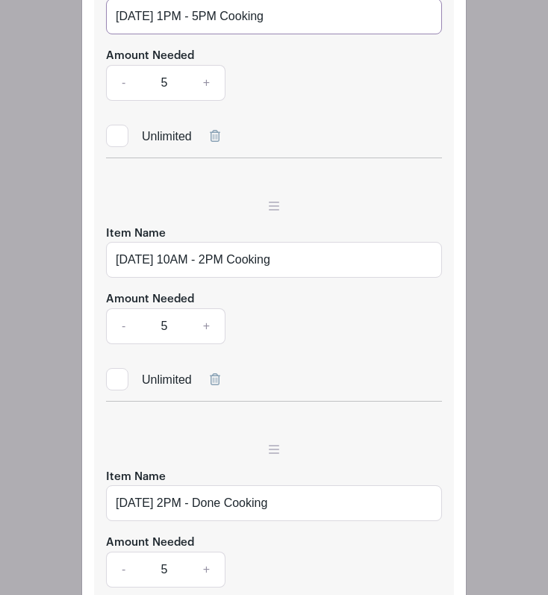
type input "Saturday Nov 15 1PM - 5PM Cooking"
click at [158, 278] on input "Sunday 10AM - 2PM Cooking" at bounding box center [274, 260] width 336 height 36
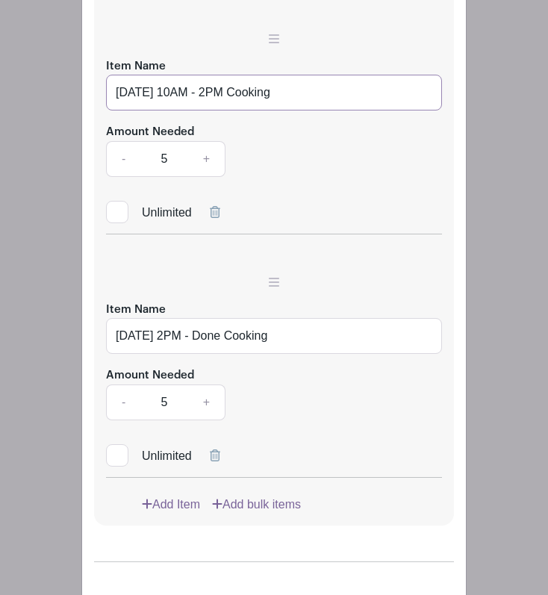
scroll to position [2101, 0]
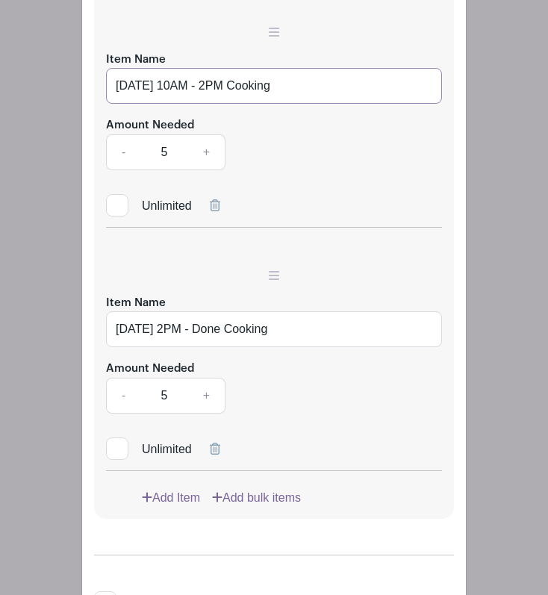
type input "Sunday Nov 16 10AM - 2PM Cooking"
click at [158, 343] on input "Sunday 2PM - Done Cooking" at bounding box center [274, 329] width 336 height 36
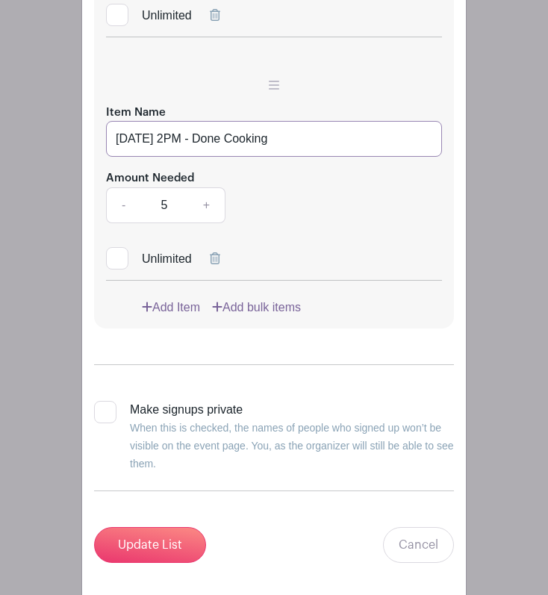
scroll to position [2293, 0]
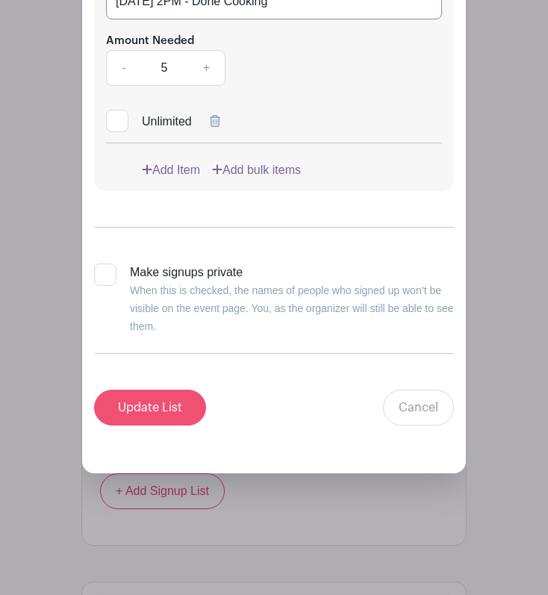
type input "Sunday Nov 16 2PM - Done Cooking"
click at [146, 426] on input "Update List" at bounding box center [150, 408] width 112 height 36
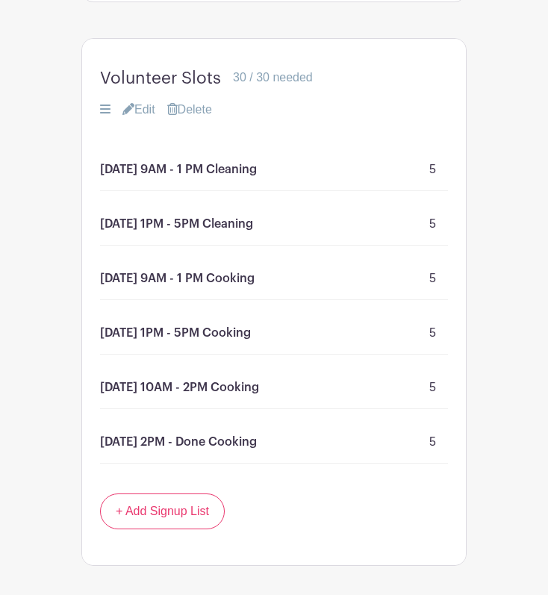
scroll to position [776, 0]
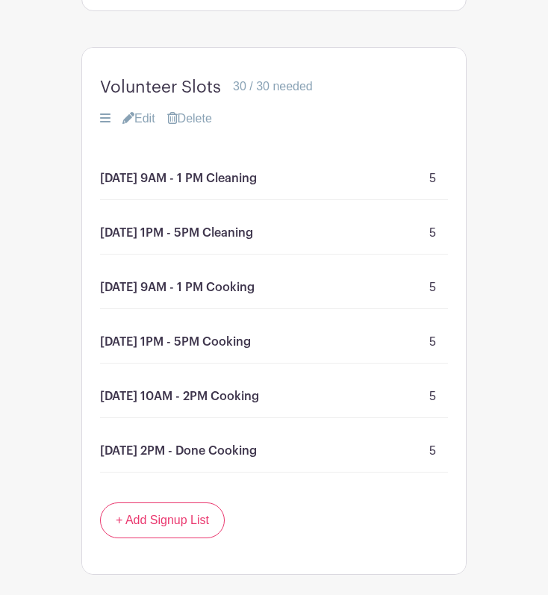
click at [169, 187] on p "[DATE] 9AM - 1 PM Cleaning" at bounding box center [178, 178] width 157 height 18
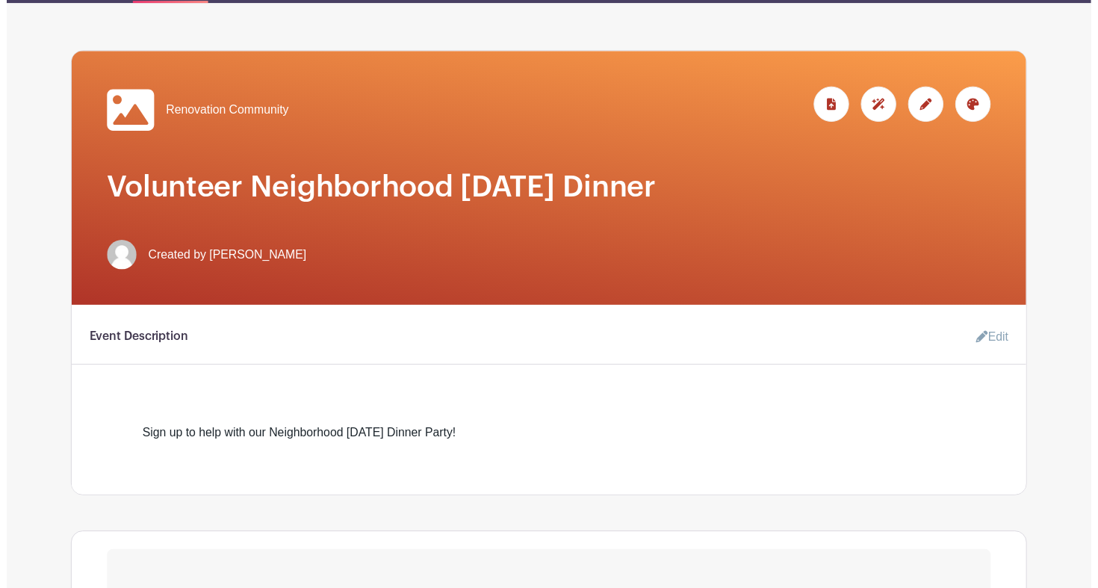
scroll to position [88, 0]
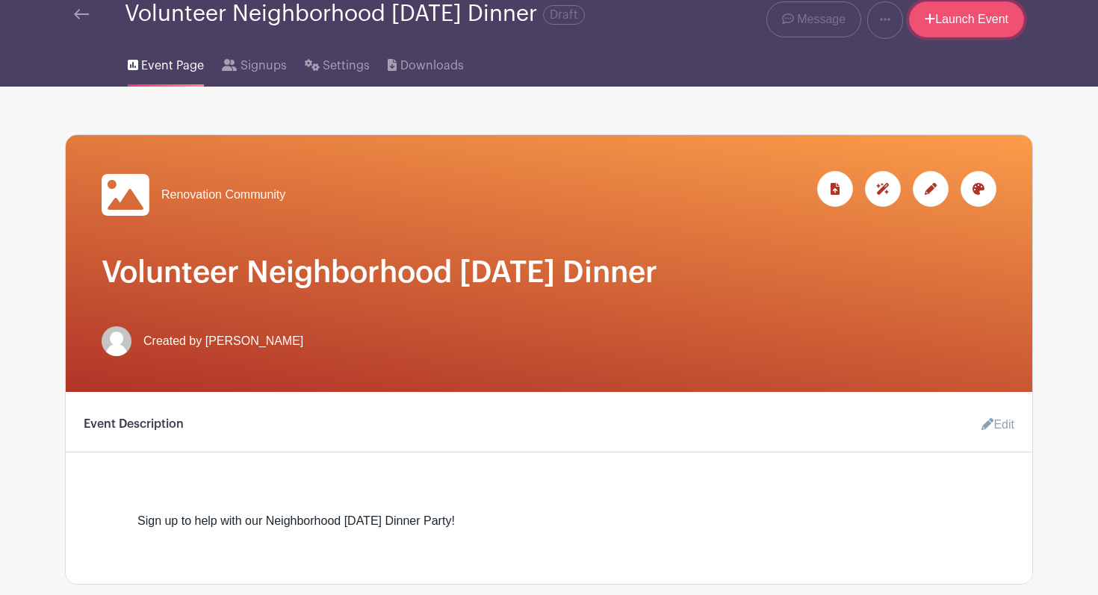
click at [956, 32] on link "Launch Event" at bounding box center [966, 19] width 115 height 36
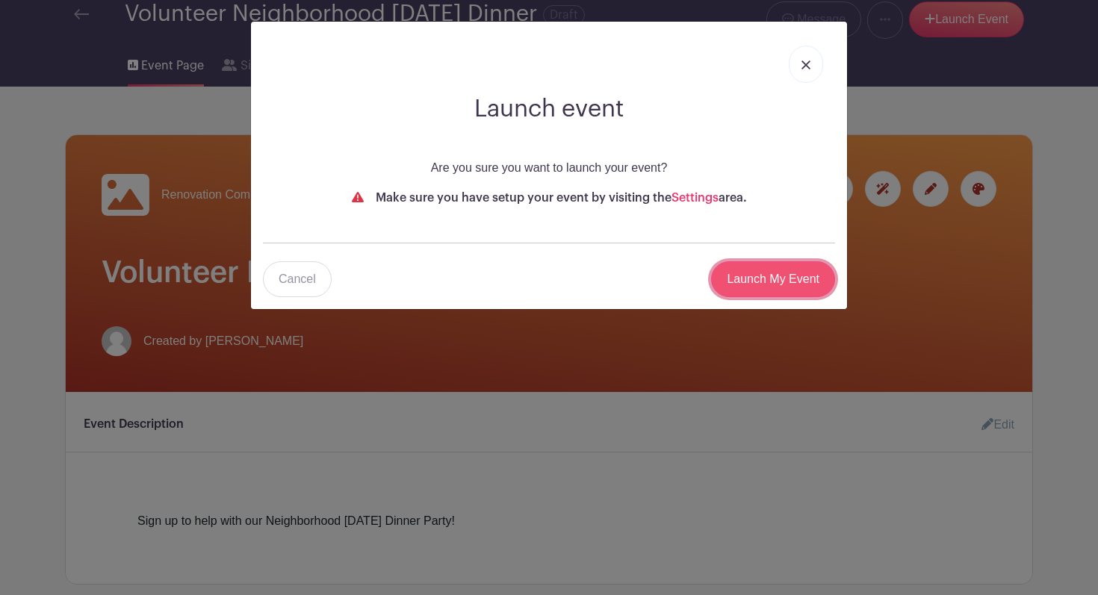
click at [778, 279] on input "Launch My Event" at bounding box center [773, 279] width 124 height 36
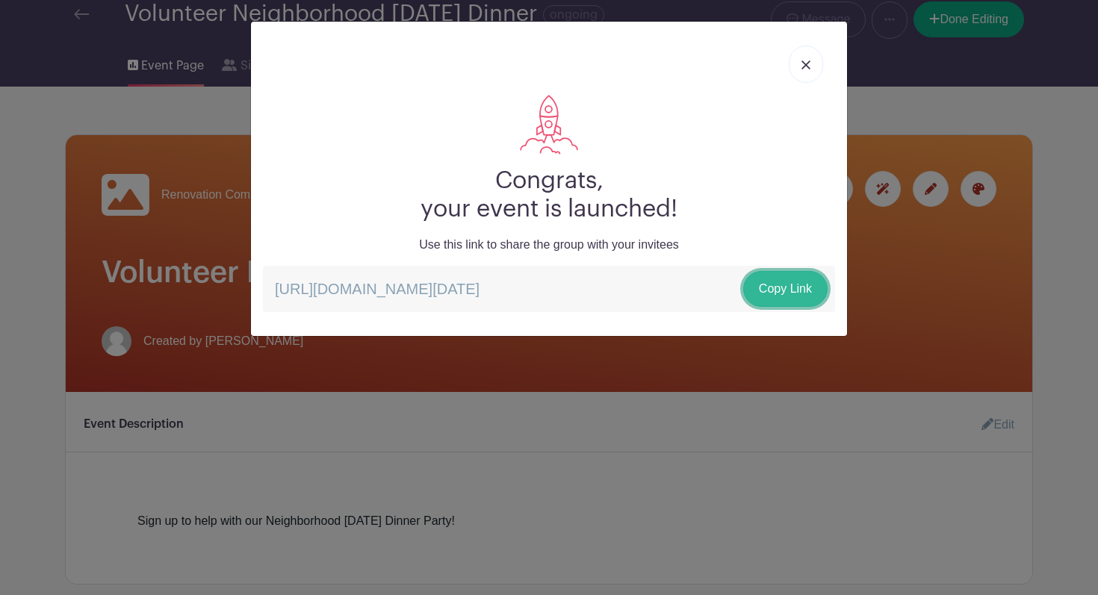
click at [777, 291] on link "Copy Link" at bounding box center [785, 289] width 84 height 36
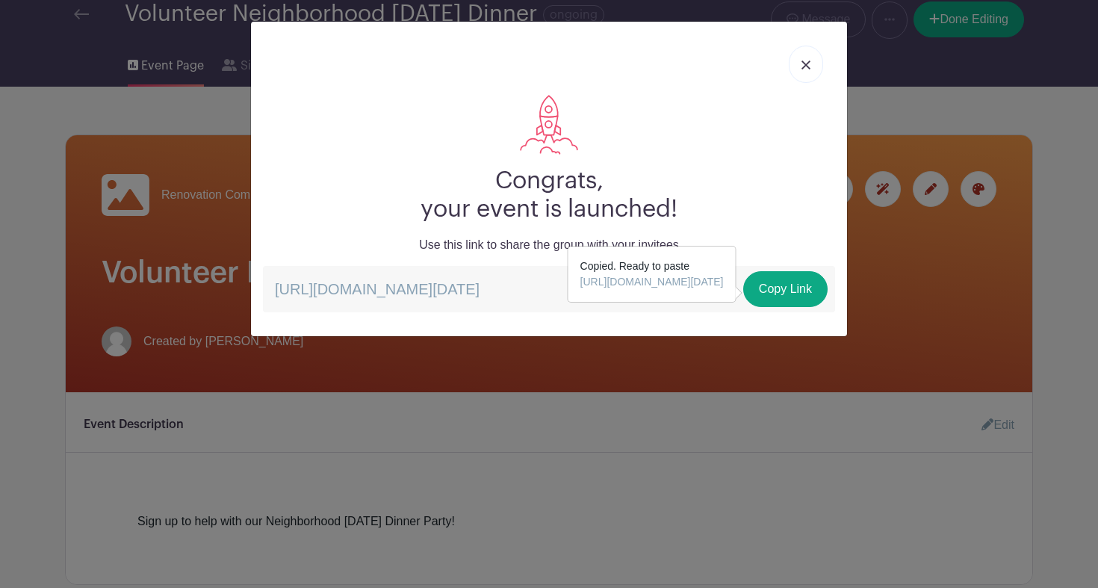
click at [804, 65] on img at bounding box center [805, 64] width 9 height 9
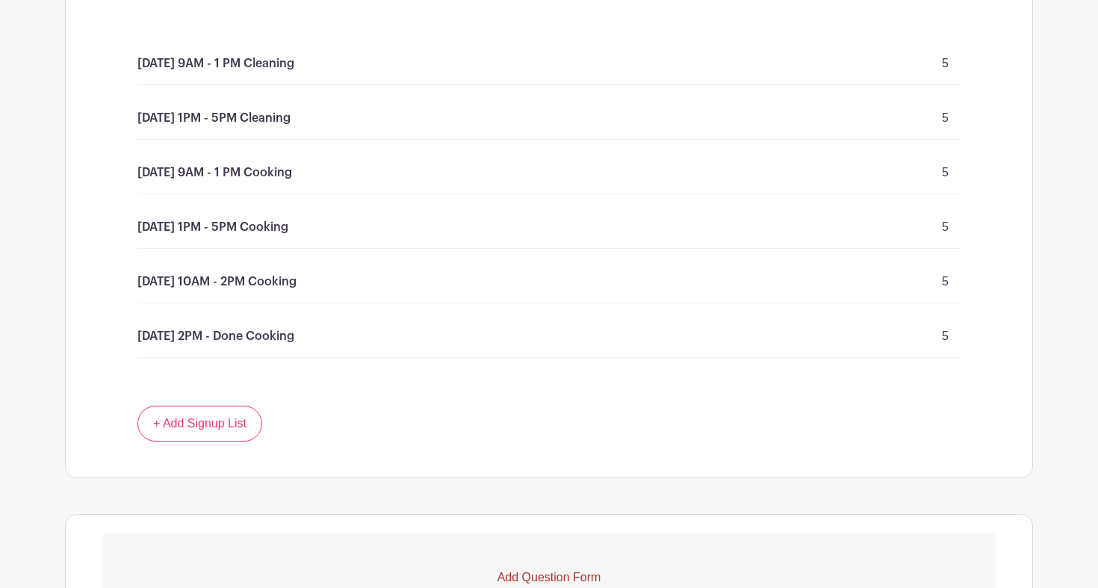
scroll to position [854, 0]
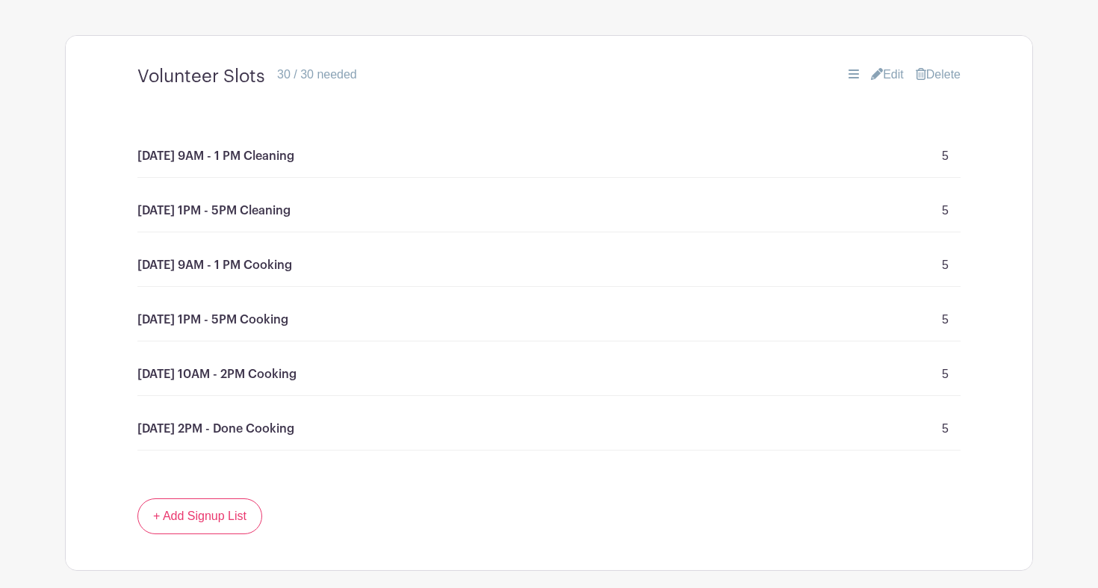
click at [884, 84] on link "Edit" at bounding box center [887, 75] width 33 height 18
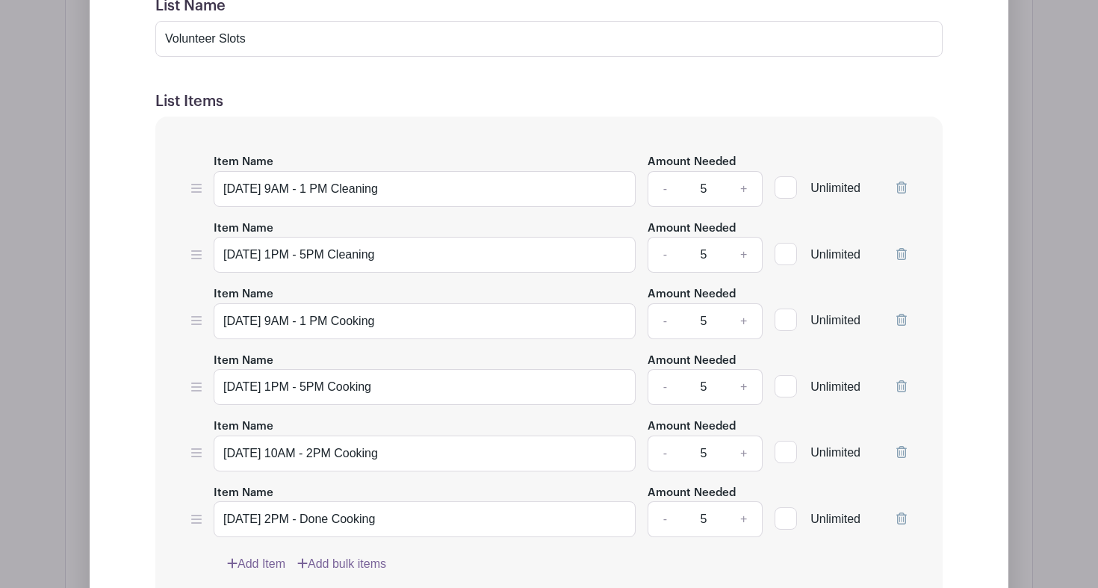
scroll to position [1108, 0]
click at [478, 332] on input "Saturday Nov 15 9AM - 1 PM Cooking" at bounding box center [425, 320] width 422 height 36
type input "[DATE] 9AM - 1 PM Cooking provided food"
click at [474, 399] on input "Saturday Nov 15 1PM - 5PM Cooking" at bounding box center [425, 385] width 422 height 36
type input "[DATE] 1PM - 5PM Cooking provided food"
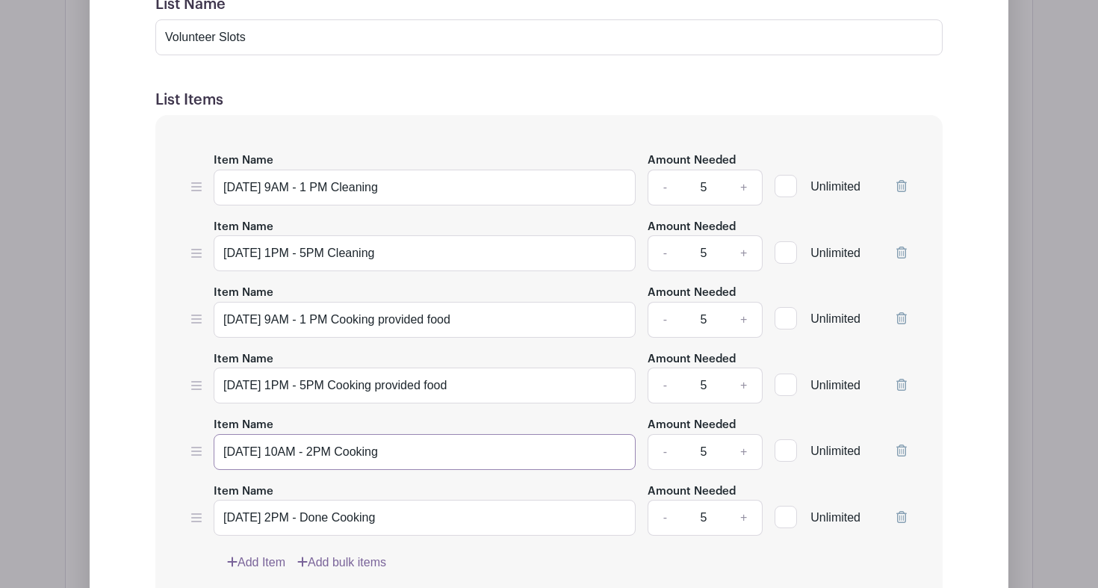
click at [458, 458] on input "Sunday Nov 16 10AM - 2PM Cooking" at bounding box center [425, 452] width 422 height 36
type input "[DATE] 10AM - 2PM Cooking provided food"
click at [458, 517] on input "Sunday Nov 16 2PM - Done Cooking" at bounding box center [425, 518] width 422 height 36
click at [458, 535] on input "Sunday Nov 16 2PM - Done Cooking" at bounding box center [425, 518] width 422 height 36
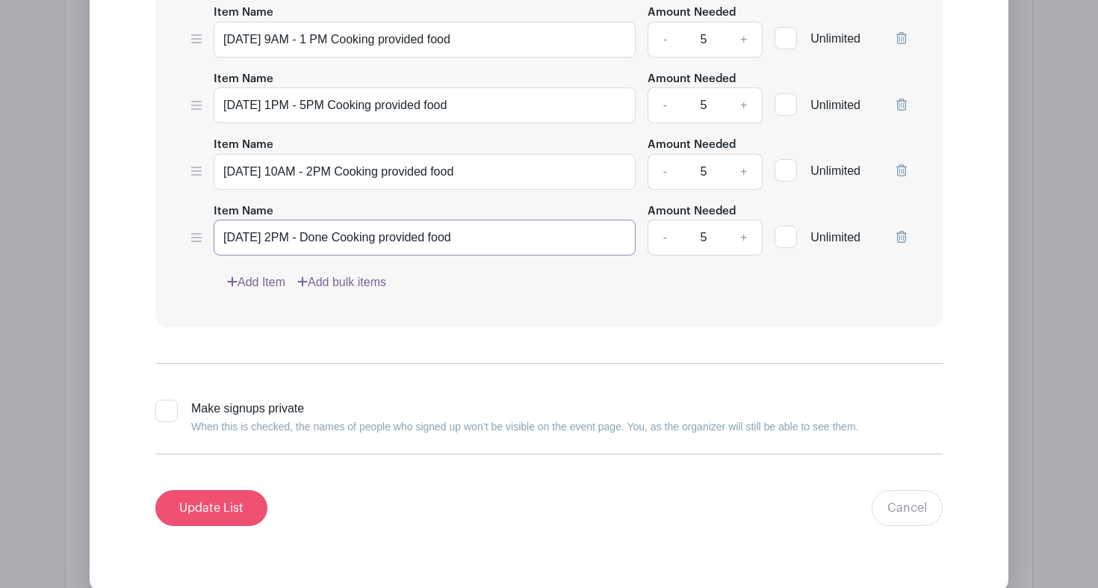
type input "[DATE] 2PM - Done Cooking provided food"
click at [204, 514] on input "Update List" at bounding box center [211, 508] width 112 height 36
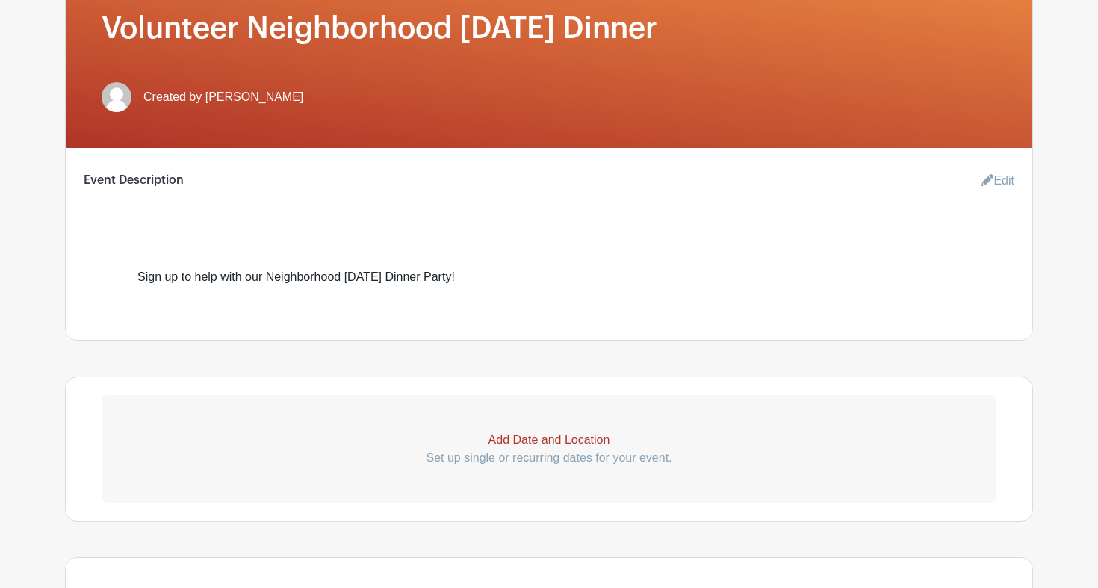
scroll to position [0, 0]
